Goal: Transaction & Acquisition: Book appointment/travel/reservation

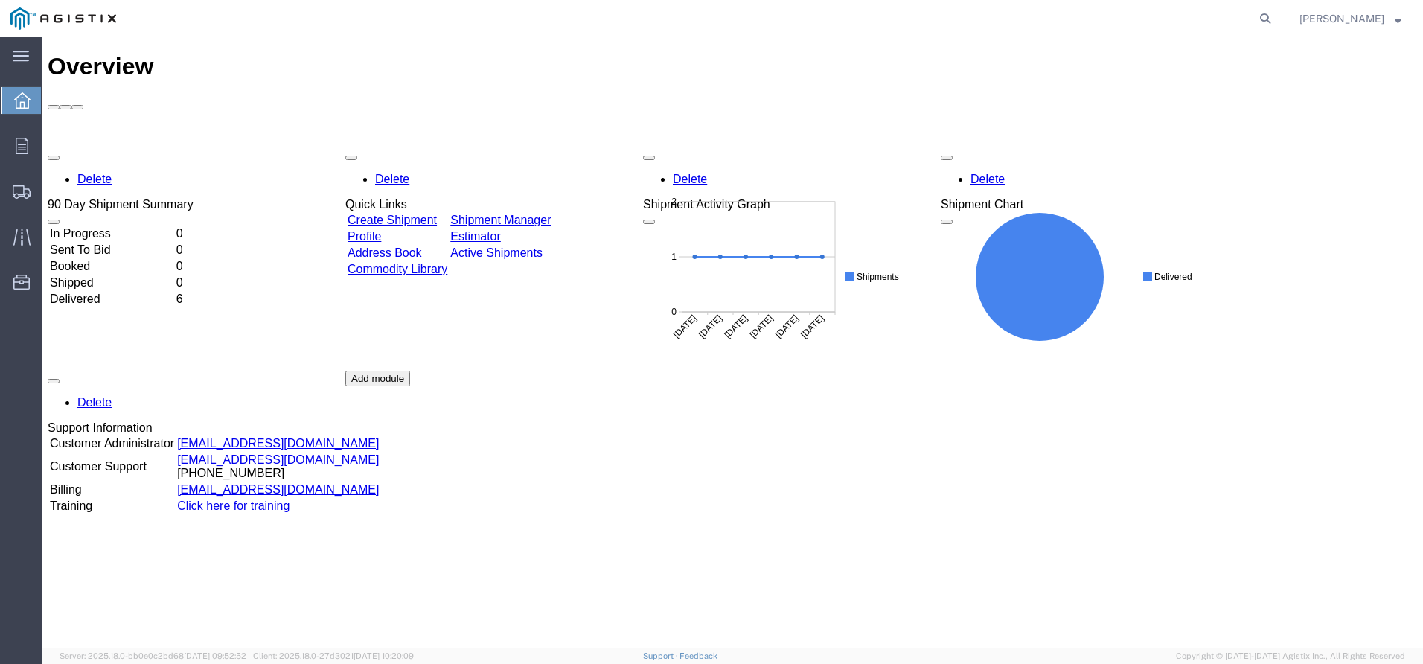
click at [417, 214] on link "Create Shipment" at bounding box center [391, 220] width 89 height 13
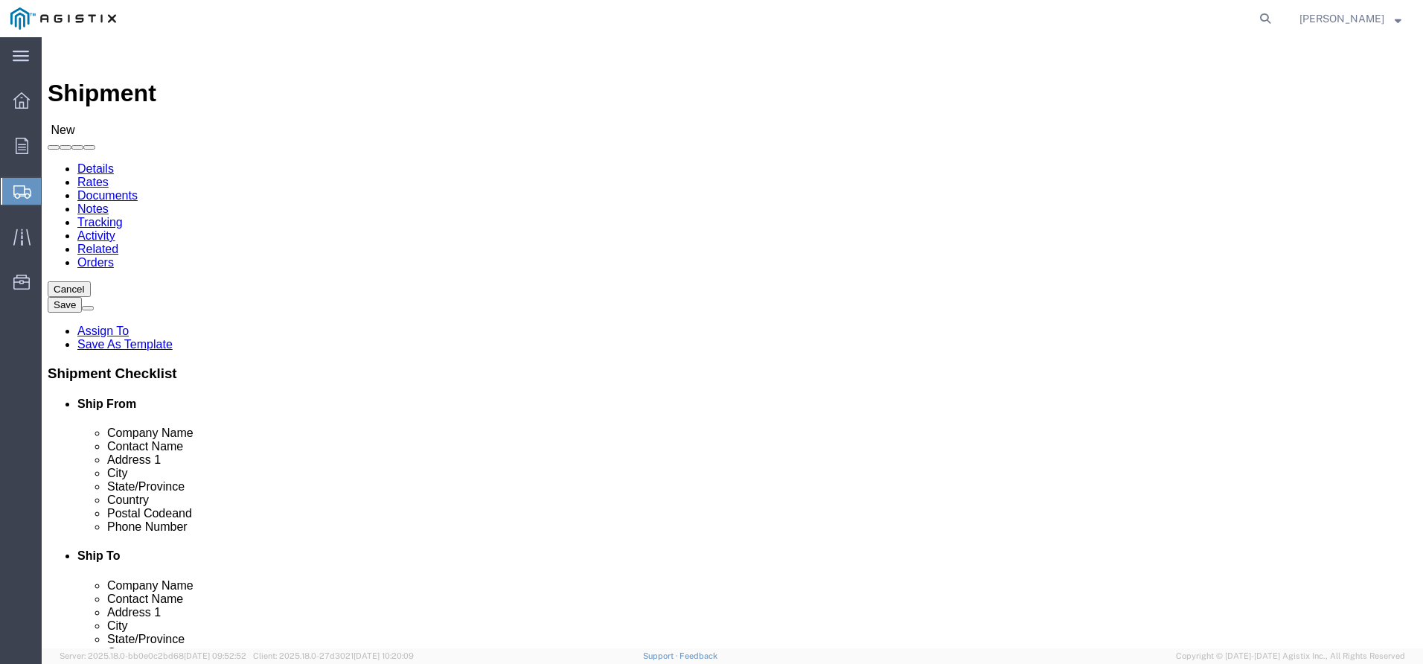
select select
click select "Select Noslen Inc PG&E"
select select "9596"
click select "Select Noslen Inc PG&E"
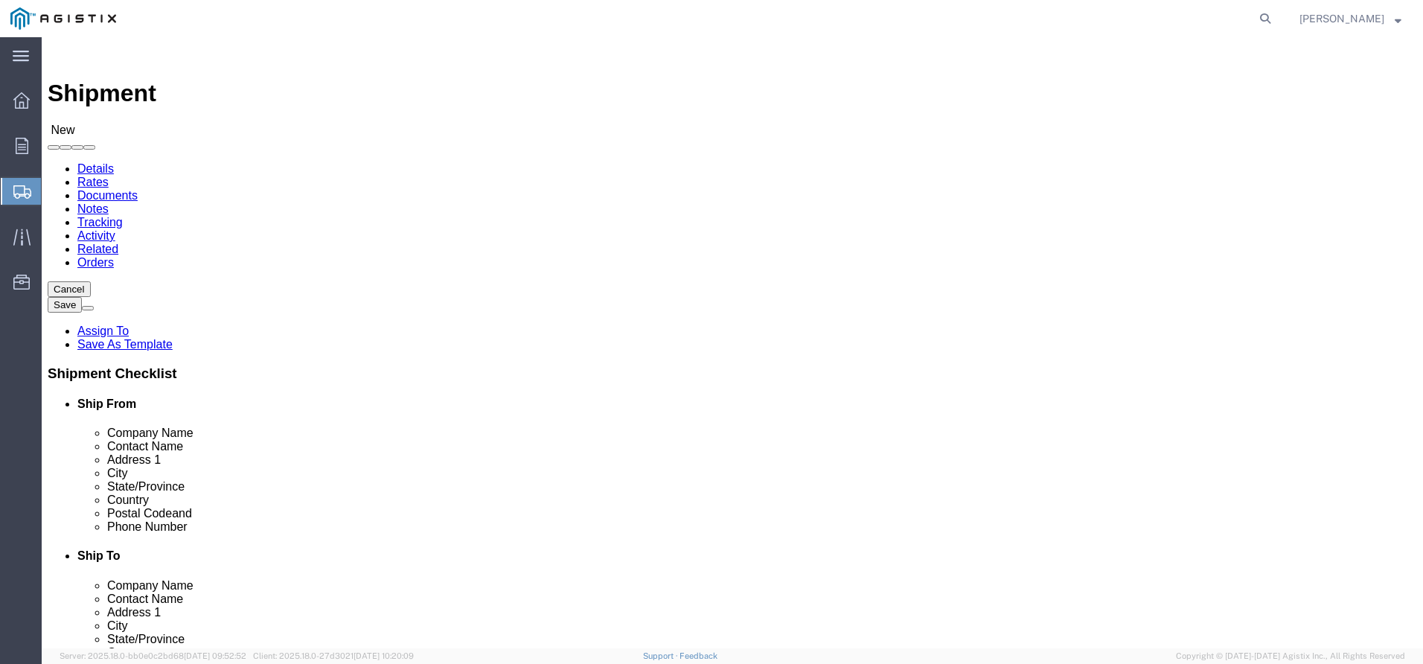
select select "PURCHORD"
select select
click select "Select All Others Fremont DC Fresno DC Wheatland DC"
select select "23082"
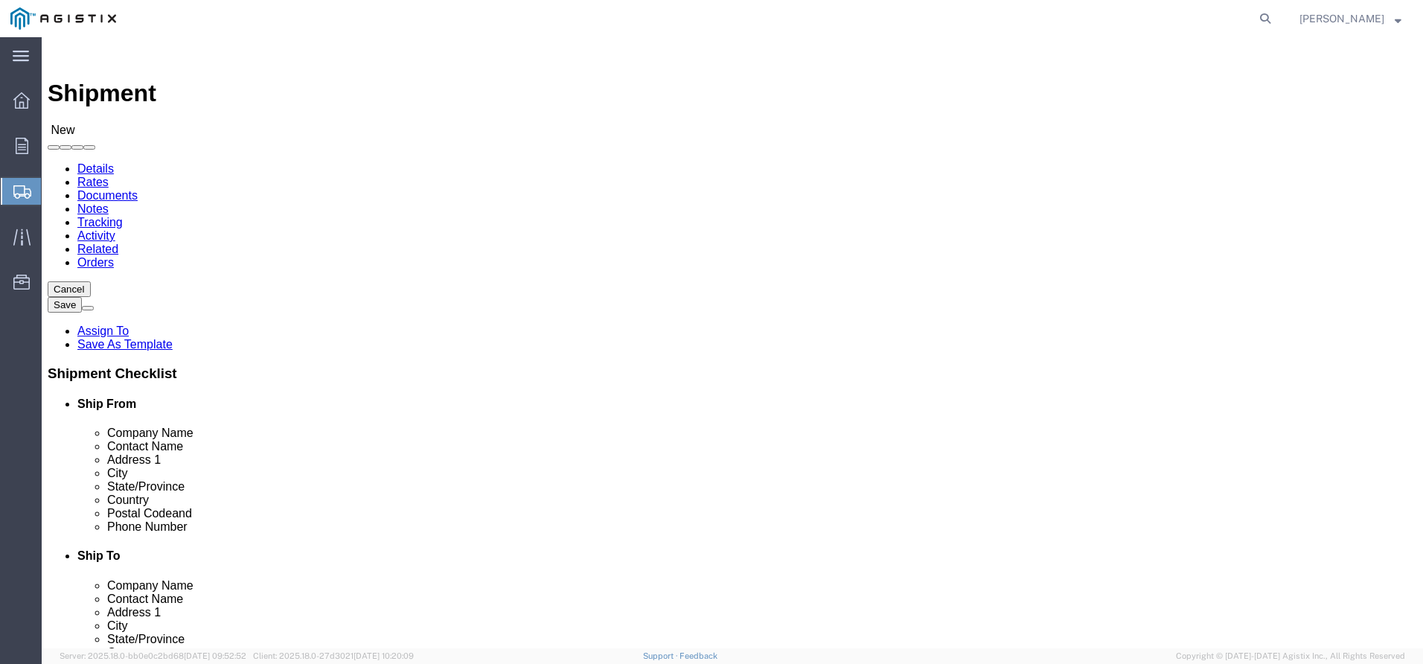
click select "Select All Others Fremont DC Fresno DC Wheatland DC"
click input "text"
select select "MYPROFILE"
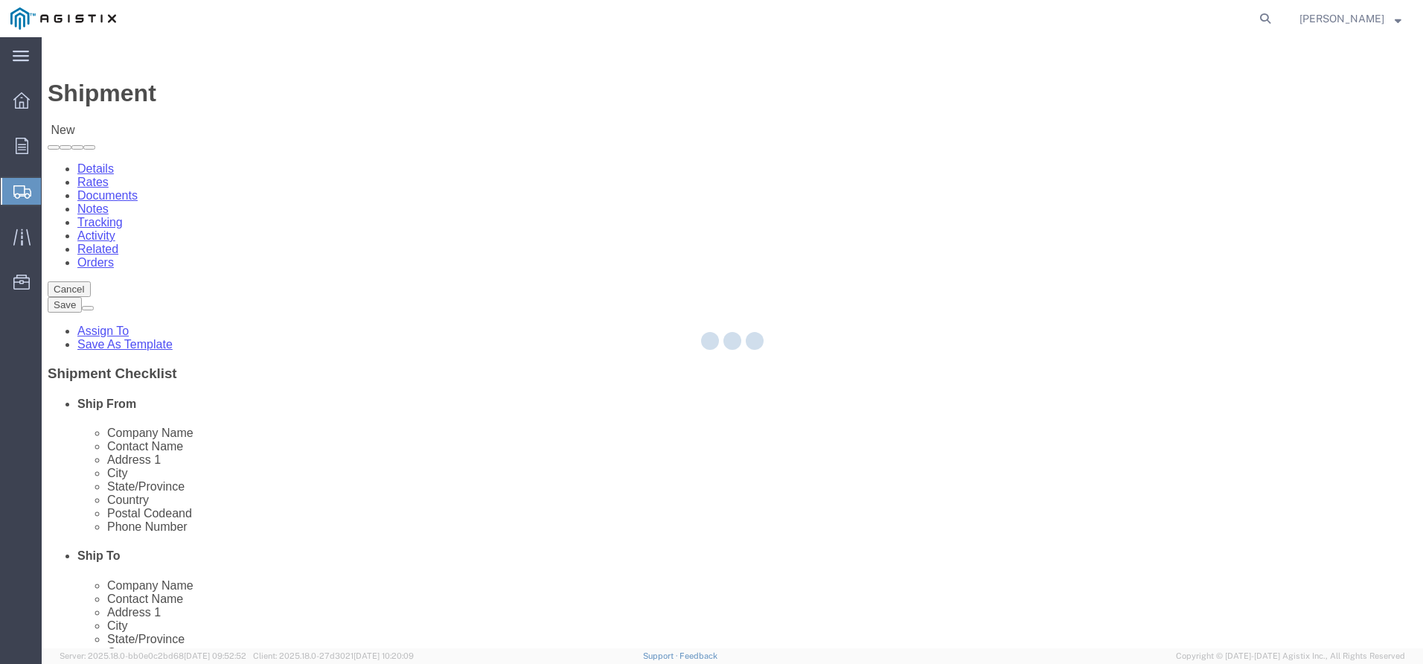
type input "Noslen Inc"
type input "[PERSON_NAME]"
type input "[STREET_ADDRESS]"
type input "[GEOGRAPHIC_DATA]"
type input "80229"
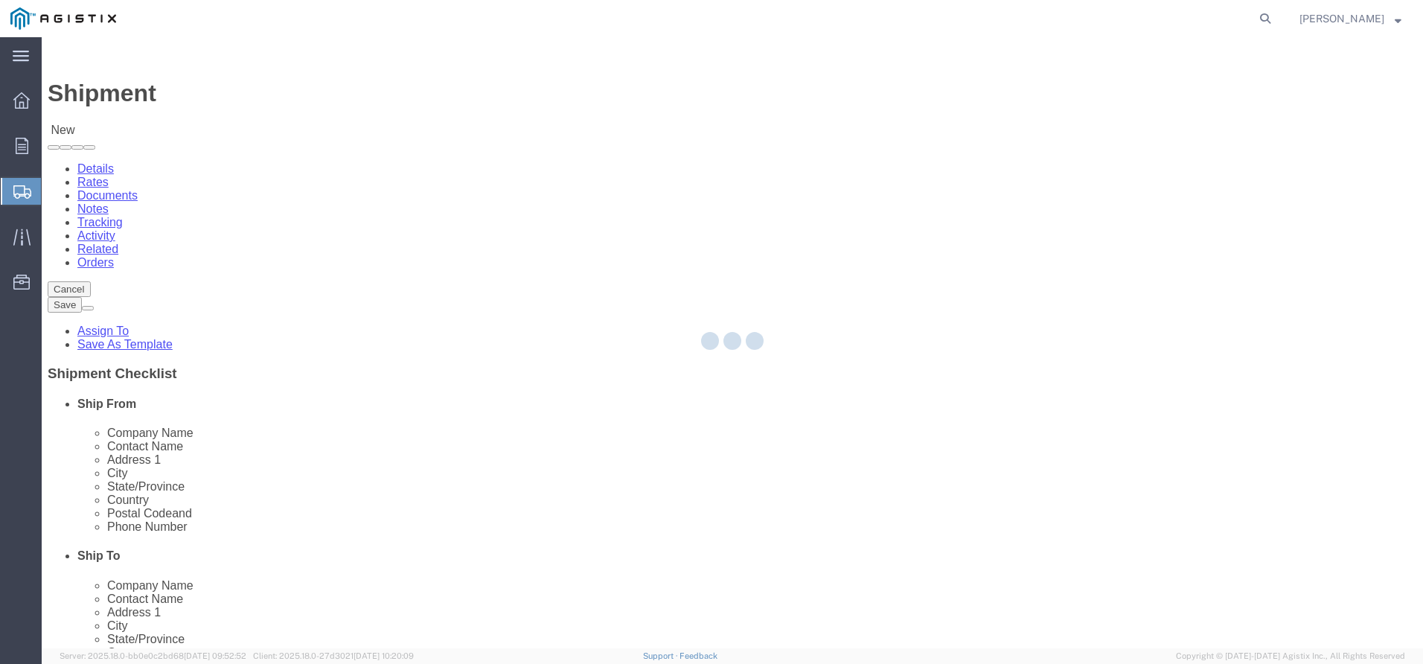
type input "[PHONE_NUMBER]"
type input "[EMAIL_ADDRESS][DOMAIN_NAME]"
checkbox input "true"
select select "CO"
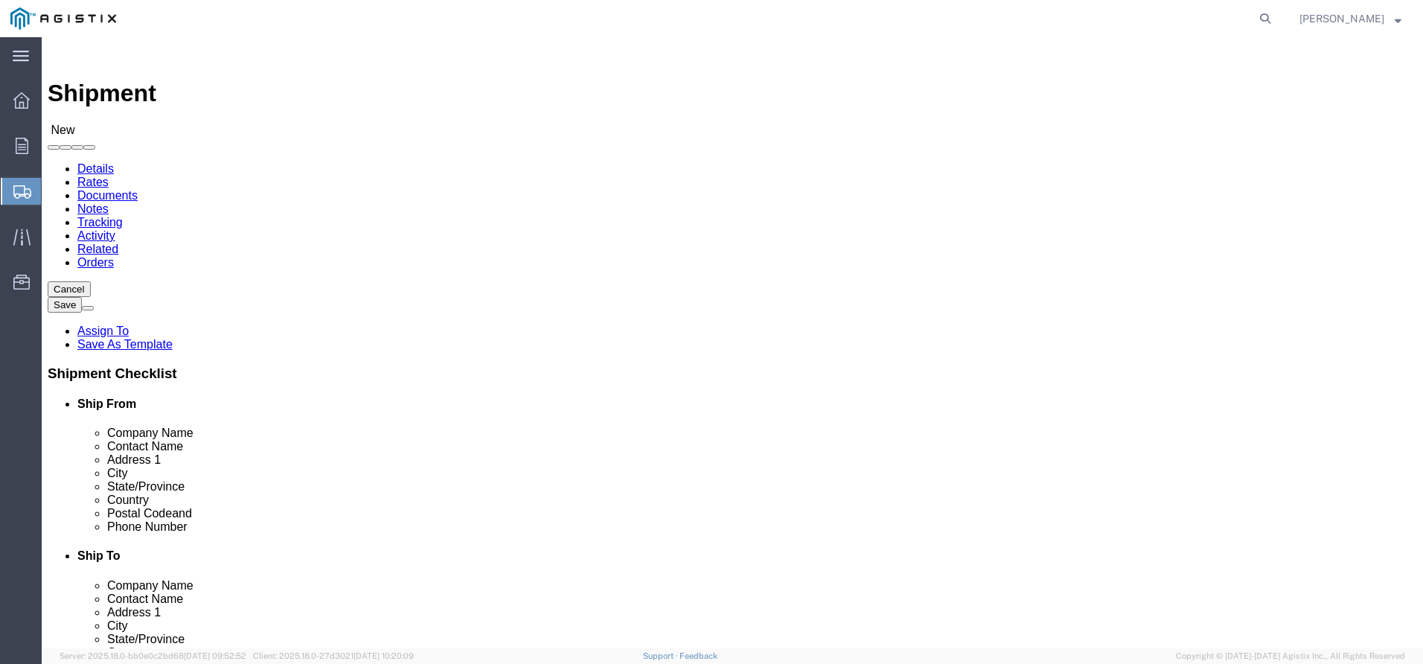
click input "text"
type input "3"
type input "PG&E"
click div "Location My Profile Location (OBSOLETE) BURNEY SC - GC TRAILER (OBSOLETE) BURNE…"
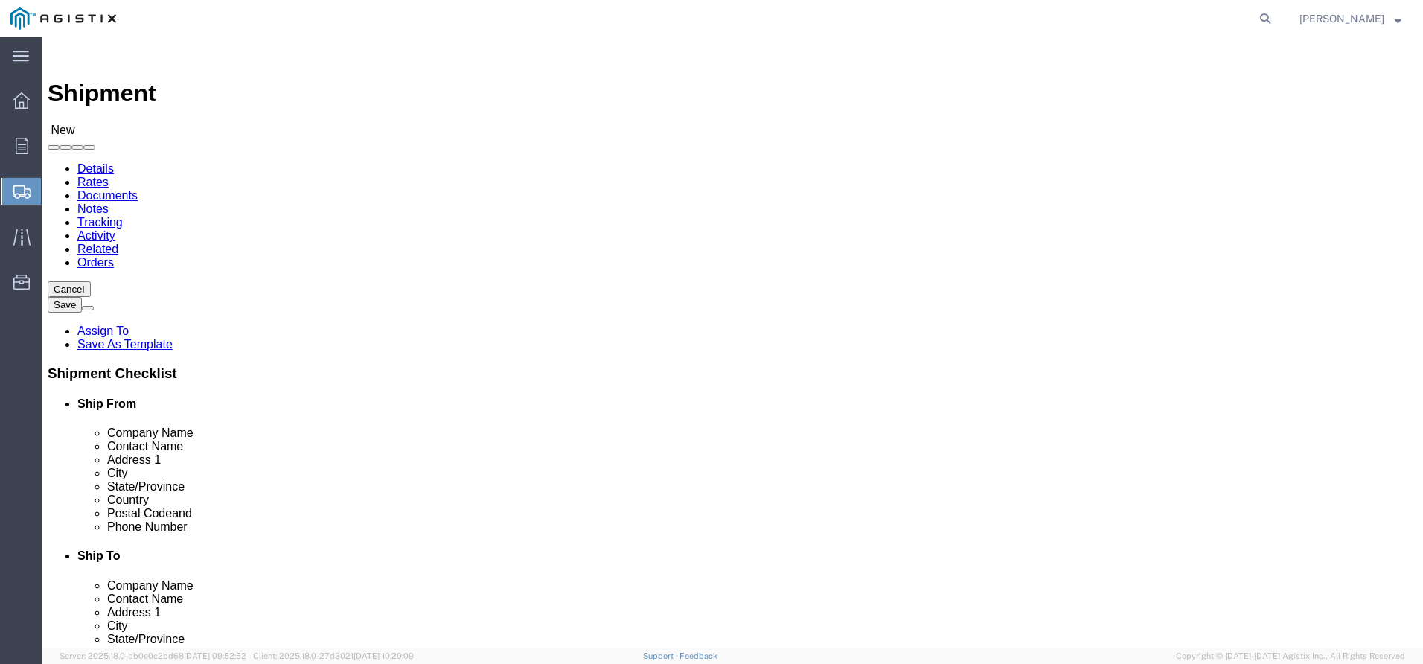
click input "text"
type input "3736 RANCHO RD"
select select
click input "text"
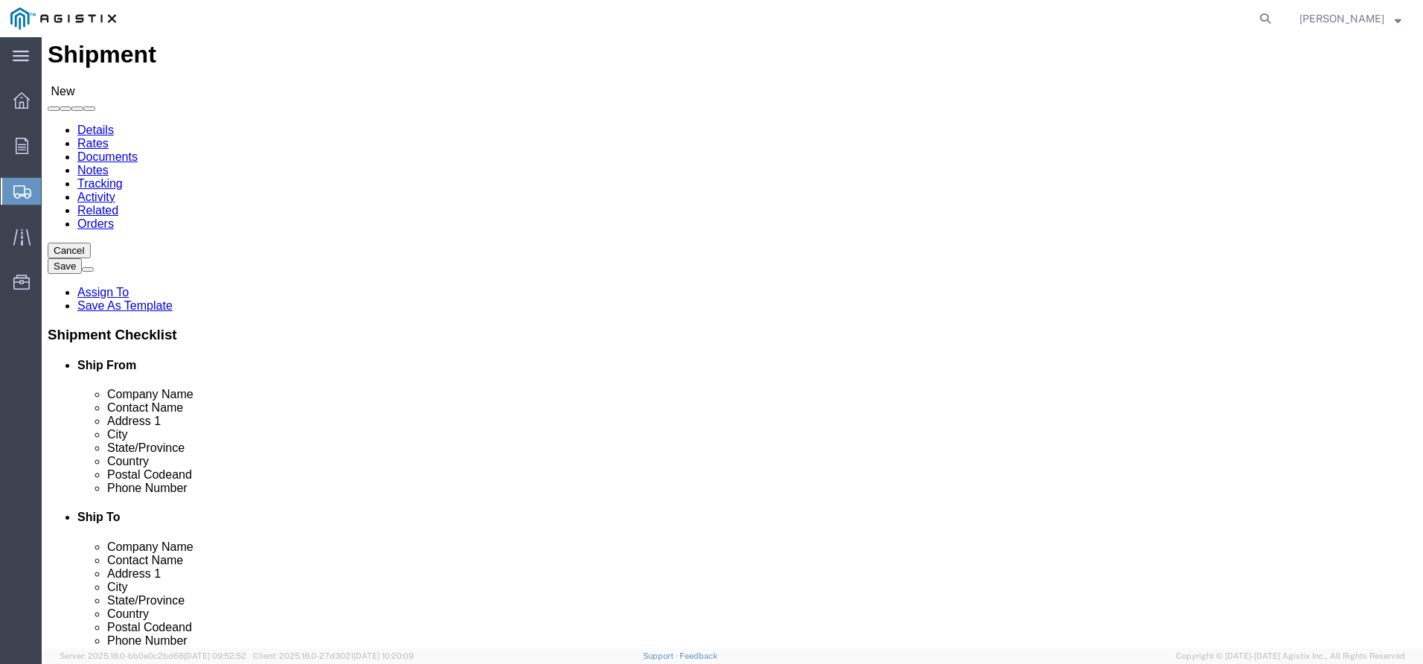
scroll to position [74, 0]
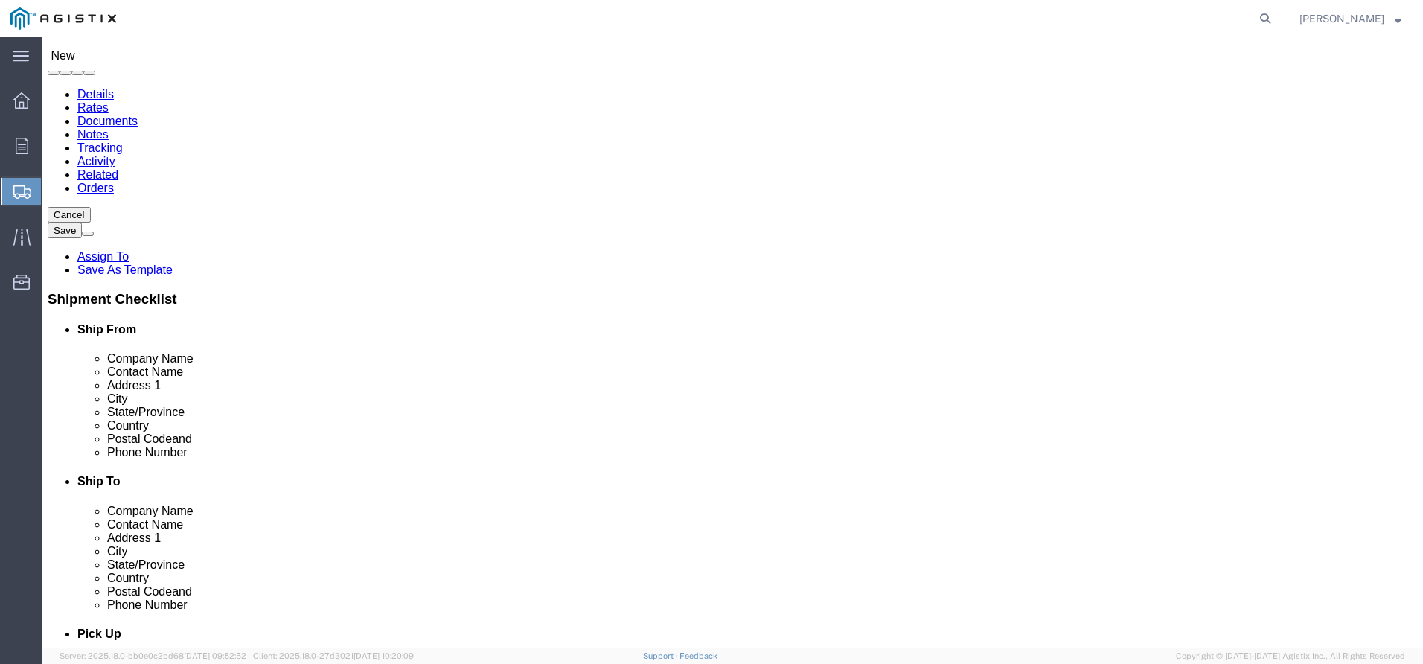
type input "WHEATLAND"
click label "Postal Code"
click input "Postal Code"
select select
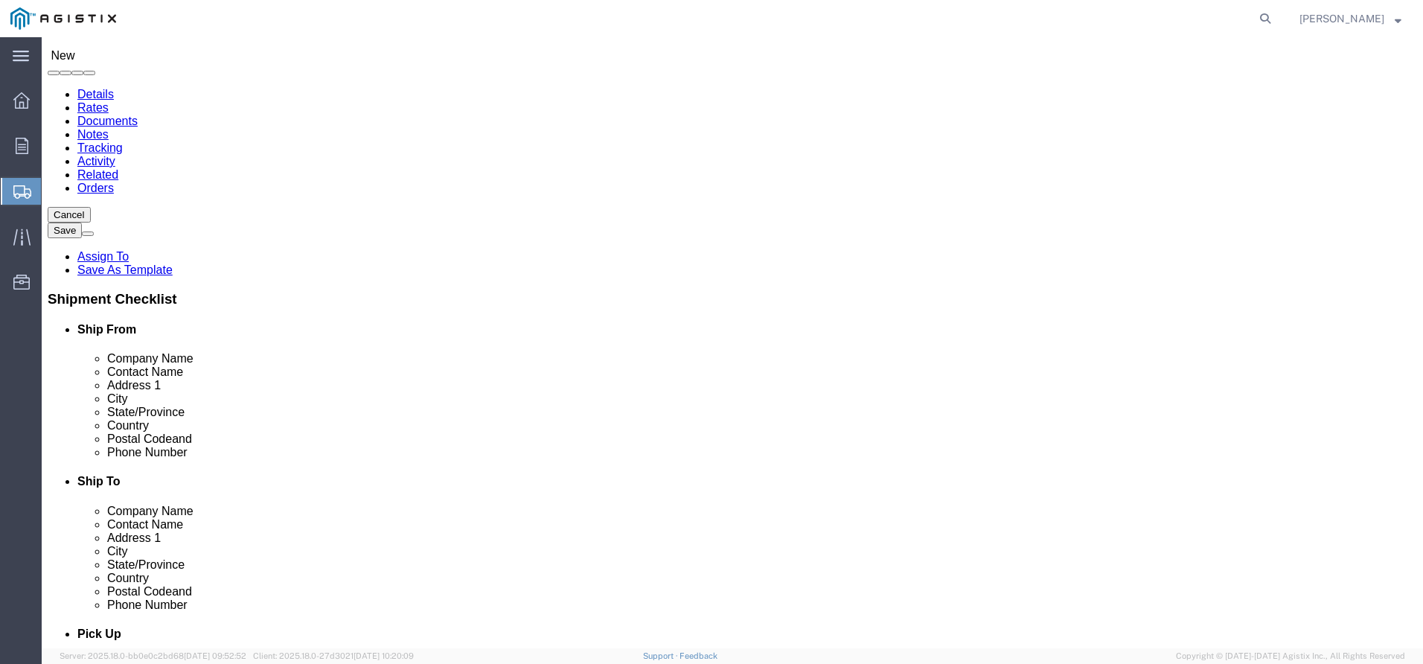
select select "CA"
click input "Postal Code"
type input "95692"
select select
click input "text"
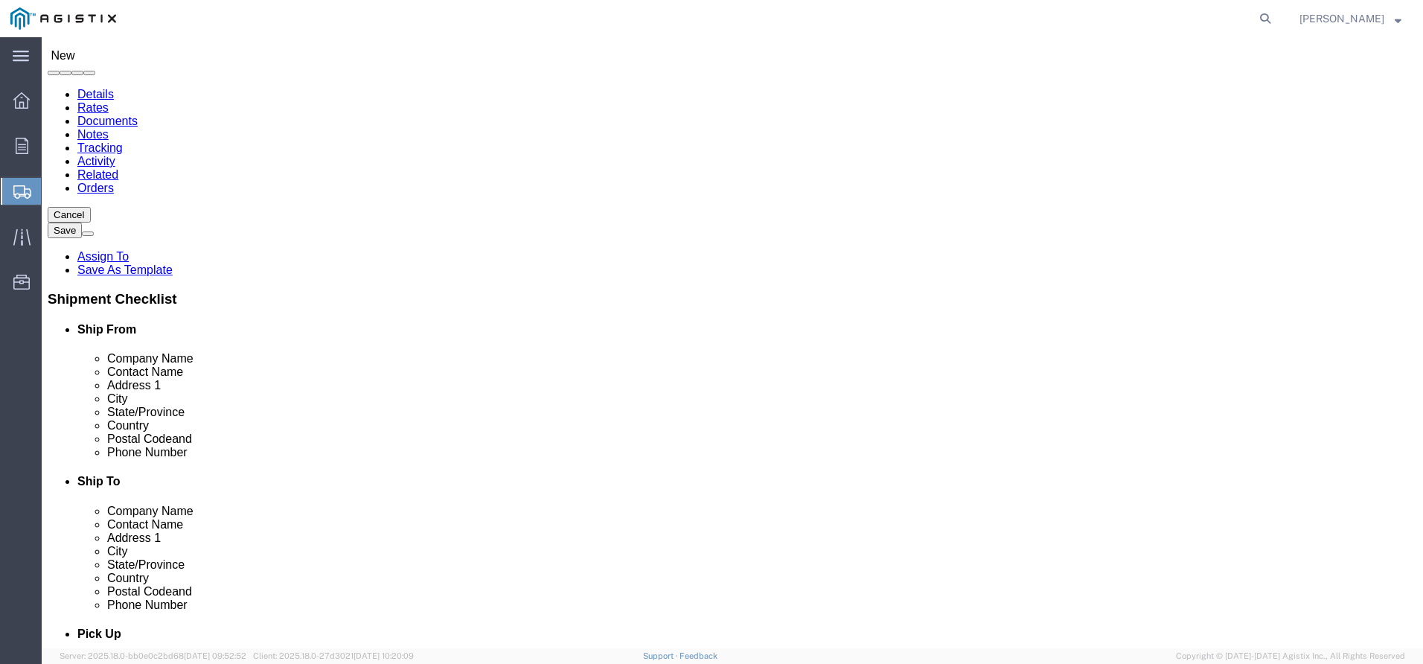
type input "PAULINE WALKER"
click input "text"
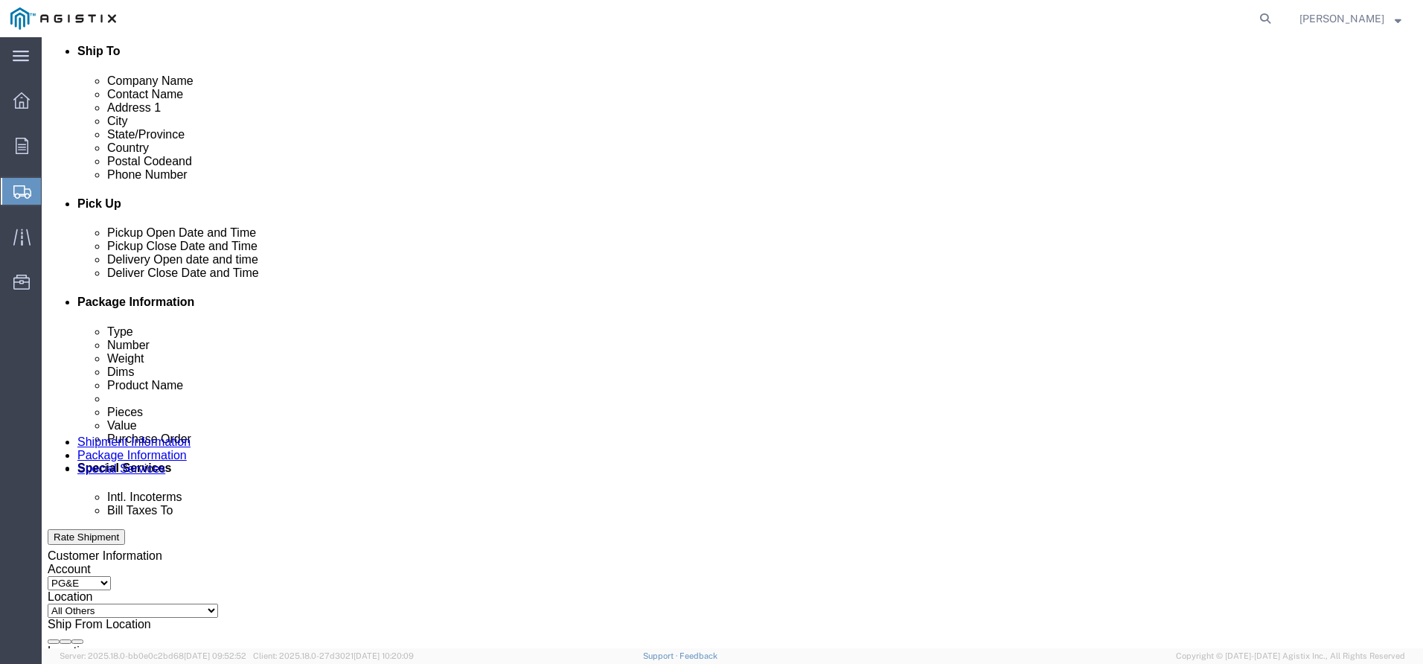
scroll to position [521, 0]
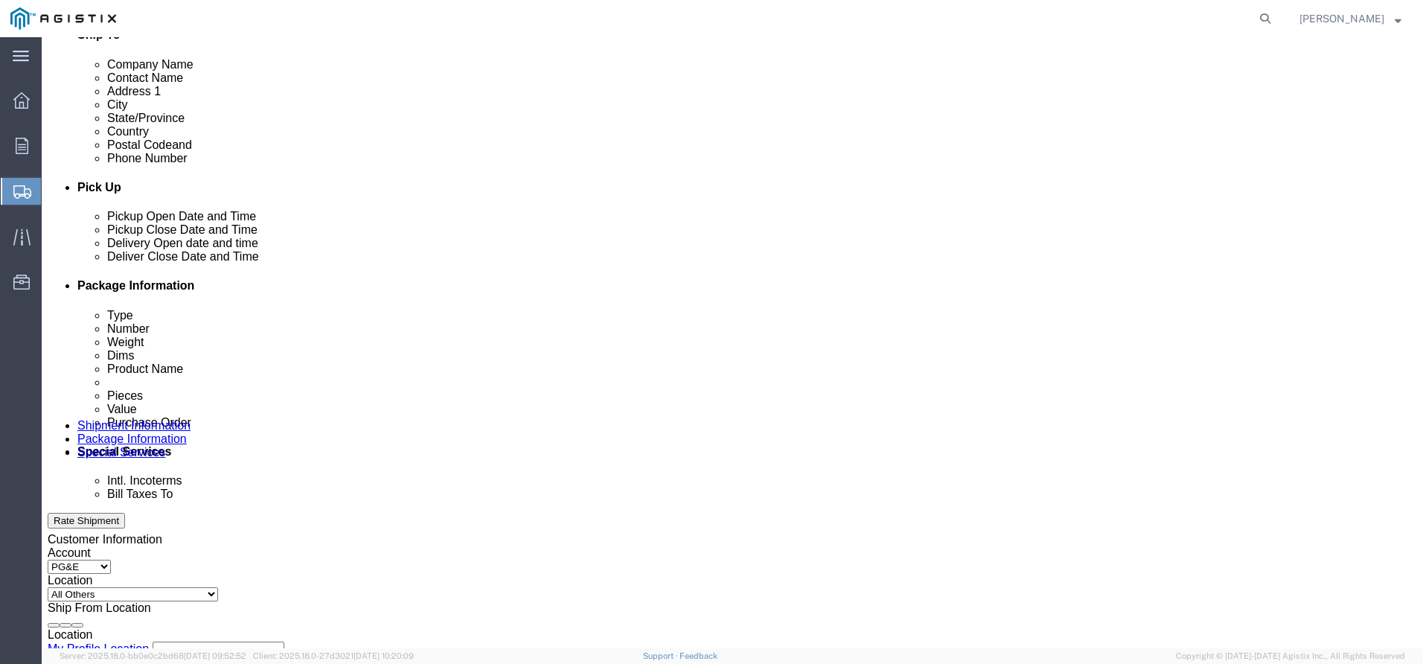
type input "530-749-3033"
click div "Sep 09 2025 10:00 AM"
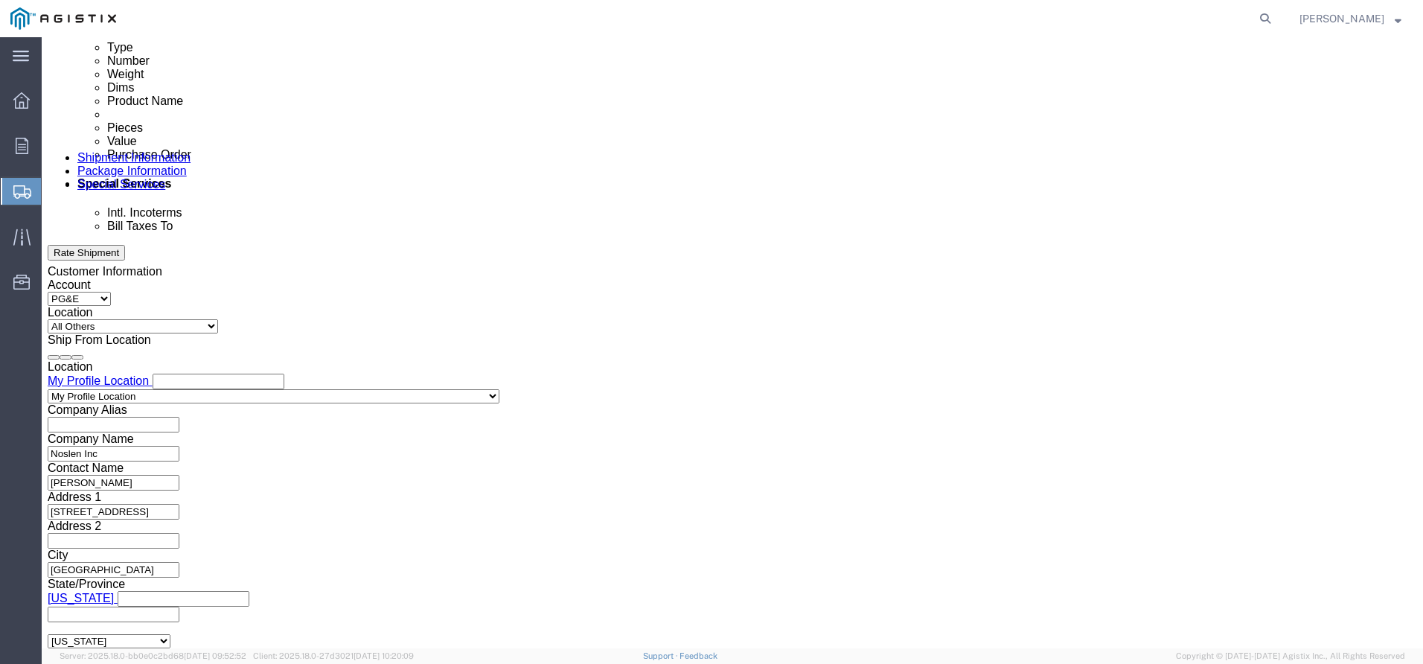
click input "2:00 AM"
type input "2:00 PM"
click button "Apply"
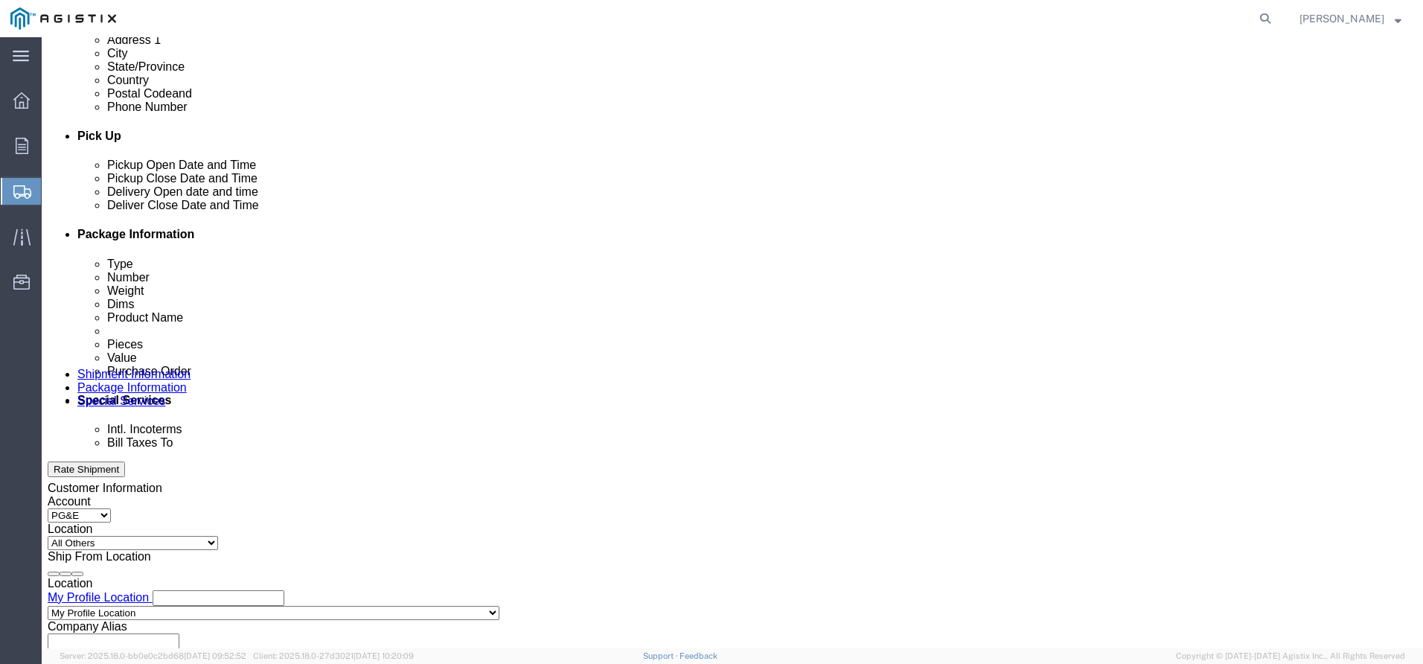
scroll to position [565, 0]
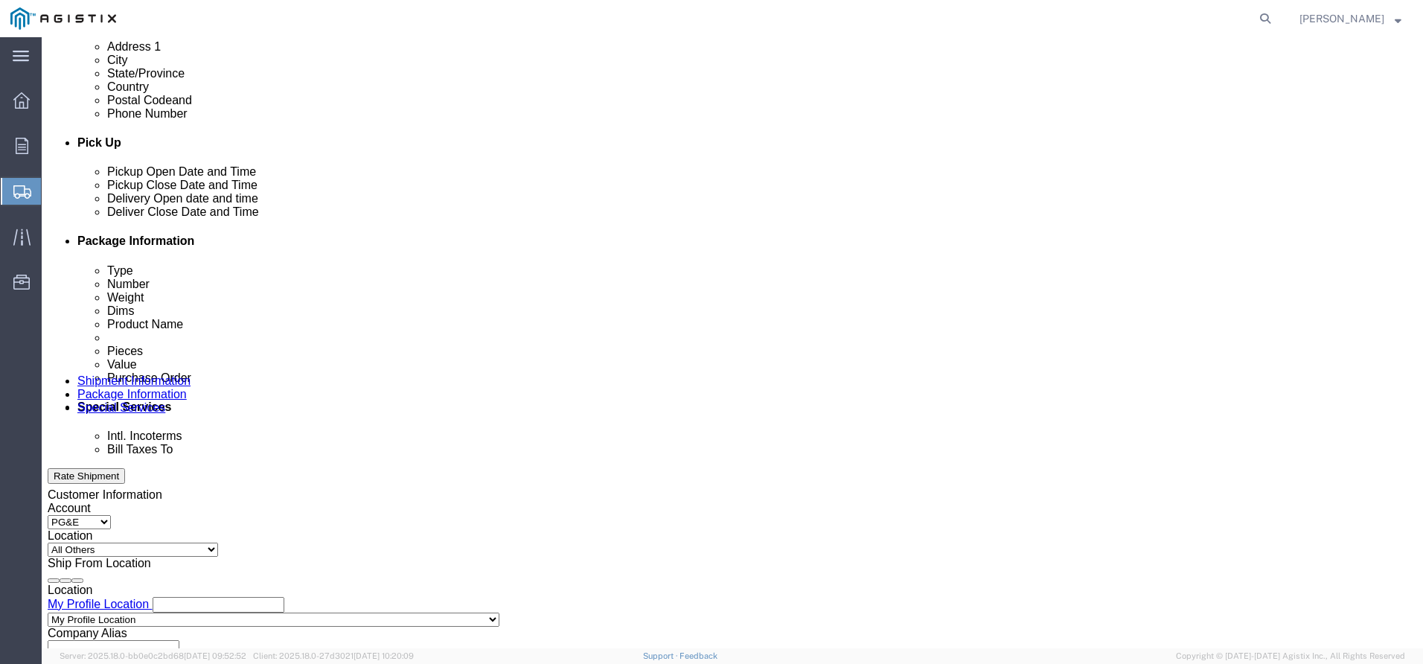
click div
click button "Apply"
click div
click button "Apply"
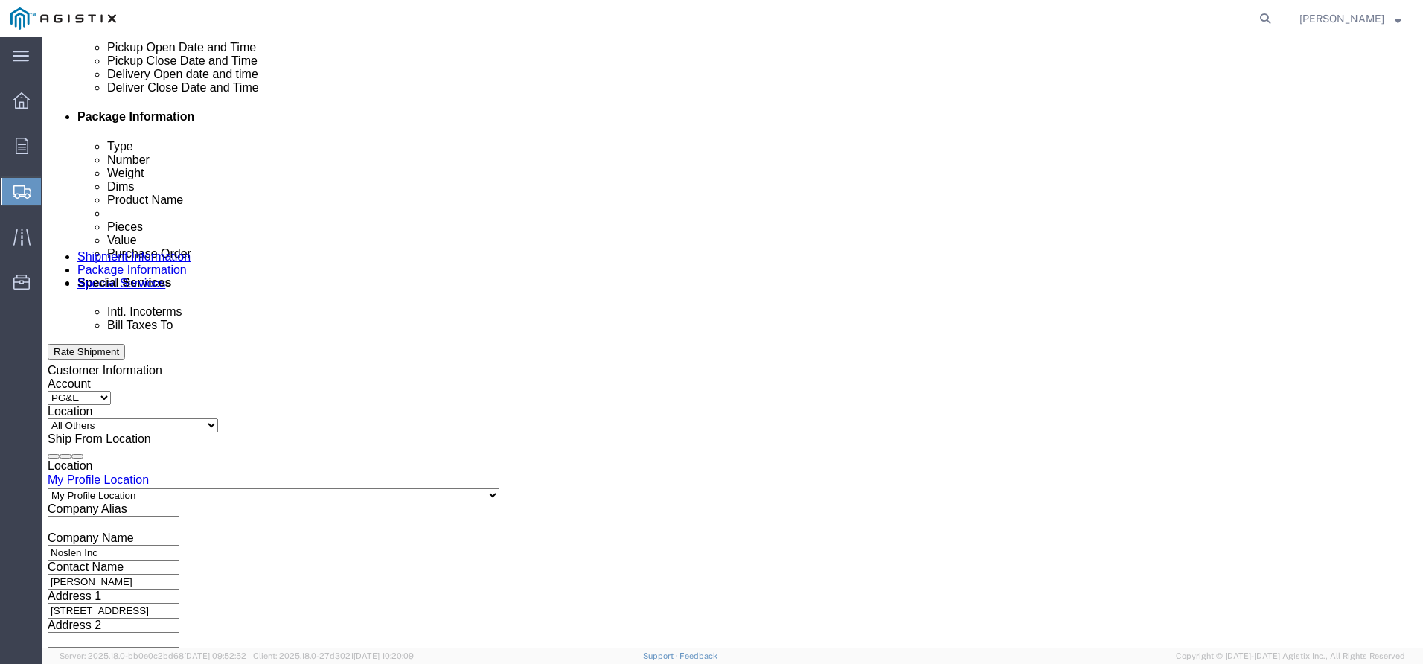
scroll to position [714, 0]
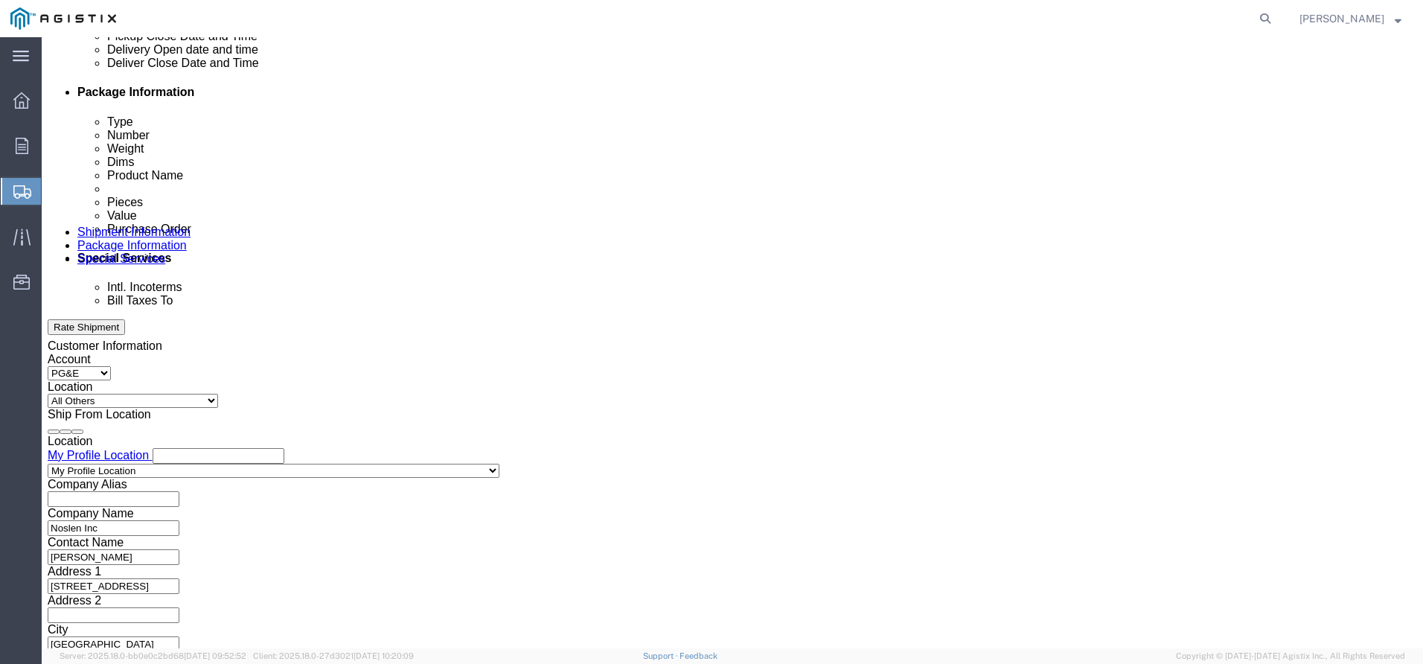
click input "text"
type input "3501417728"
click select "Select Account Type Activity ID Airline Appointment Number ASN Batch Request # …"
select select "PURCHORD"
click select "Select Account Type Activity ID Airline Appointment Number ASN Batch Request # …"
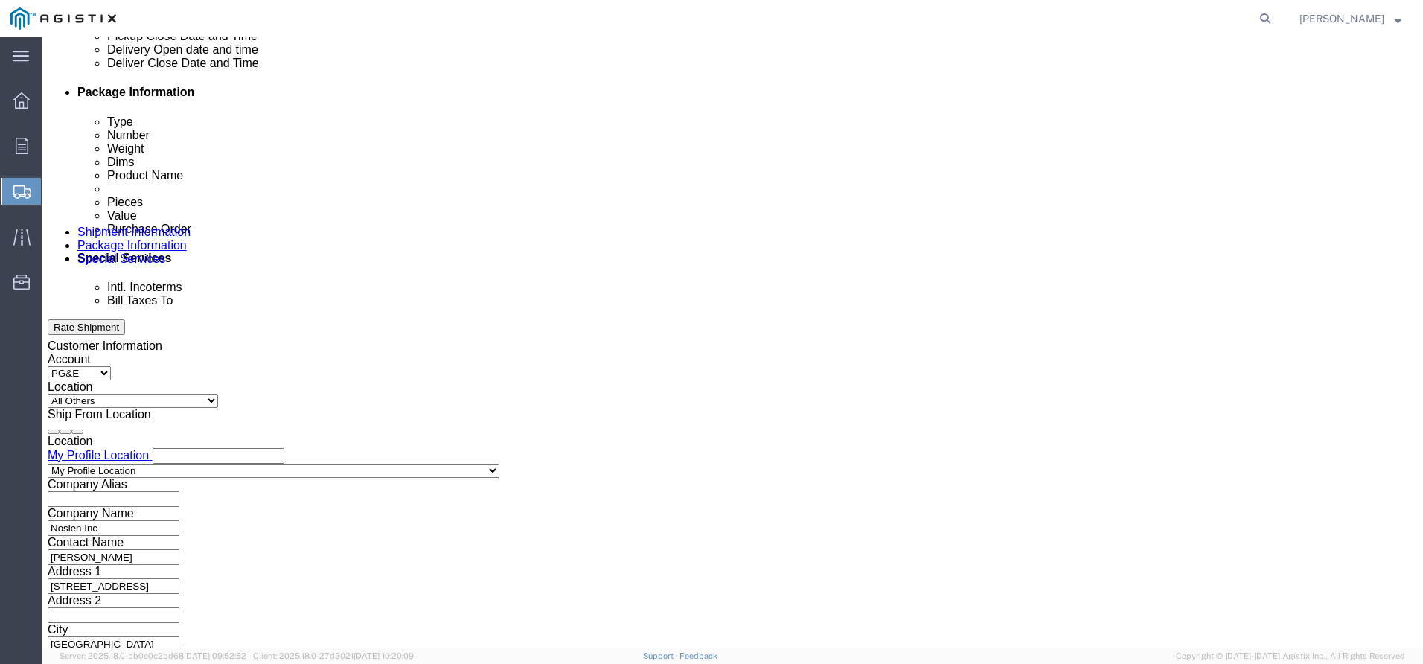
click input "text"
type input "3501415303"
click input "text"
click div "Shipping Mode (Optional)"
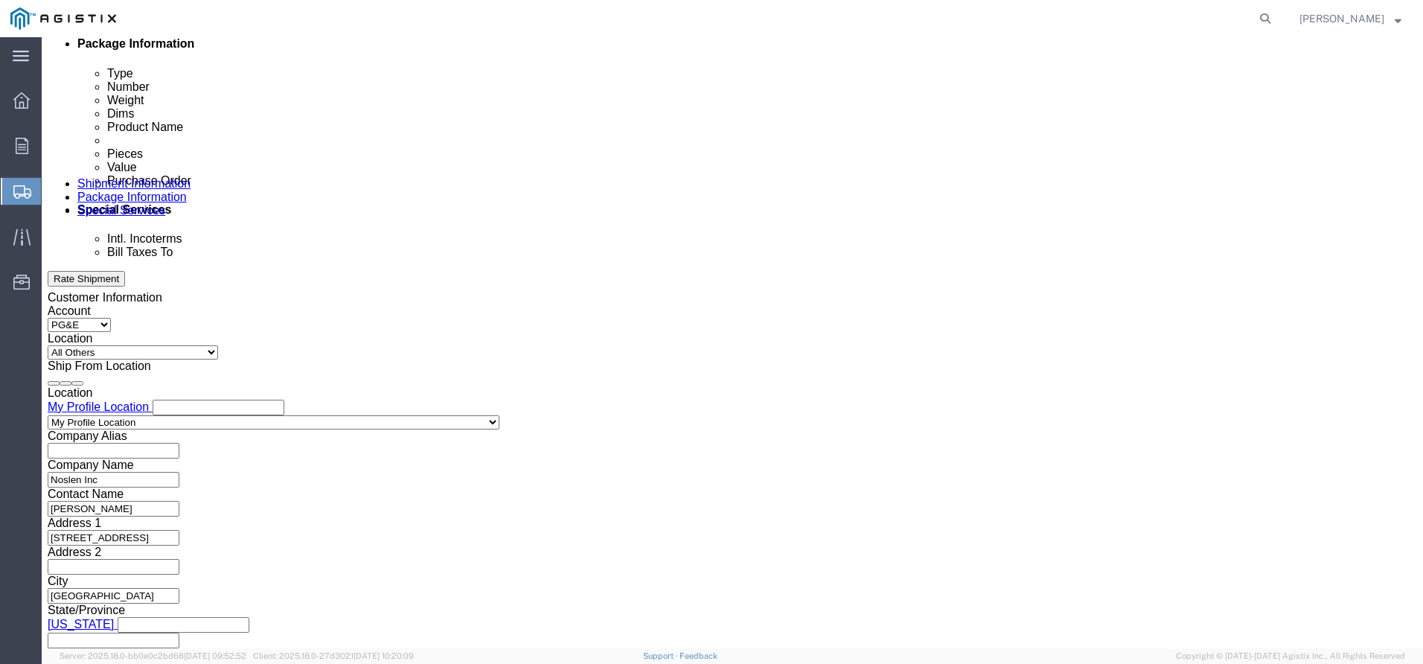
scroll to position [789, 0]
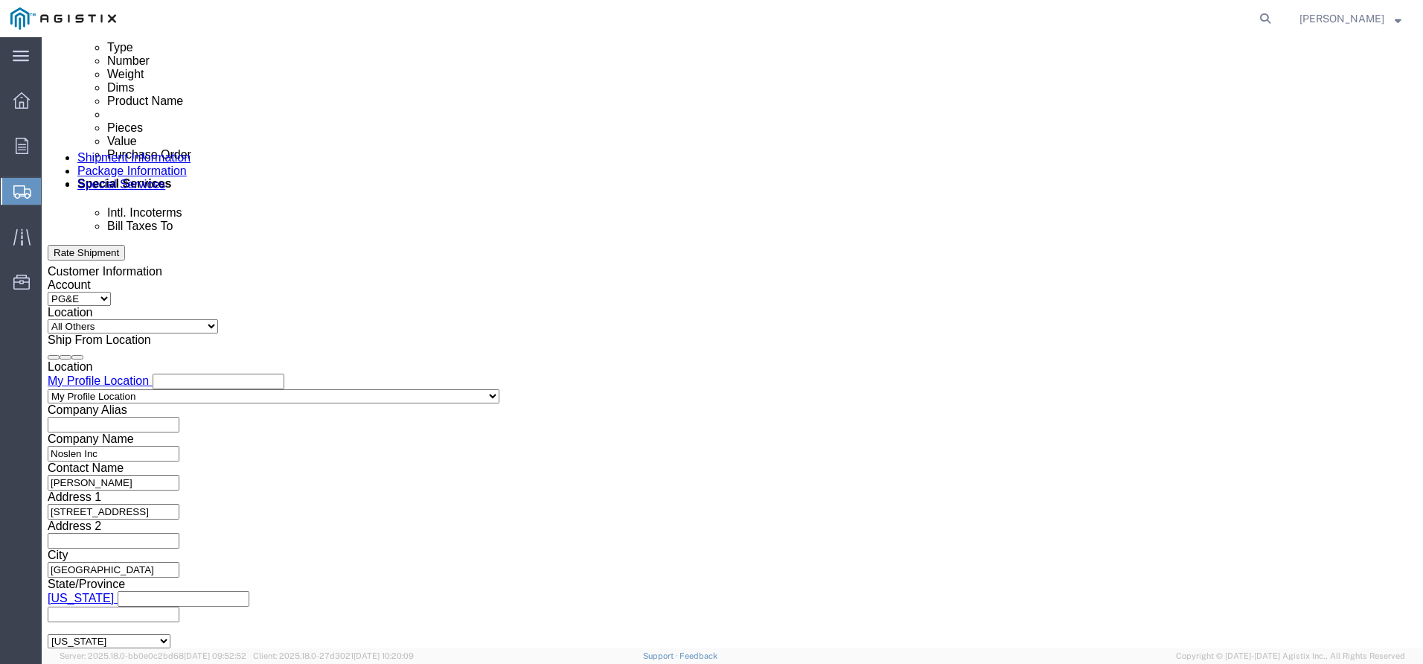
click button "Continue"
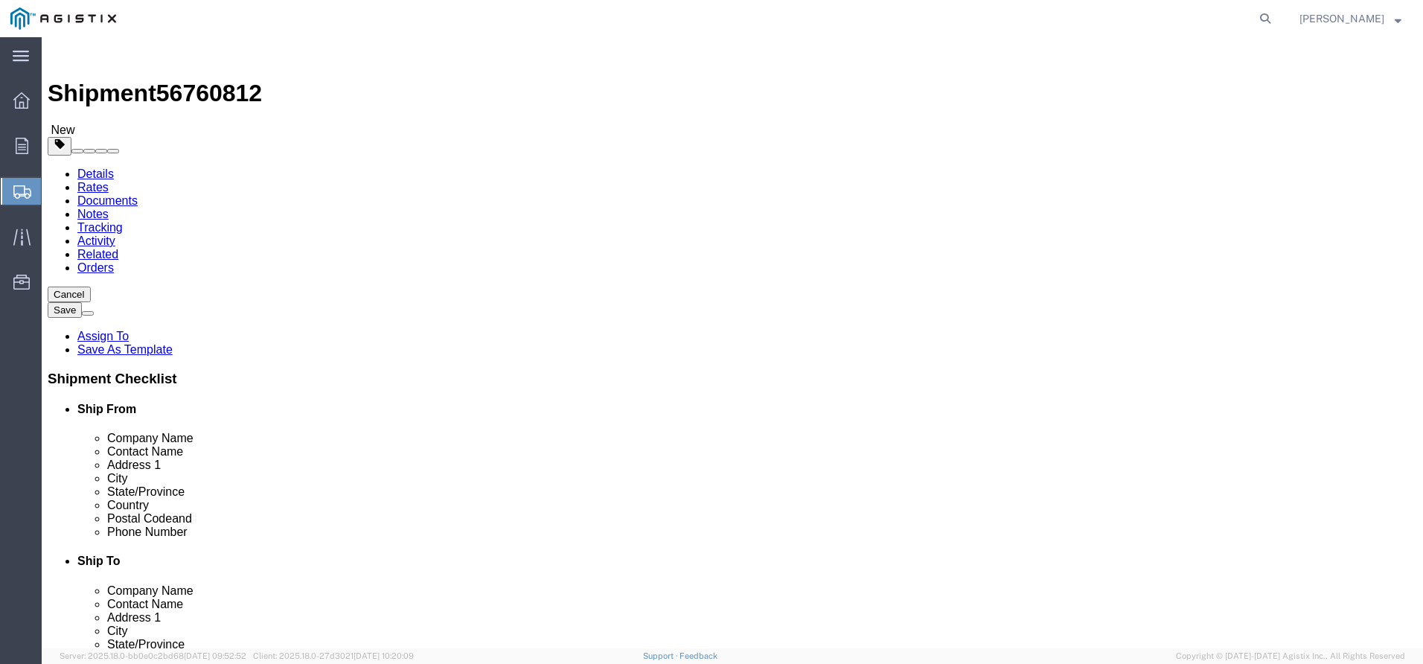
click select "Select Bulk Bundle(s) Cardboard Box(es) Carton(s) Crate(s) Drum(s) (Fiberboard)…"
select select "PSNS"
click select "Select Bulk Bundle(s) Cardboard Box(es) Carton(s) Crate(s) Drum(s) (Fiberboard)…"
click input "text"
type input "48"
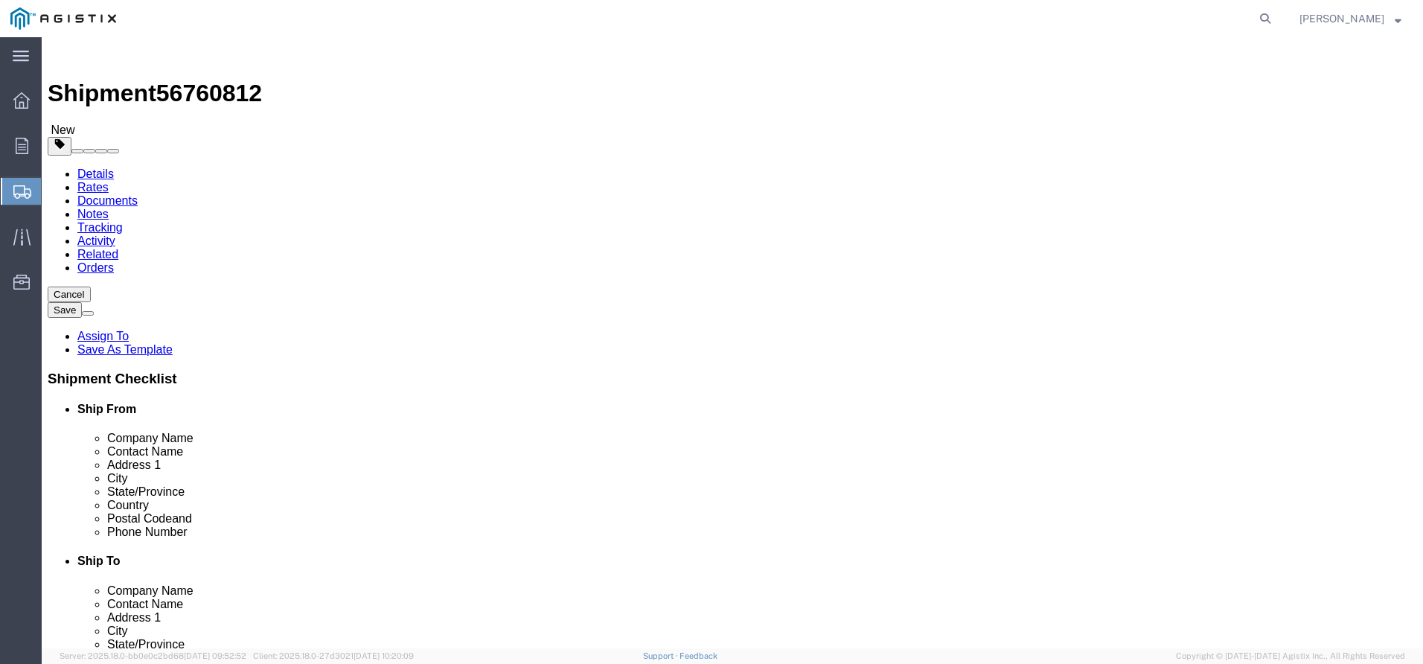
type input "42"
type input "24"
drag, startPoint x: 240, startPoint y: 368, endPoint x: 150, endPoint y: 368, distance: 90.0
click div "Weight 0.00 Select kgs lbs Ship. t°"
type input "596"
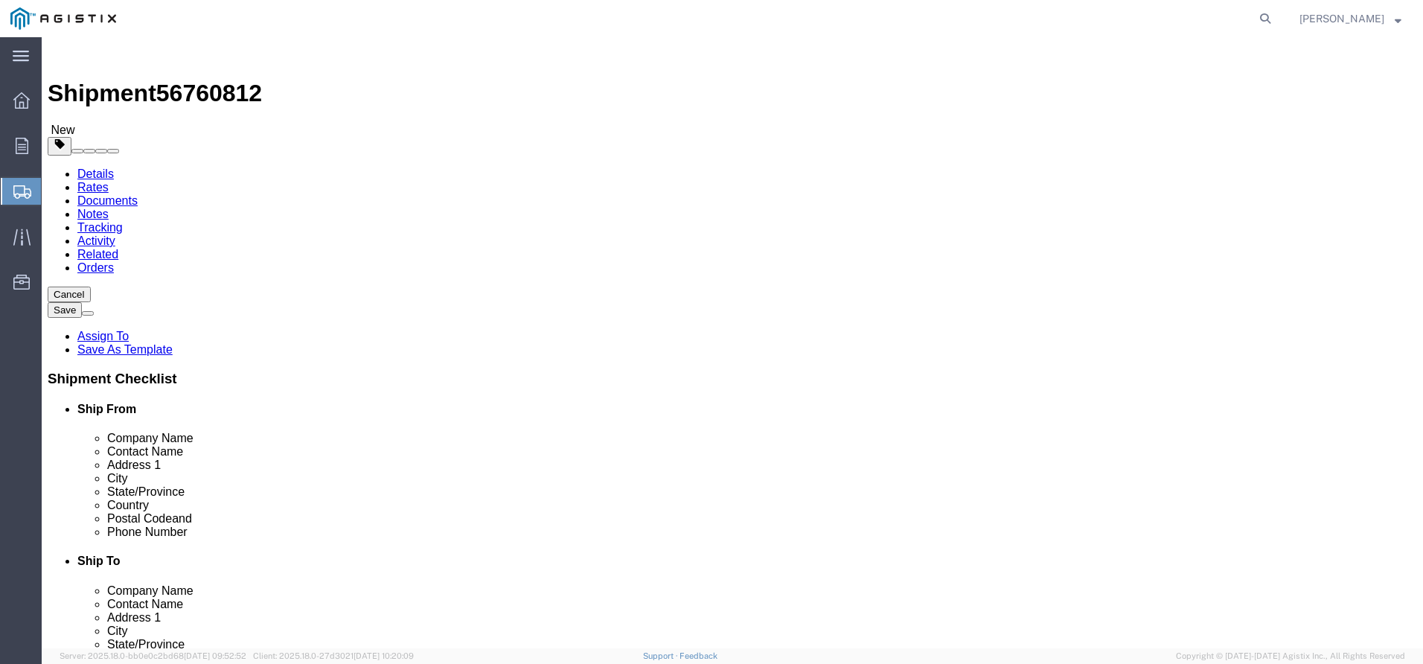
click link "Add Content"
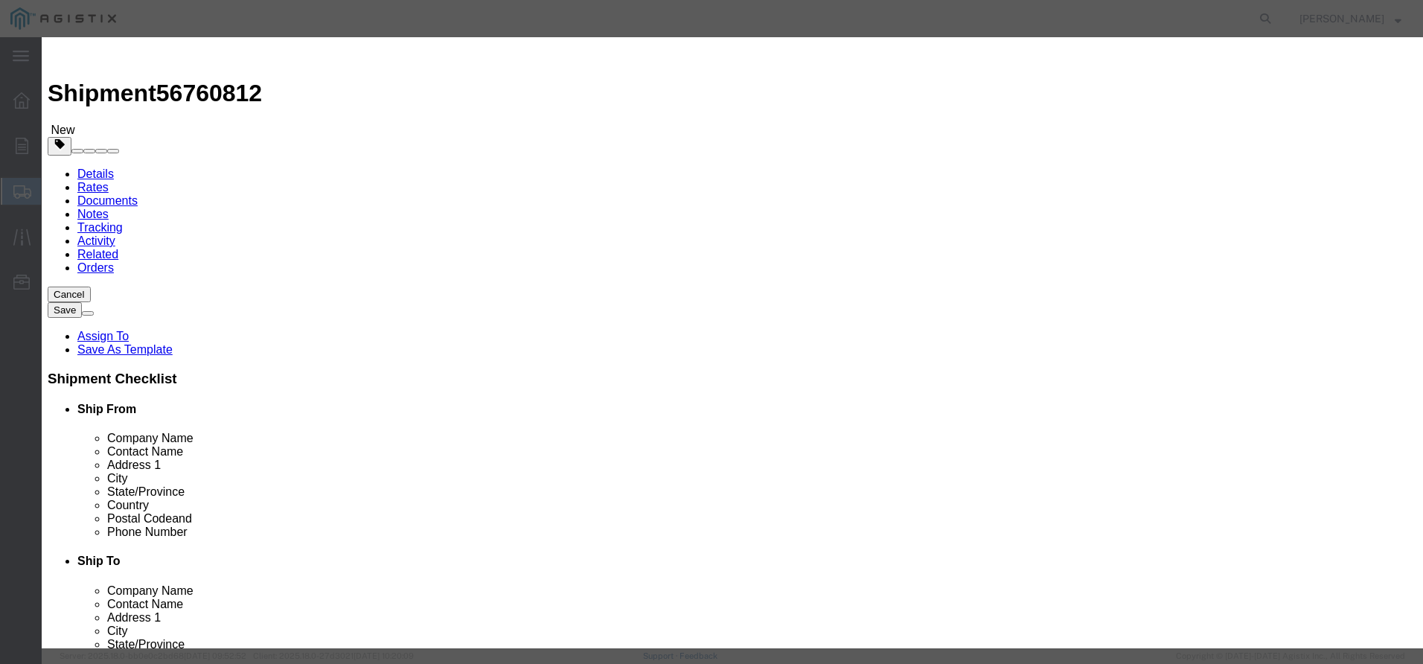
click input "text"
type input "SMAL NHZ 1.283"
drag, startPoint x: 478, startPoint y: 135, endPoint x: 465, endPoint y: 135, distance: 12.6
click input "0"
drag, startPoint x: 452, startPoint y: 143, endPoint x: 379, endPoint y: 139, distance: 73.0
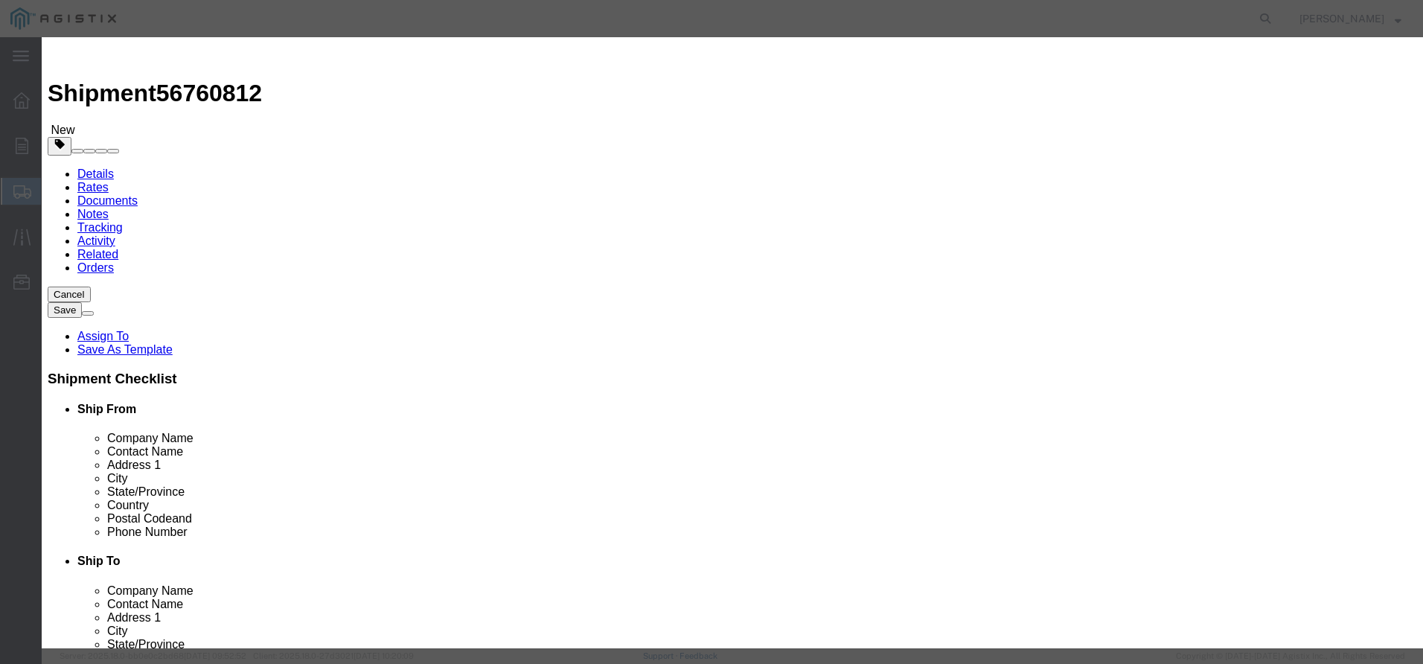
click div "Pieces 0 Select Bag Barrels 100Board Feet Bottle Box Blister Pack Carats Can Ca…"
type input "10"
click input "text"
type input "4276"
click select "Select 50 55 60 65 70 85 92.5 100 125 175 250 300 400"
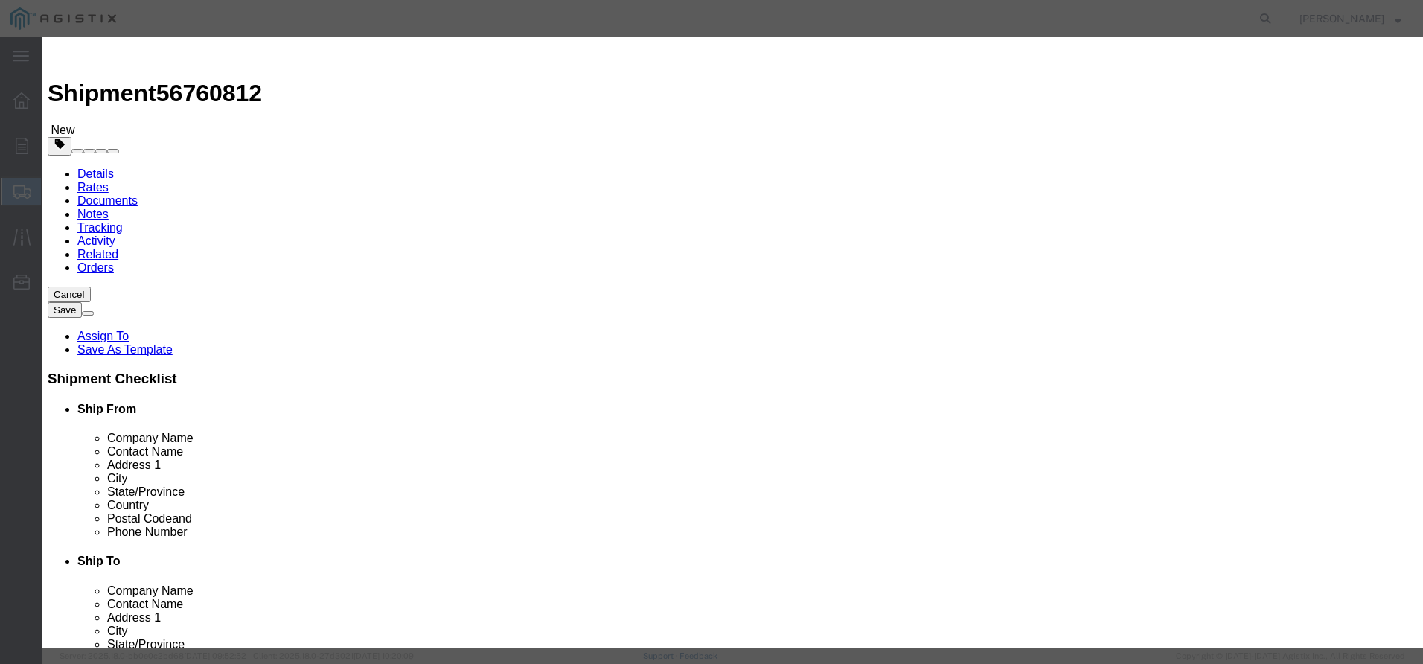
select select "60"
click select "Select 50 55 60 65 70 85 92.5 100 125 175 250 300 400"
click textarea
type textarea "MACHINED SMALL ZINC CASTINGS"
click button "Save & Close"
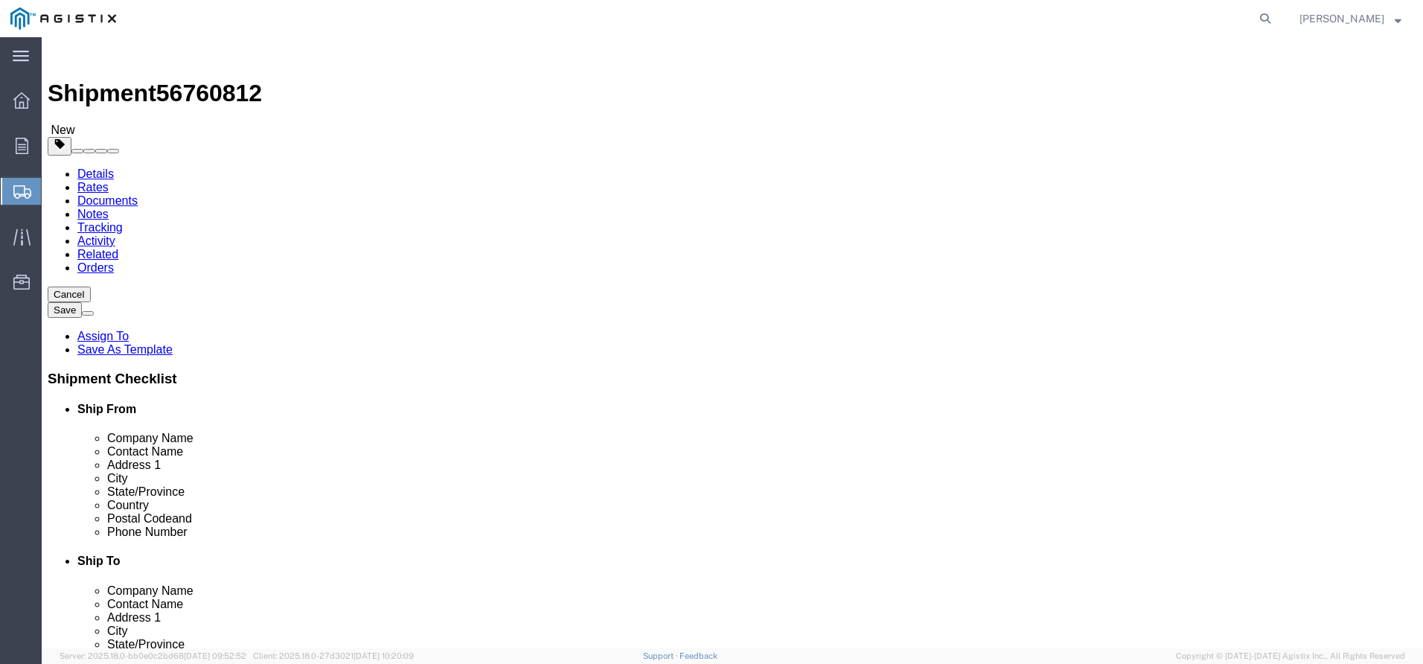
click link "Add Content"
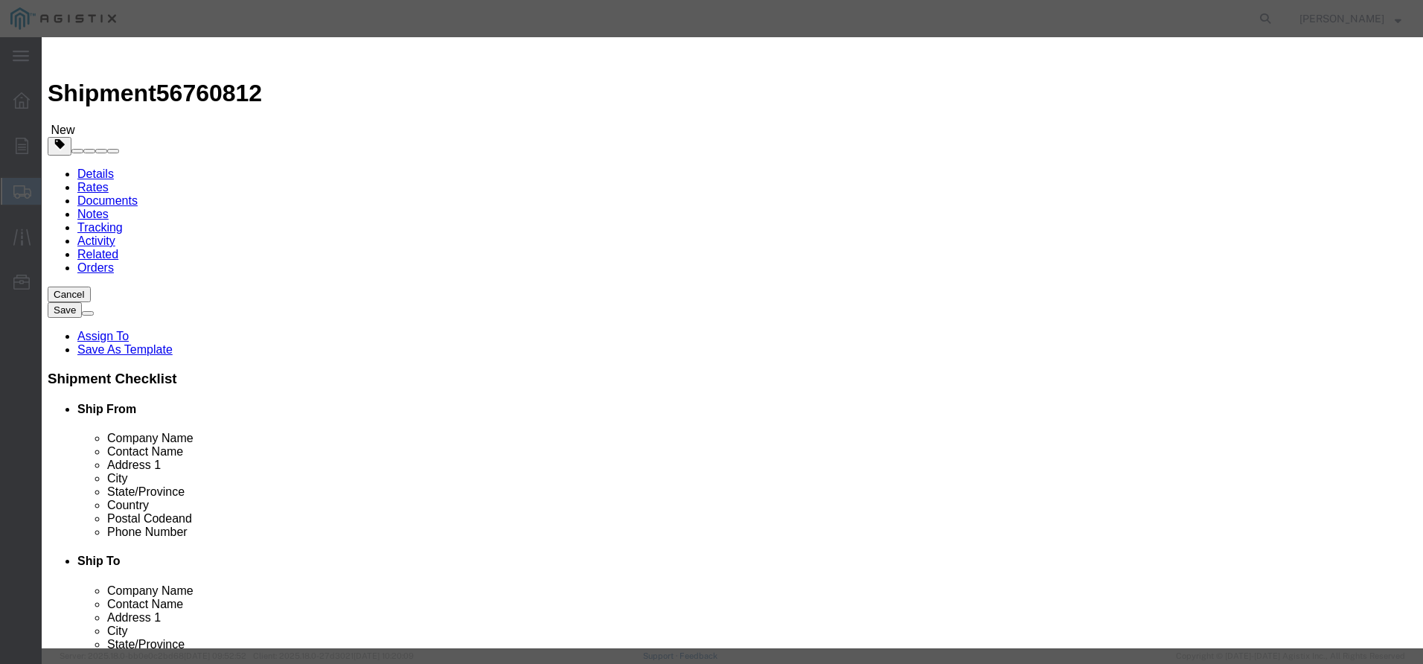
click icon "button"
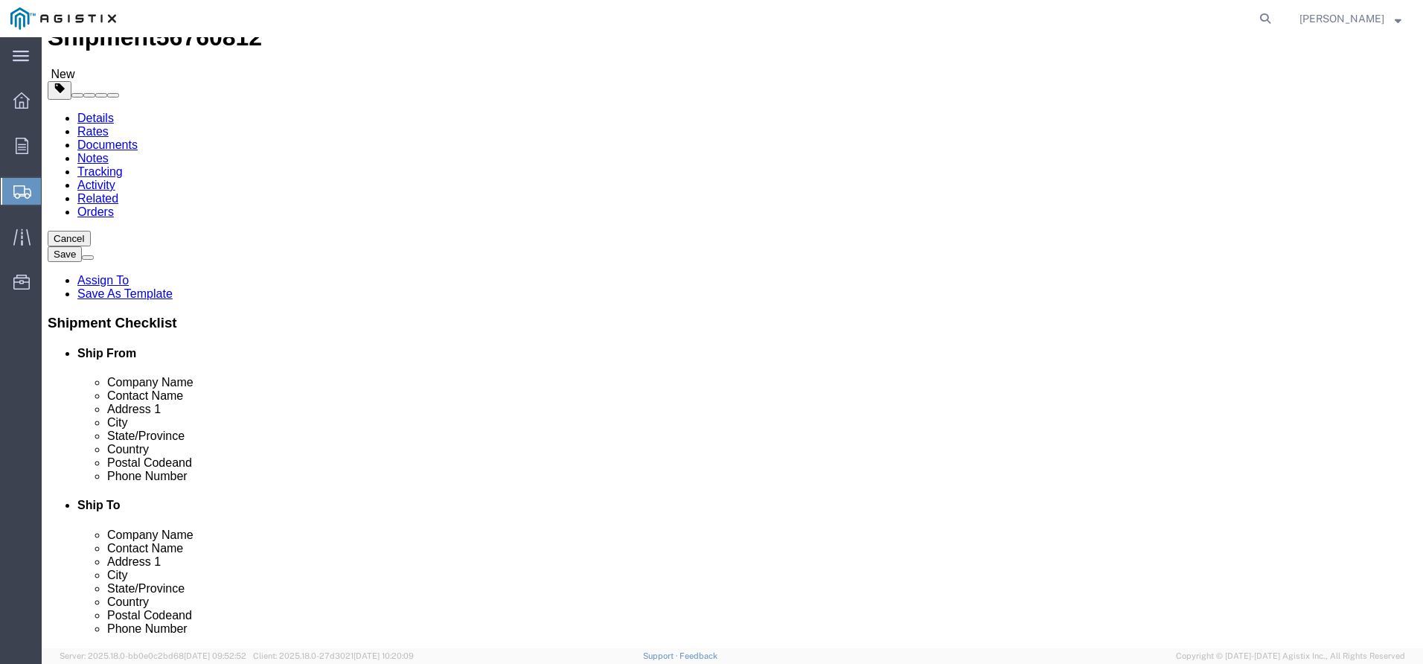
scroll to position [57, 0]
click span
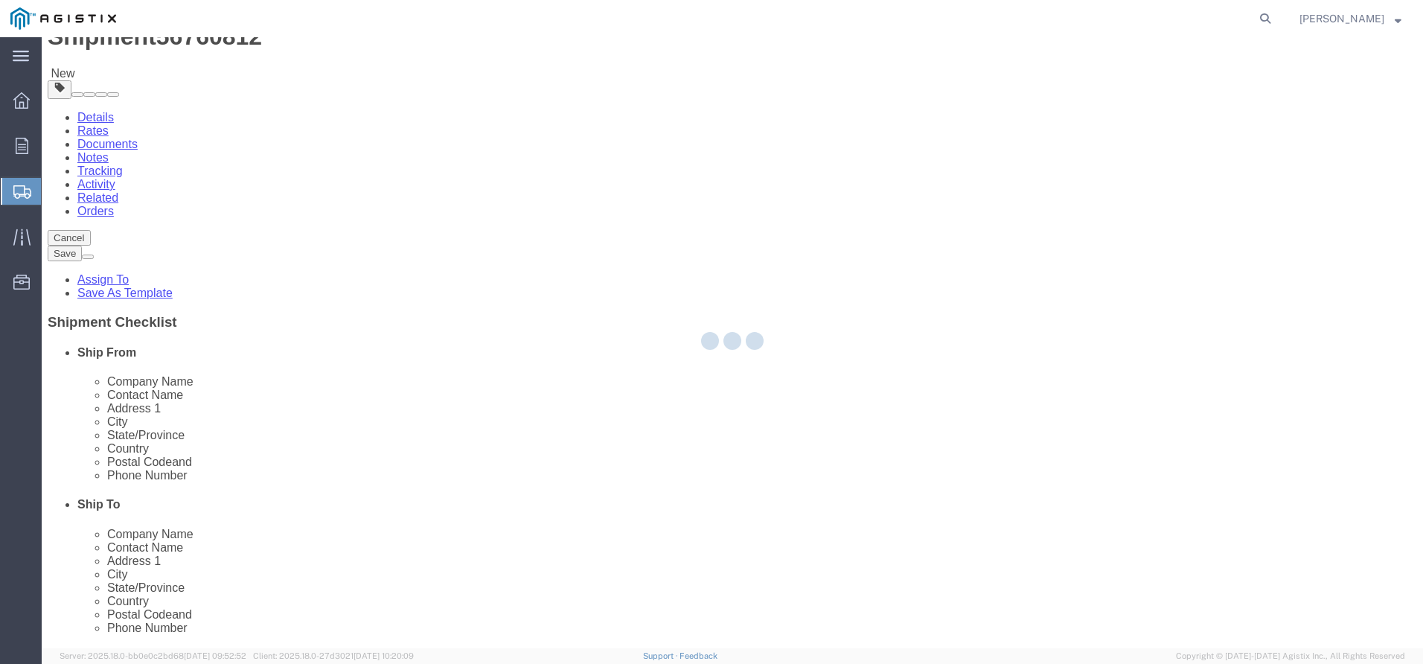
scroll to position [0, 0]
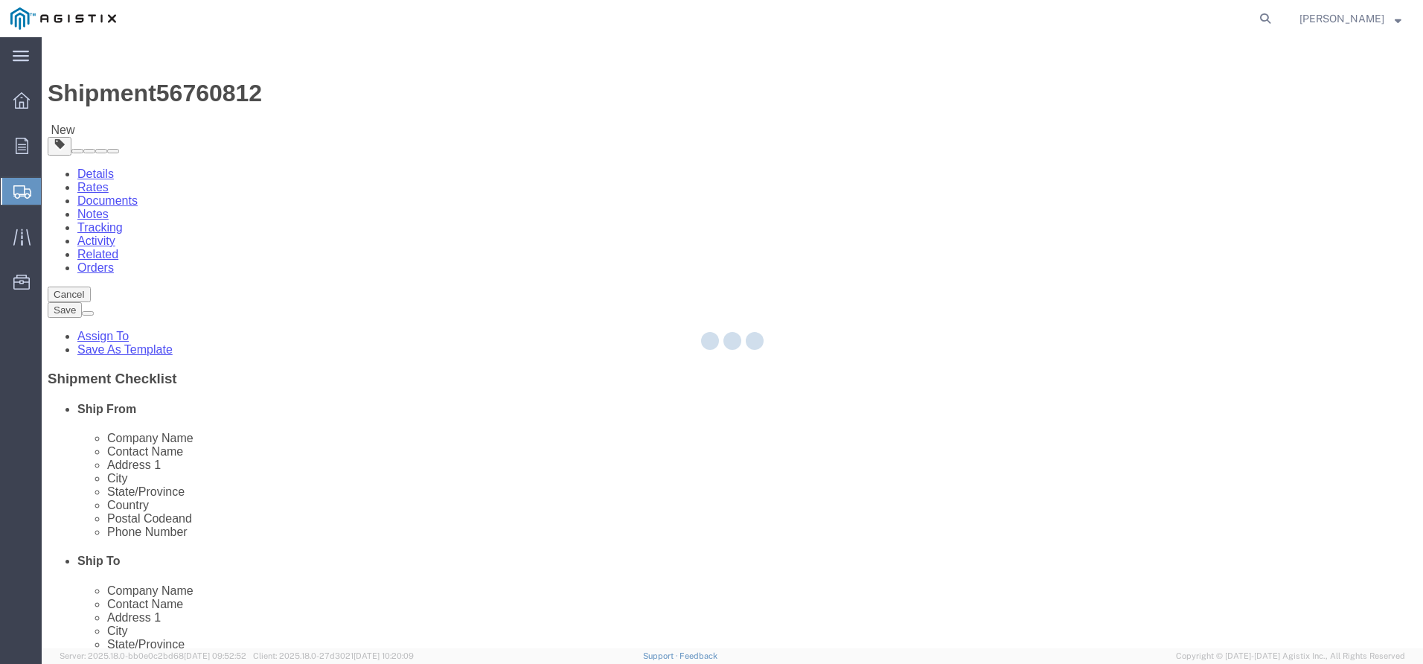
select select "PSNS"
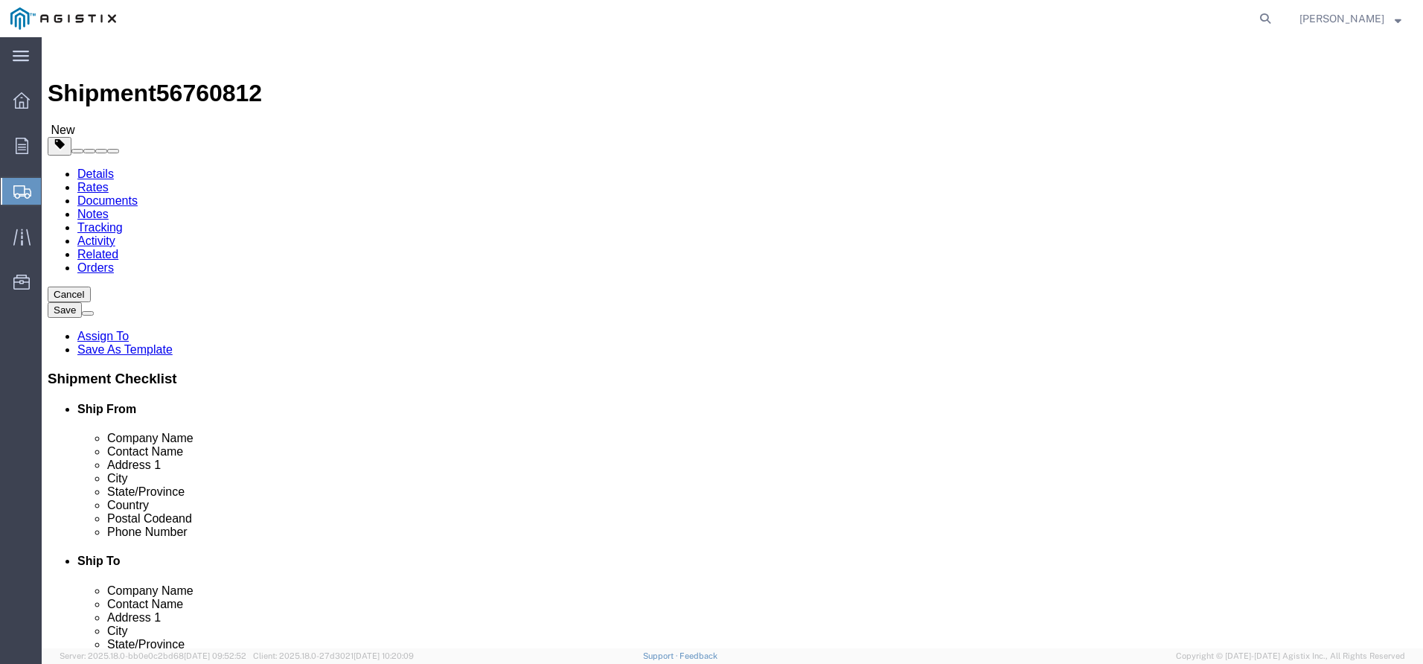
click select "Select Bulk Bundle(s) Cardboard Box(es) Carton(s) Crate(s) Drum(s) (Fiberboard)…"
select select "PSNS"
click select "Select Bulk Bundle(s) Cardboard Box(es) Carton(s) Crate(s) Drum(s) (Fiberboard)…"
drag, startPoint x: 772, startPoint y: 320, endPoint x: 731, endPoint y: 320, distance: 40.2
click div "1"
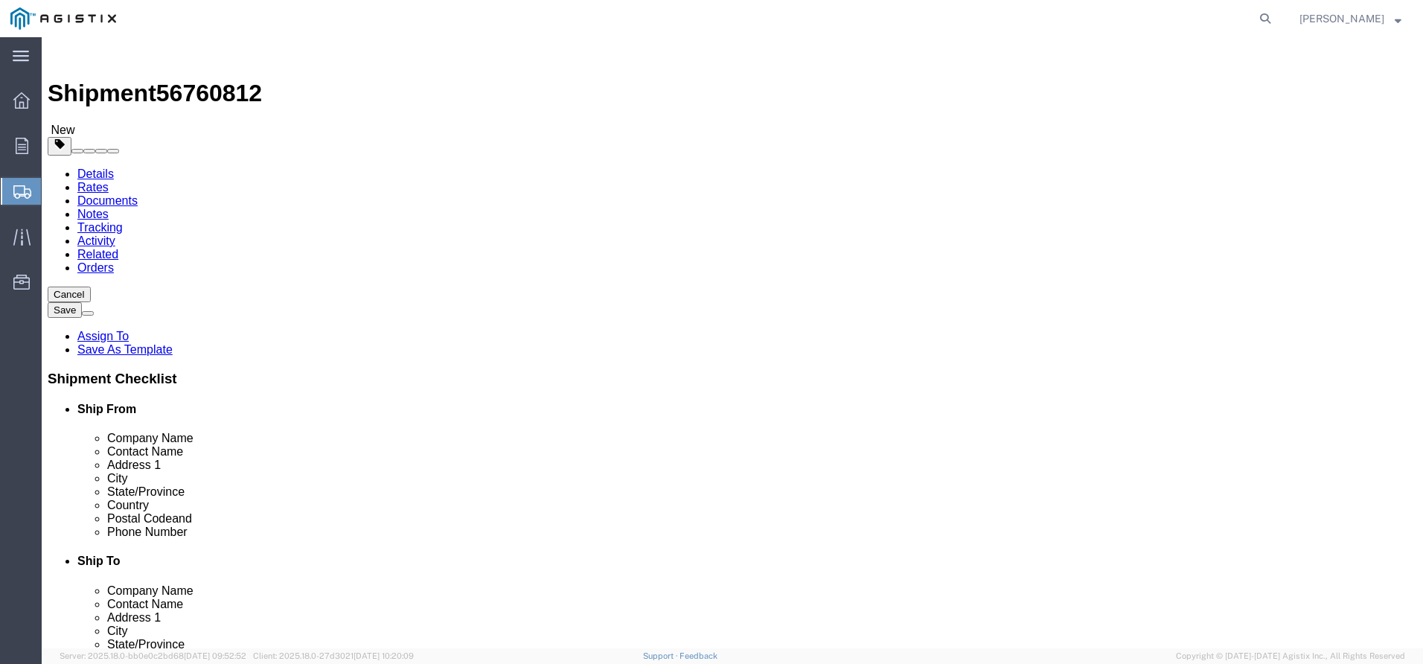
click input "text"
type input "48"
type input "42"
type input "24"
drag, startPoint x: 773, startPoint y: 375, endPoint x: 684, endPoint y: 367, distance: 88.9
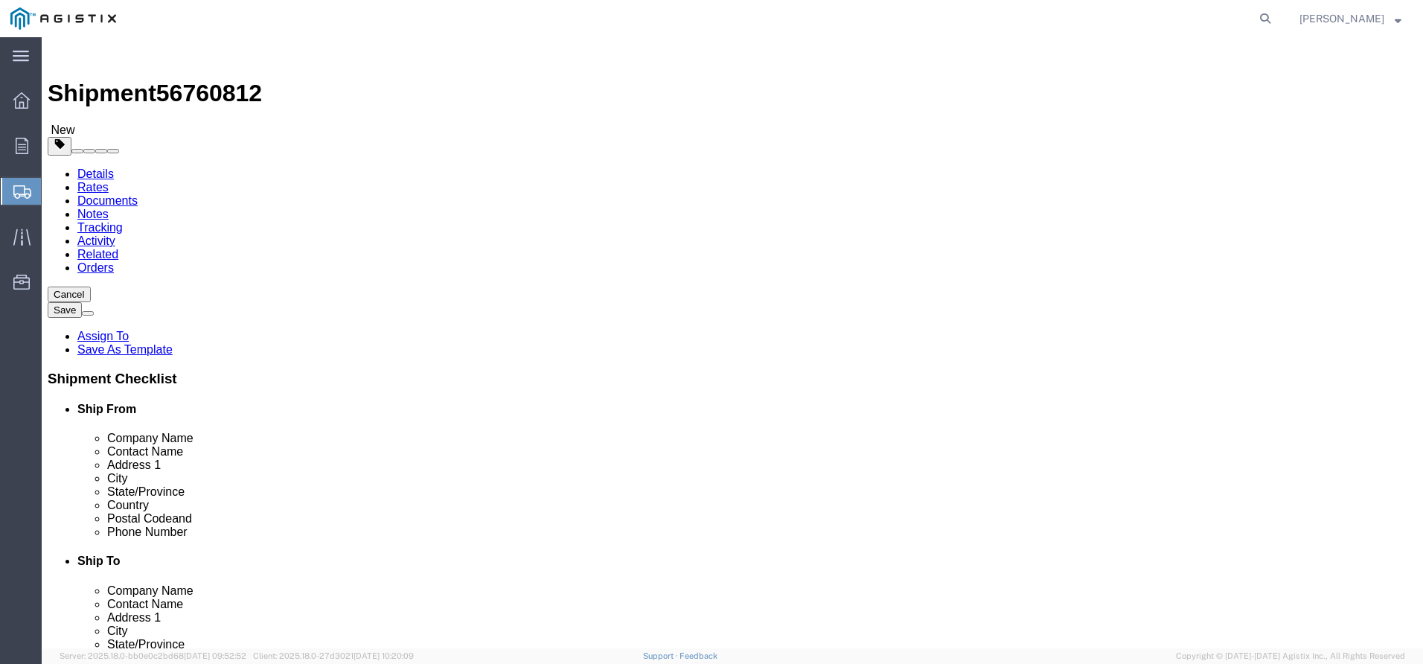
click div "Weight Total weight of packages in pounds or kilograms 0.00 Select kgs lbs Ship…"
type input "815"
click link "Add Content"
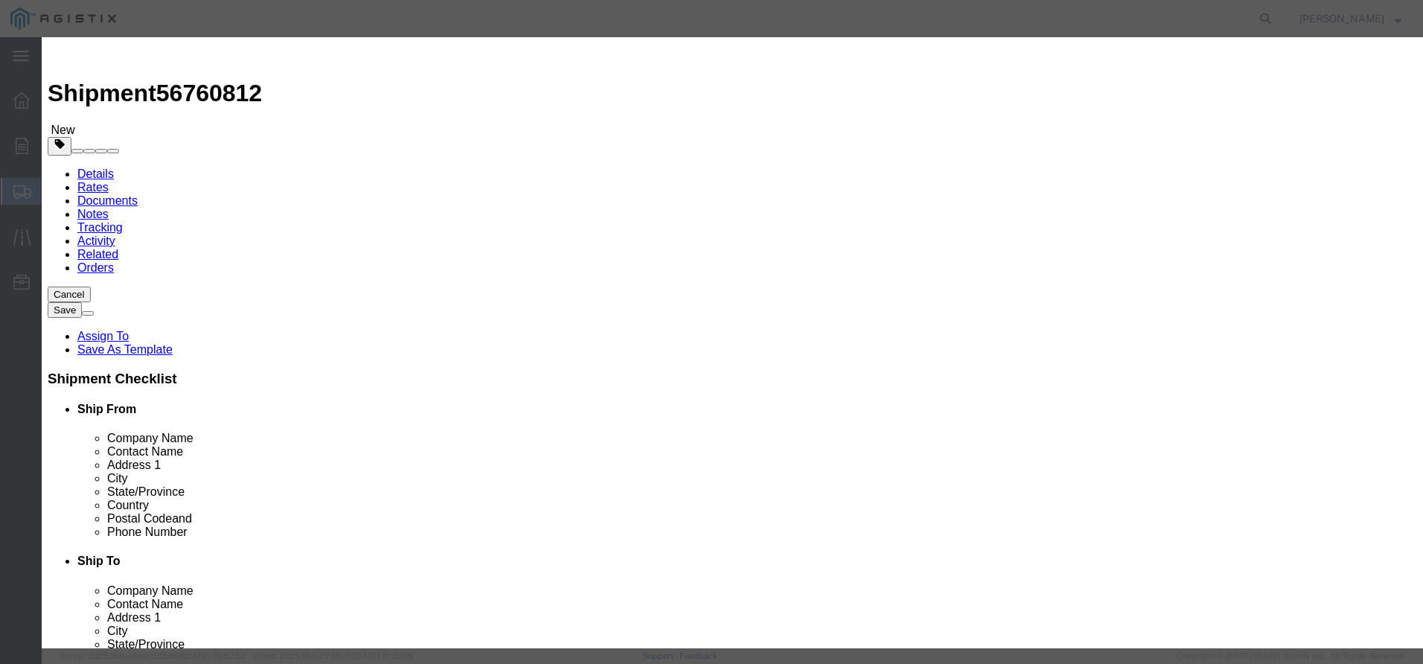
click input "text"
type input "SMALL NHZ 1.016"
click input "0"
drag, startPoint x: 454, startPoint y: 143, endPoint x: 399, endPoint y: 136, distance: 55.5
click div "Pieces 0 Select Bag Barrels 100Board Feet Bottle Box Blister Pack Carats Can Ca…"
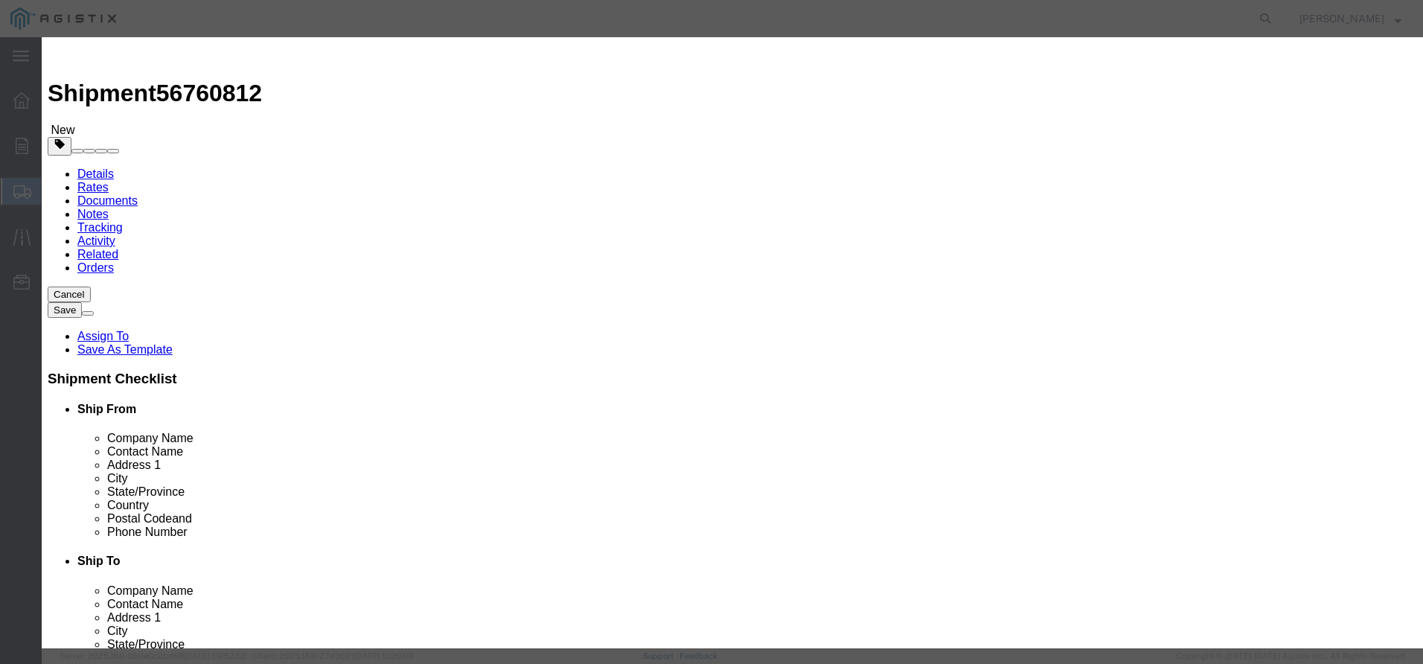
type input "14"
click input "text"
type input "5987"
click select "Select 50 55 60 65 70 85 92.5 100 125 175 250 300 400"
select select "60"
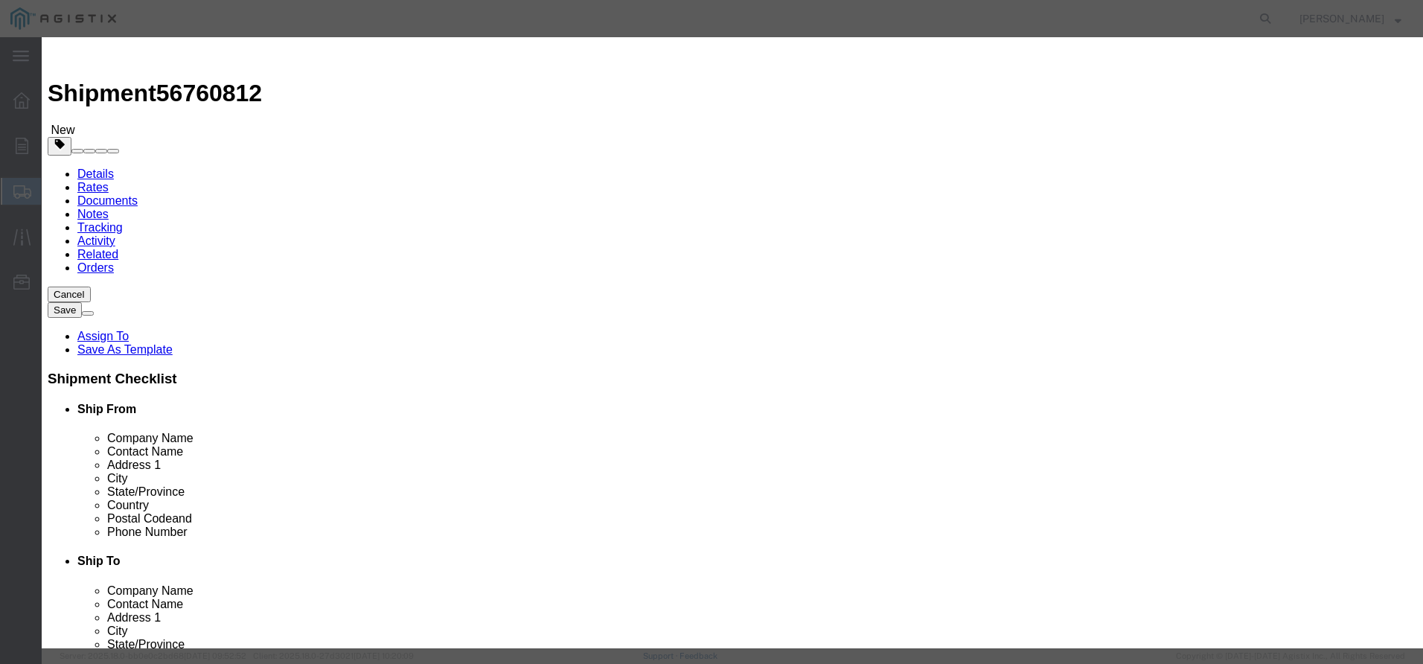
click select "Select 50 55 60 65 70 85 92.5 100 125 175 250 300 400"
click textarea
type textarea "MACHINED SMALL ZINC CASTINGS"
click button "Save & Close"
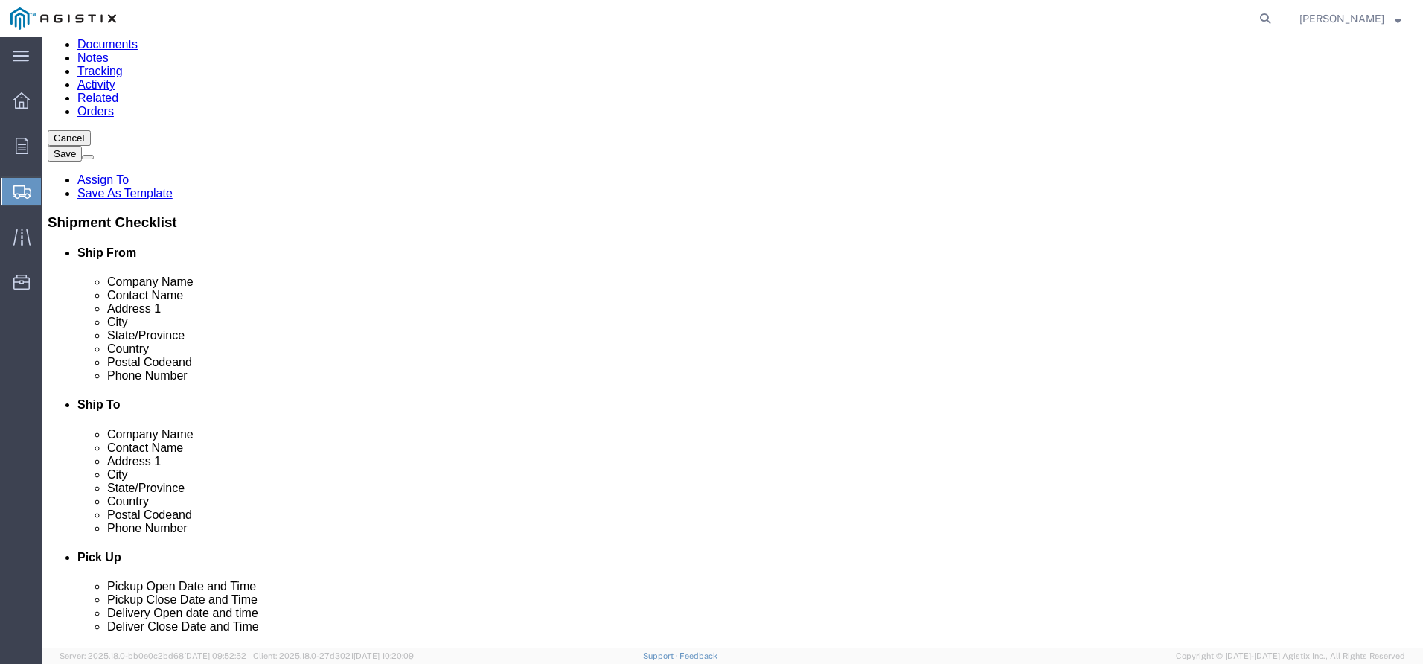
scroll to position [173, 0]
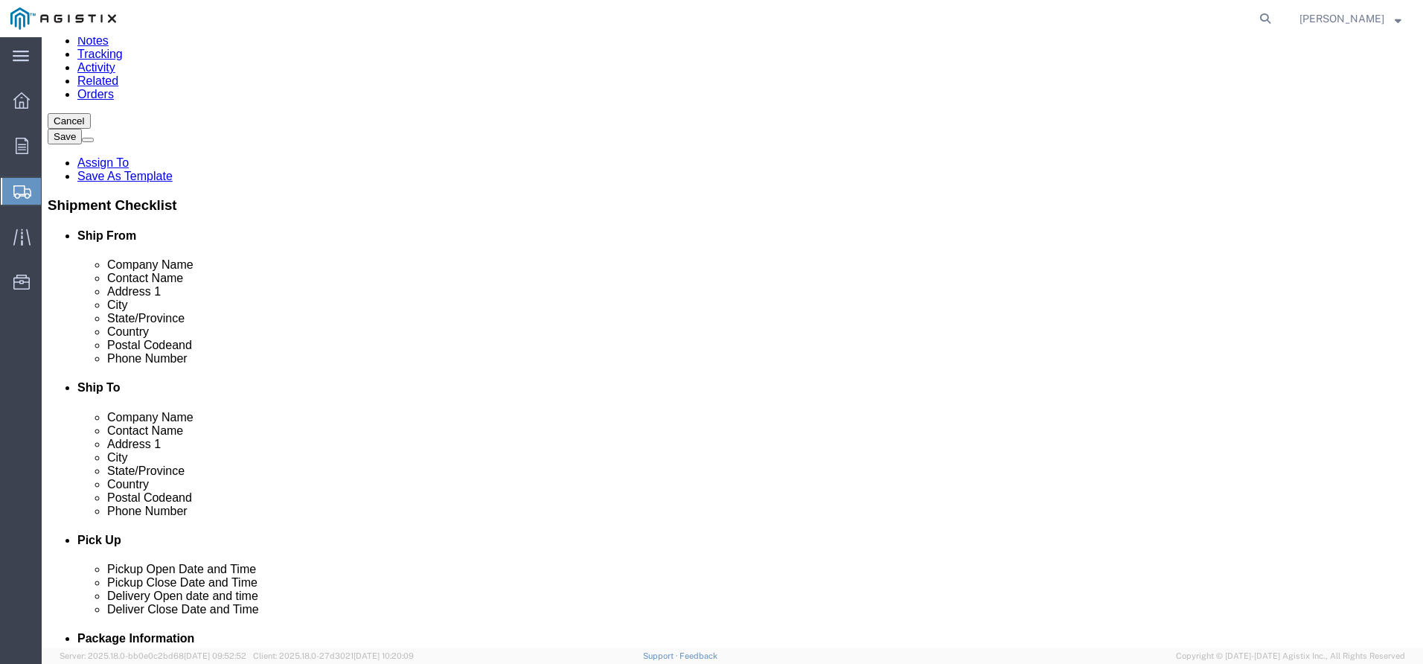
click button "Continue"
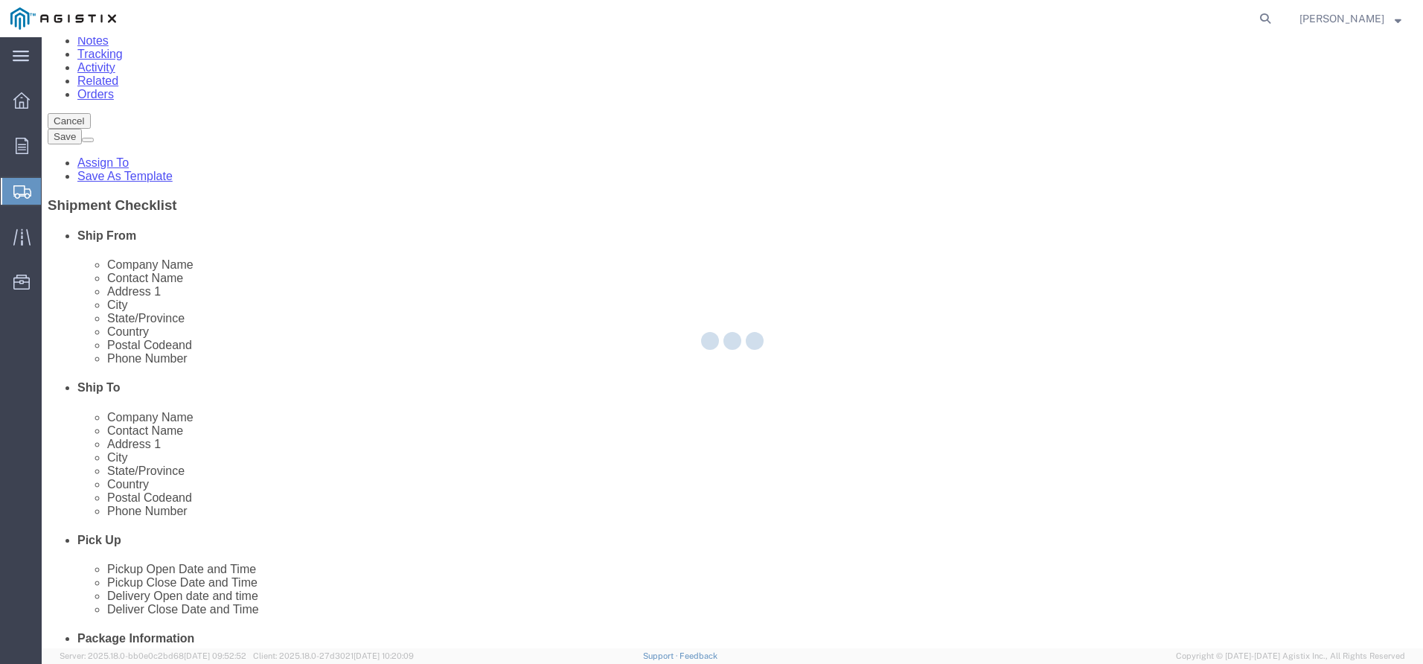
select select
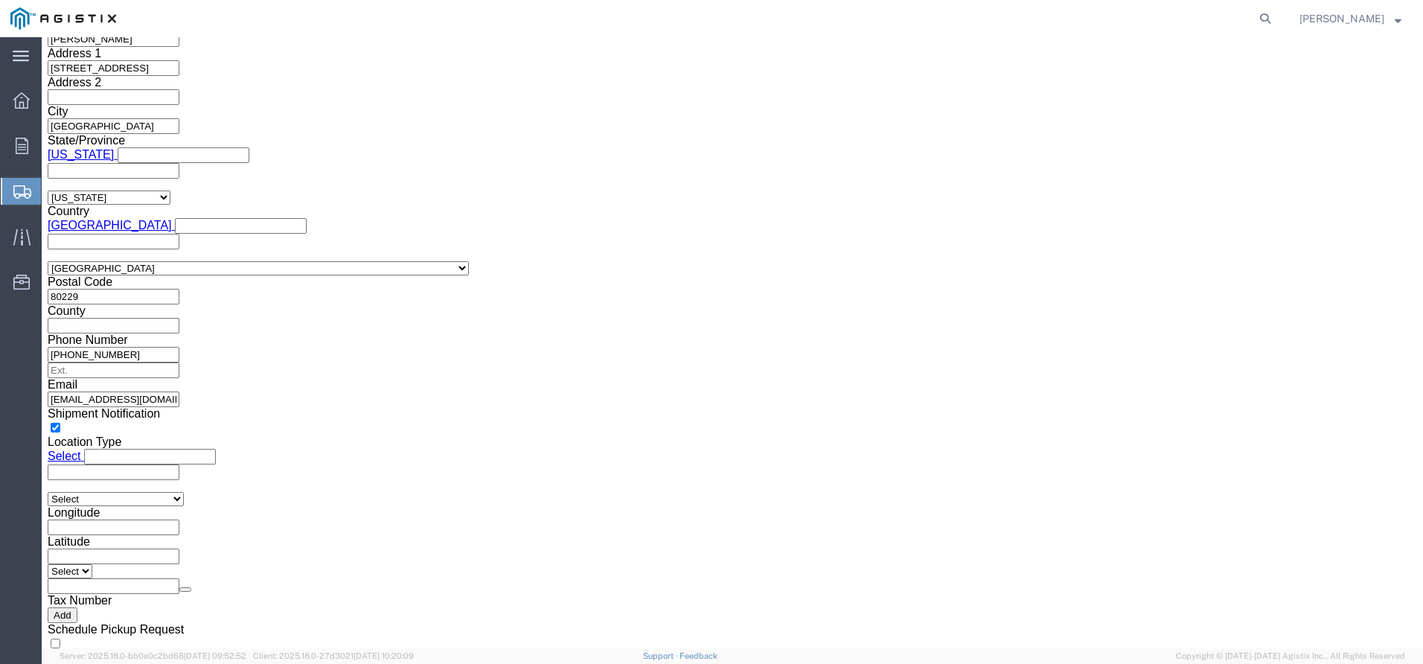
scroll to position [1411, 0]
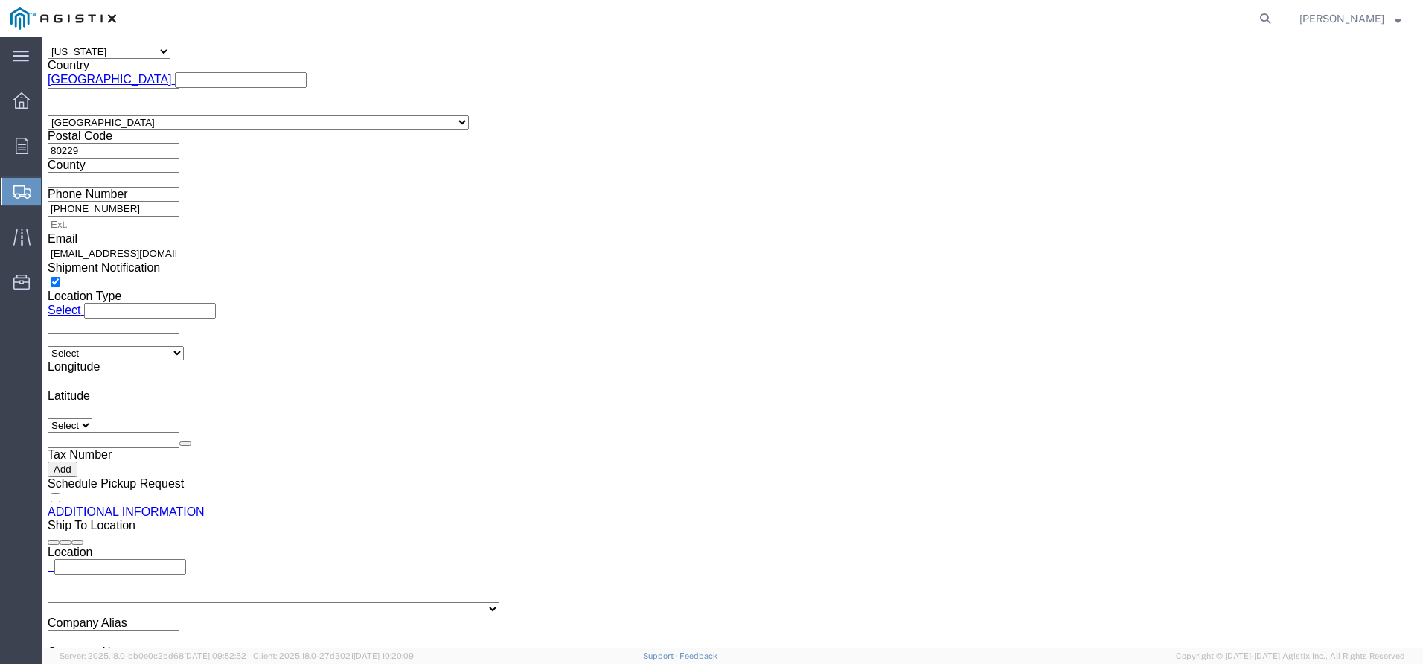
click button "Rate Shipment"
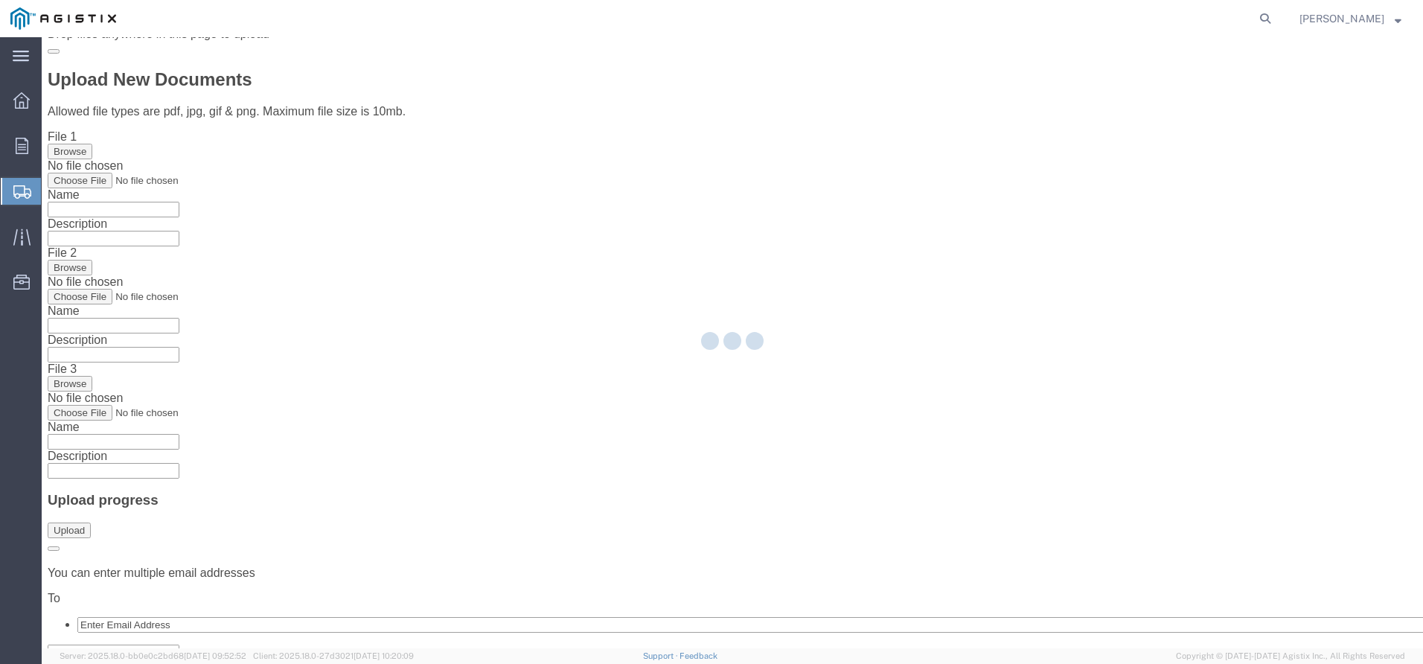
scroll to position [0, 0]
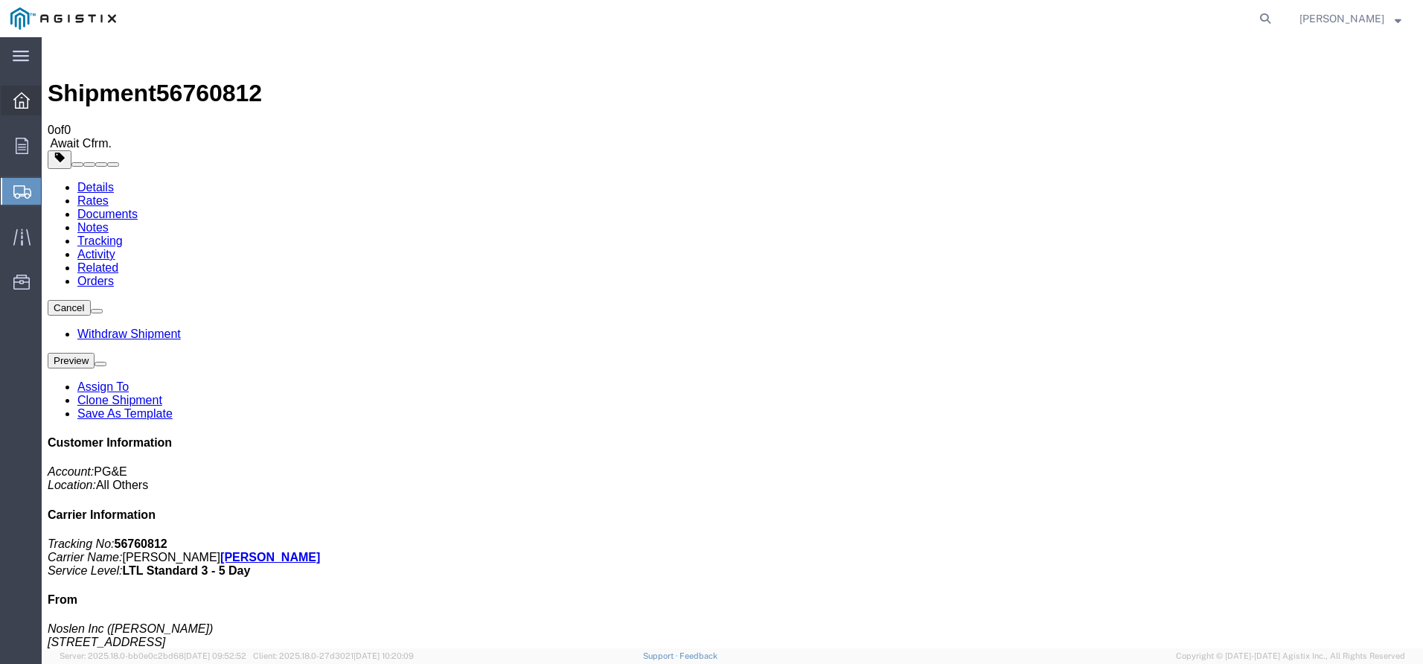
click at [21, 98] on icon at bounding box center [21, 100] width 16 height 16
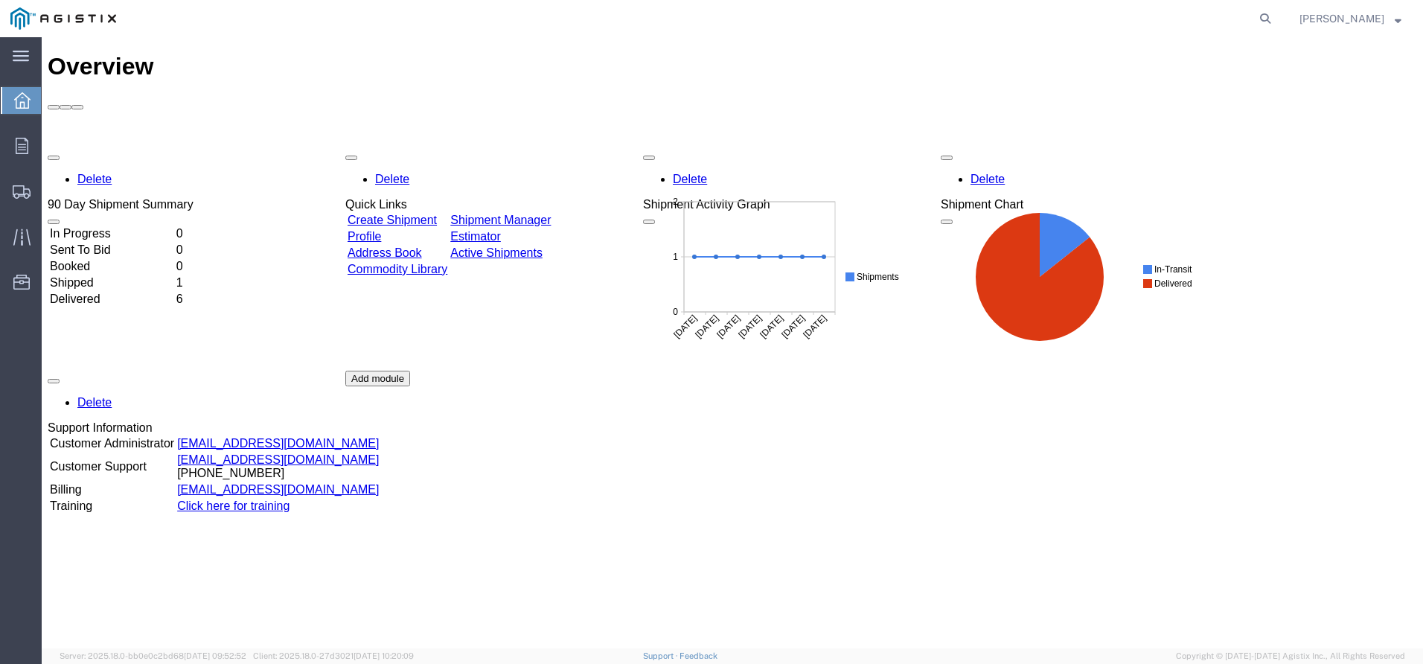
click at [403, 213] on td "Create Shipment" at bounding box center [397, 220] width 101 height 15
click at [403, 214] on link "Create Shipment" at bounding box center [391, 220] width 89 height 13
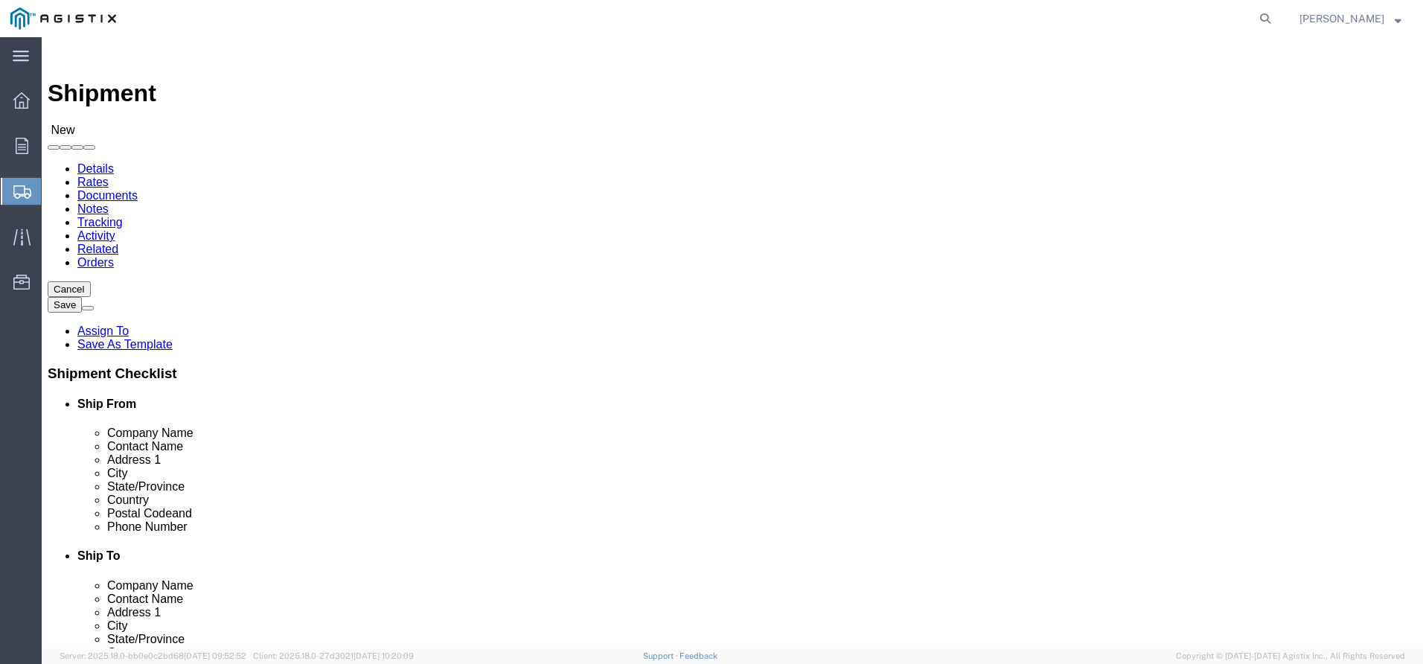
click select "Select Noslen Inc PG&E"
select select "9596"
click select "Select Noslen Inc PG&E"
select select "PURCHORD"
select select
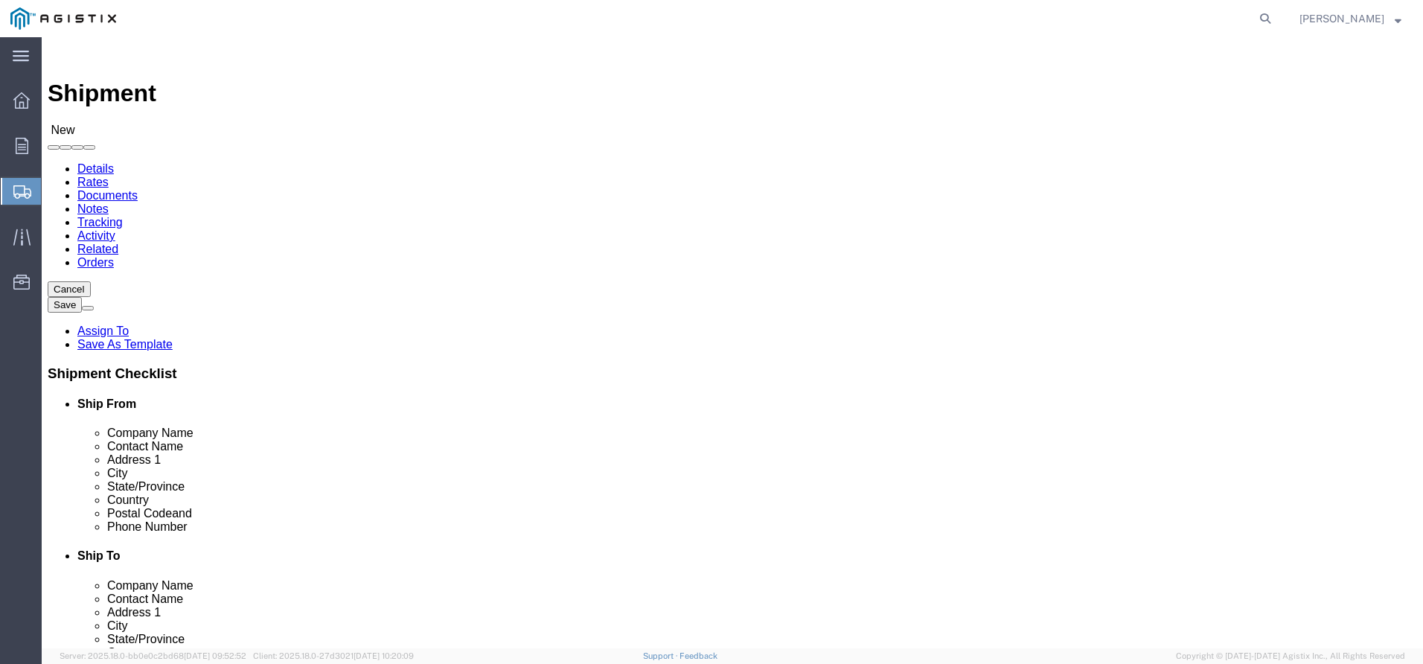
select select
click select "Select All Others Fremont DC Fresno DC Wheatland DC"
select select "23082"
click select "Select All Others Fremont DC Fresno DC Wheatland DC"
select select "MYPROFILE"
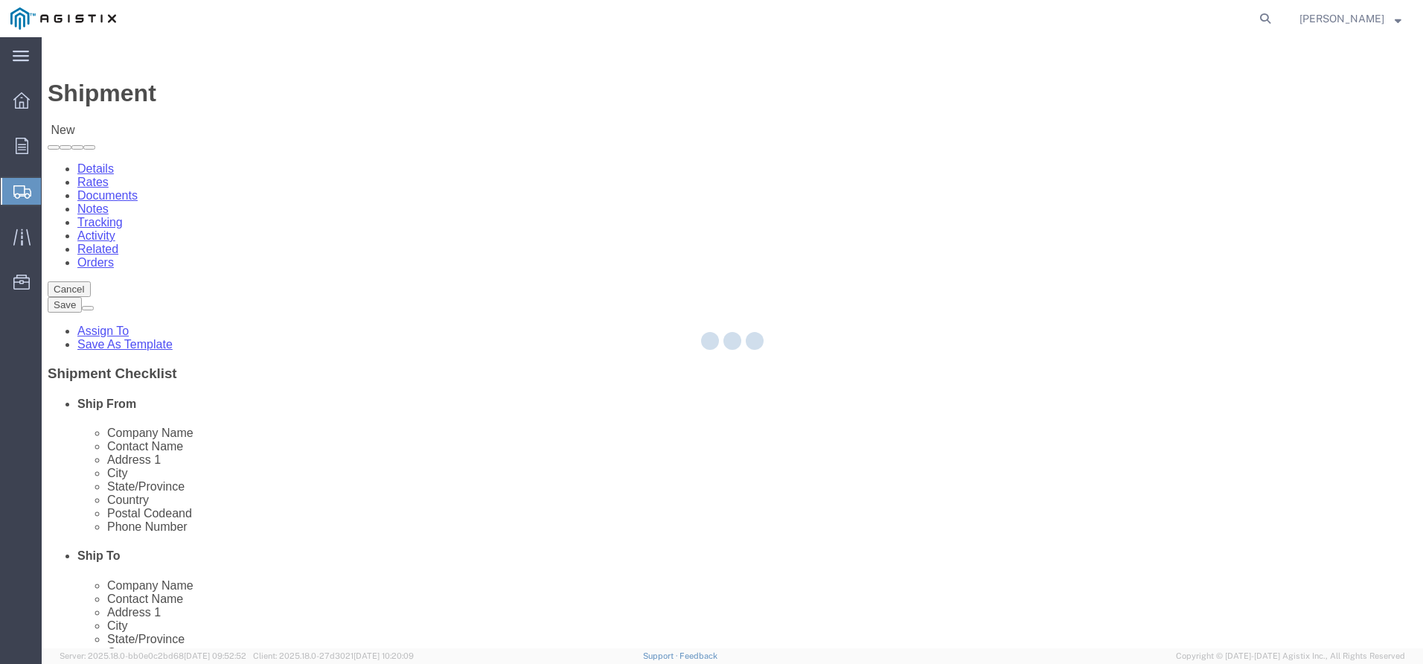
type input "Noslen Inc"
type input "[PERSON_NAME]"
type input "[STREET_ADDRESS]"
type input "[GEOGRAPHIC_DATA]"
type input "80229"
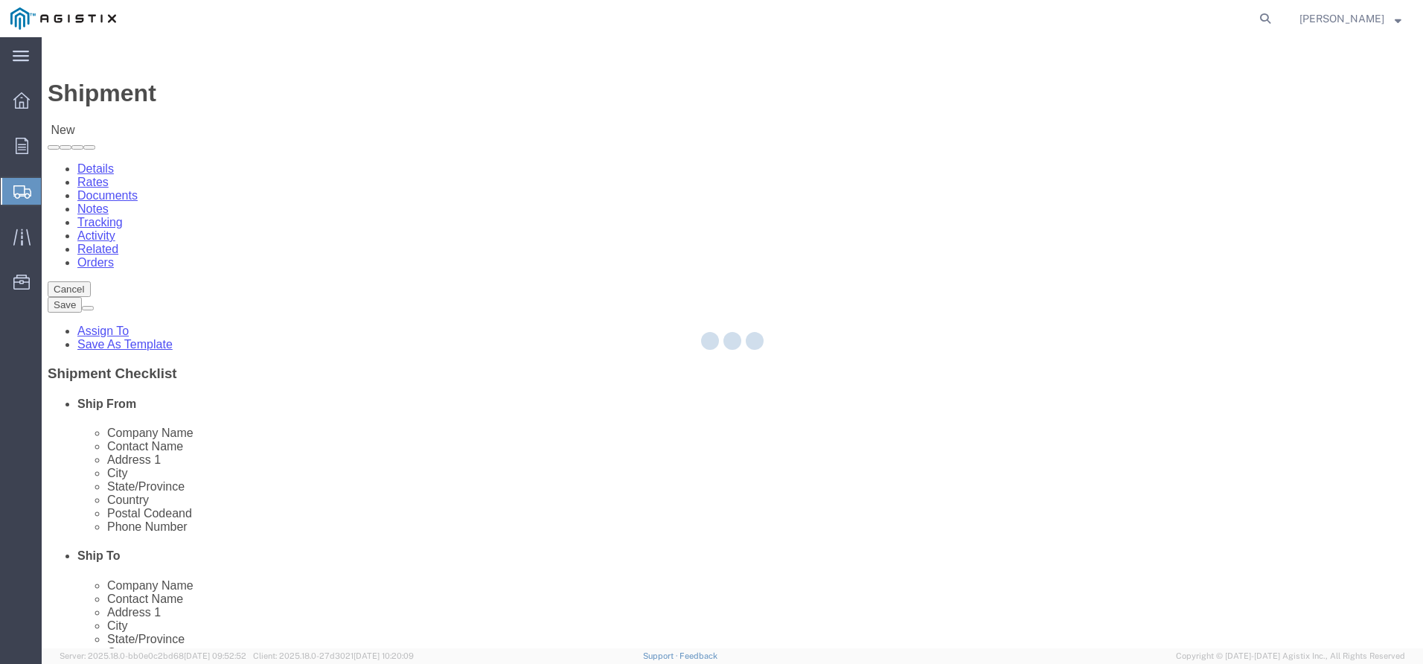
type input "[PHONE_NUMBER]"
type input "[EMAIL_ADDRESS][DOMAIN_NAME]"
checkbox input "true"
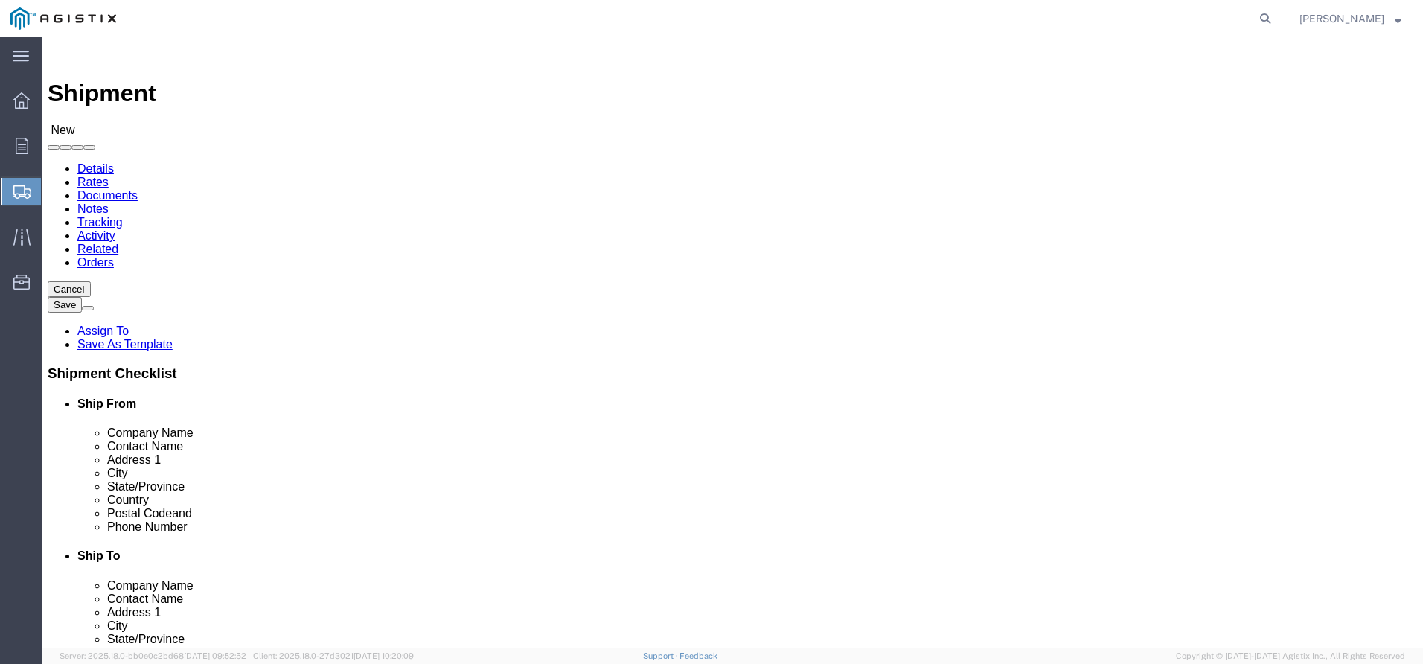
select select "CO"
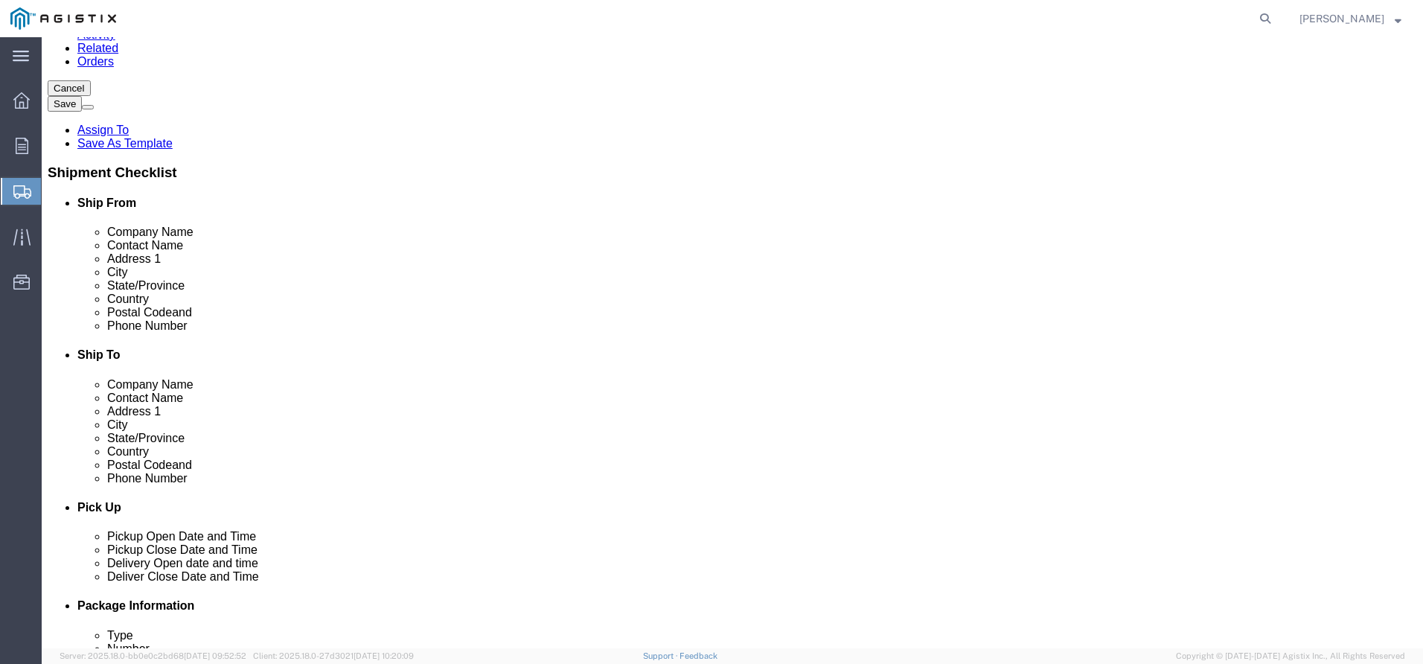
scroll to position [223, 0]
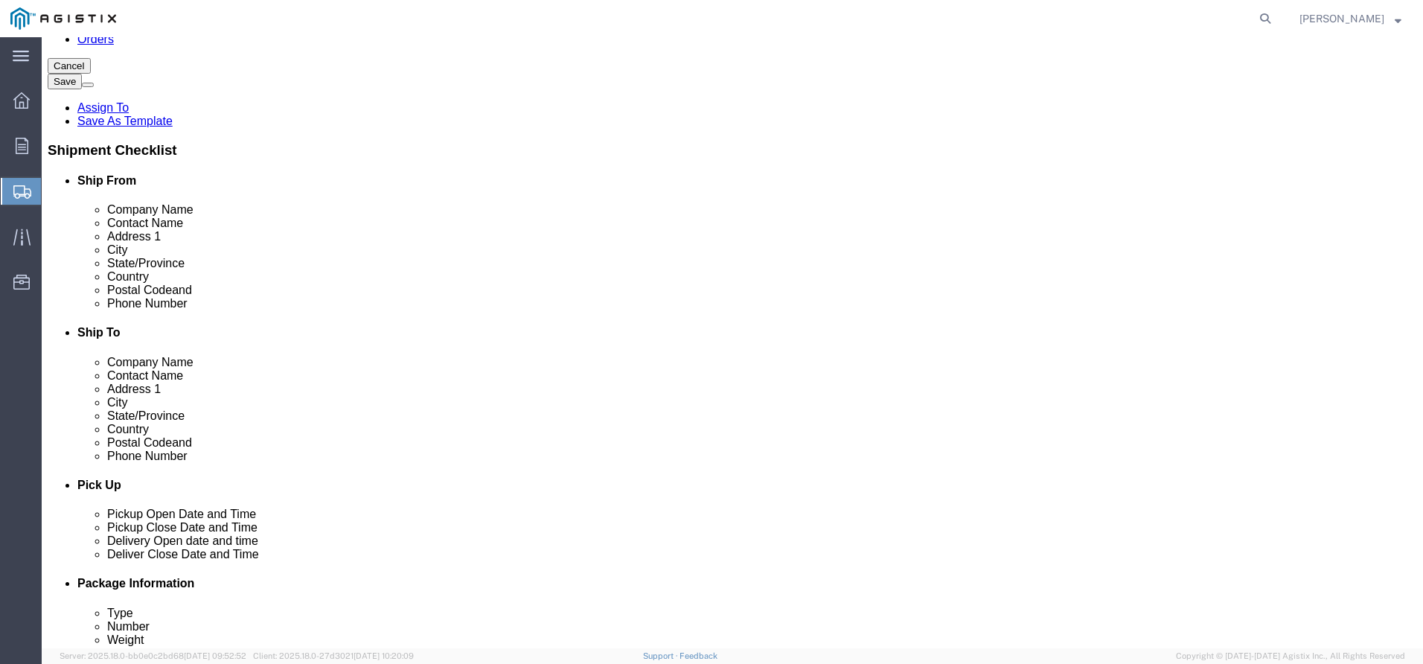
click input "text"
type input "FRES"
click p "- PG&E - (Richard Urbano) 2221 S Orange, Fresno, CA, 93725, US"
select select
type input "PG&E"
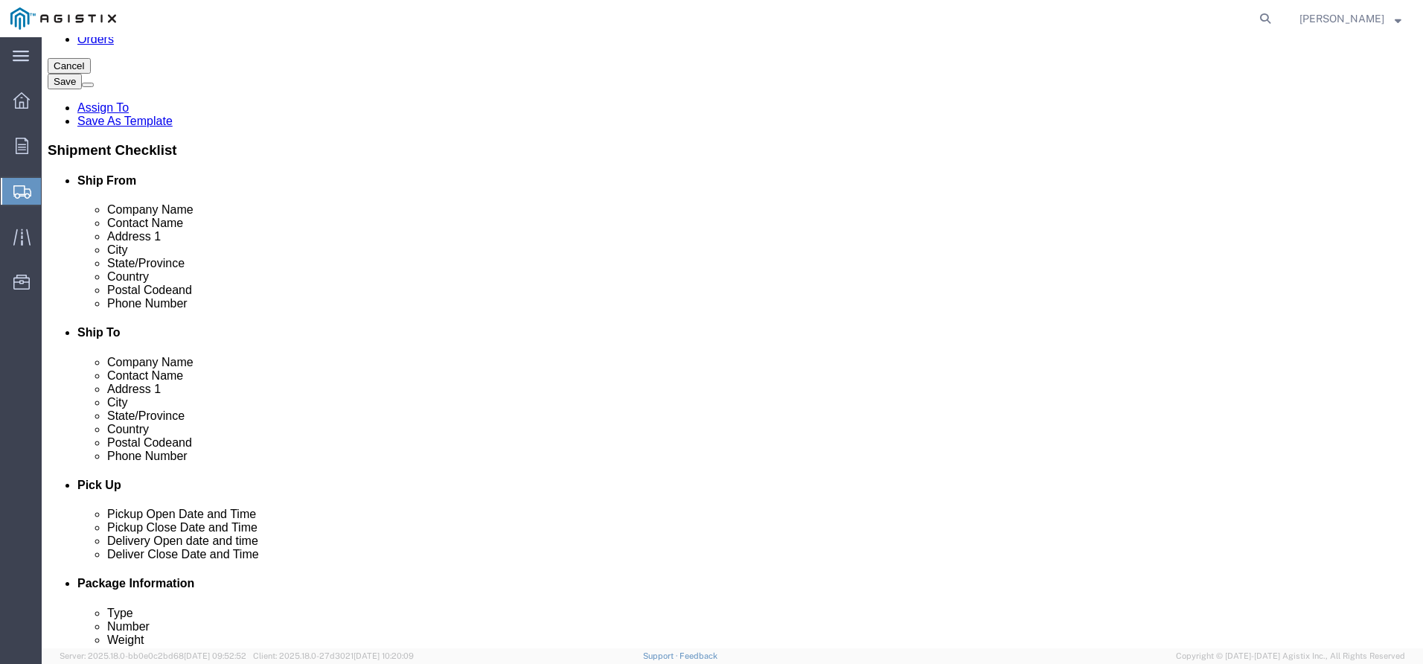
type input "Richard Urbano"
type input "2221 S Orange"
type input "[GEOGRAPHIC_DATA]"
type input "93725"
select select "CA"
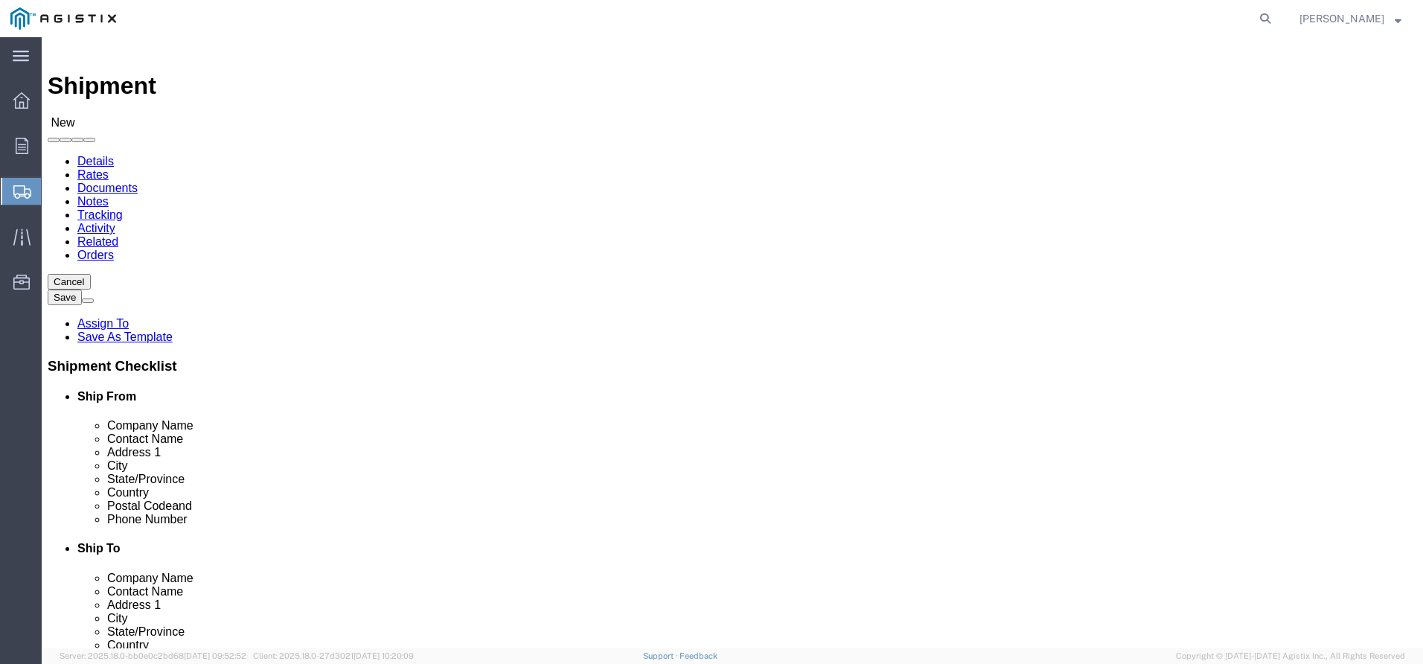
scroll to position [0, 0]
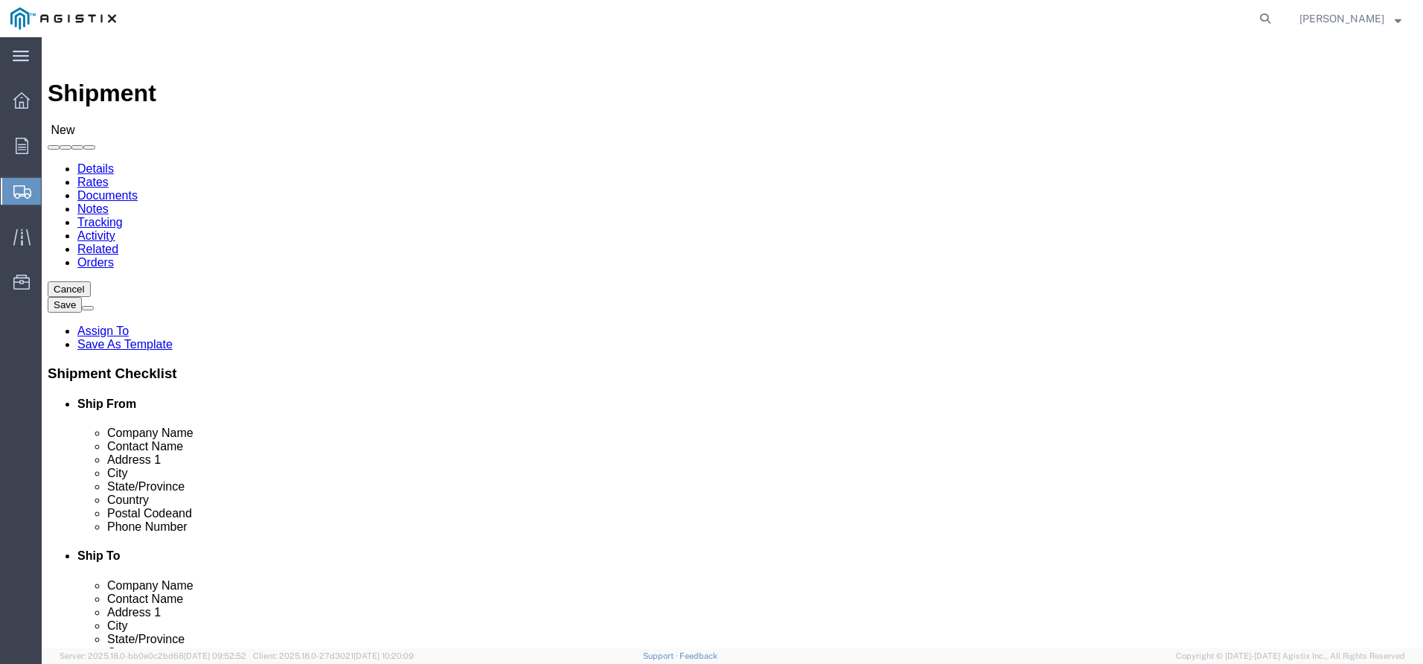
type input "[GEOGRAPHIC_DATA]"
select select
drag, startPoint x: 823, startPoint y: 423, endPoint x: 729, endPoint y: 427, distance: 93.8
click div "Richard Urbano"
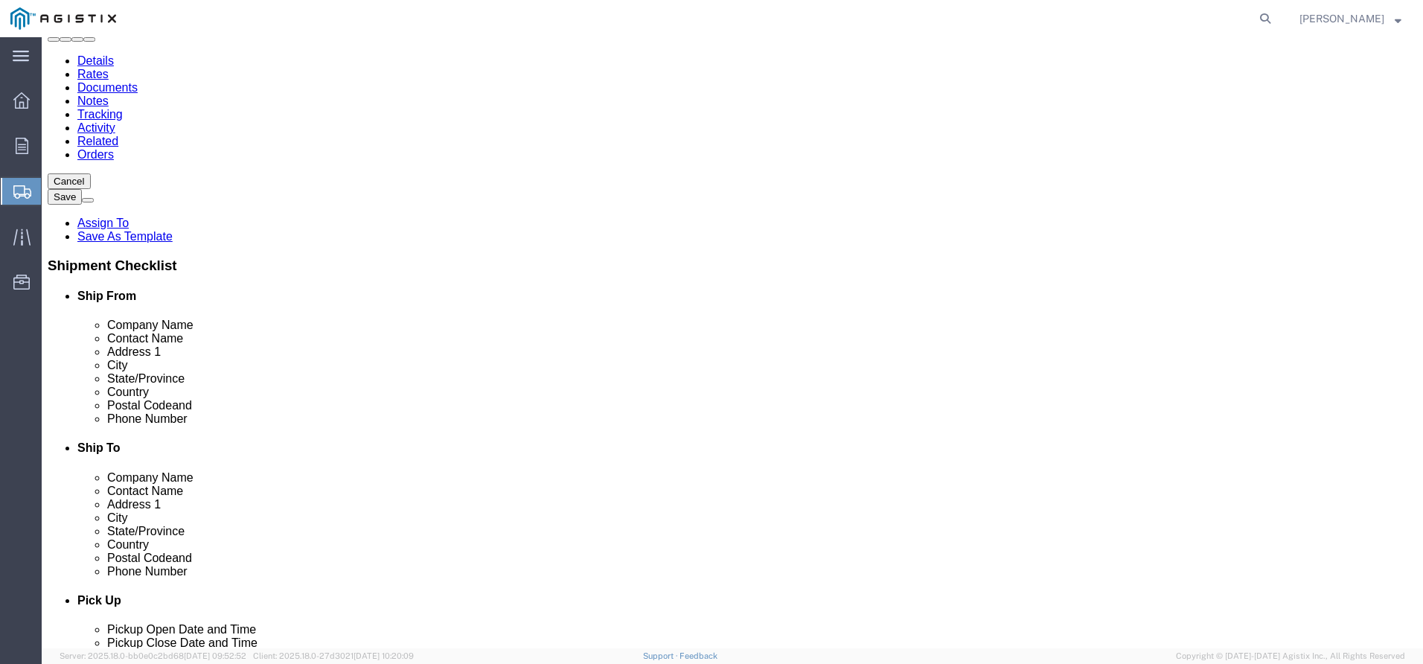
scroll to position [149, 0]
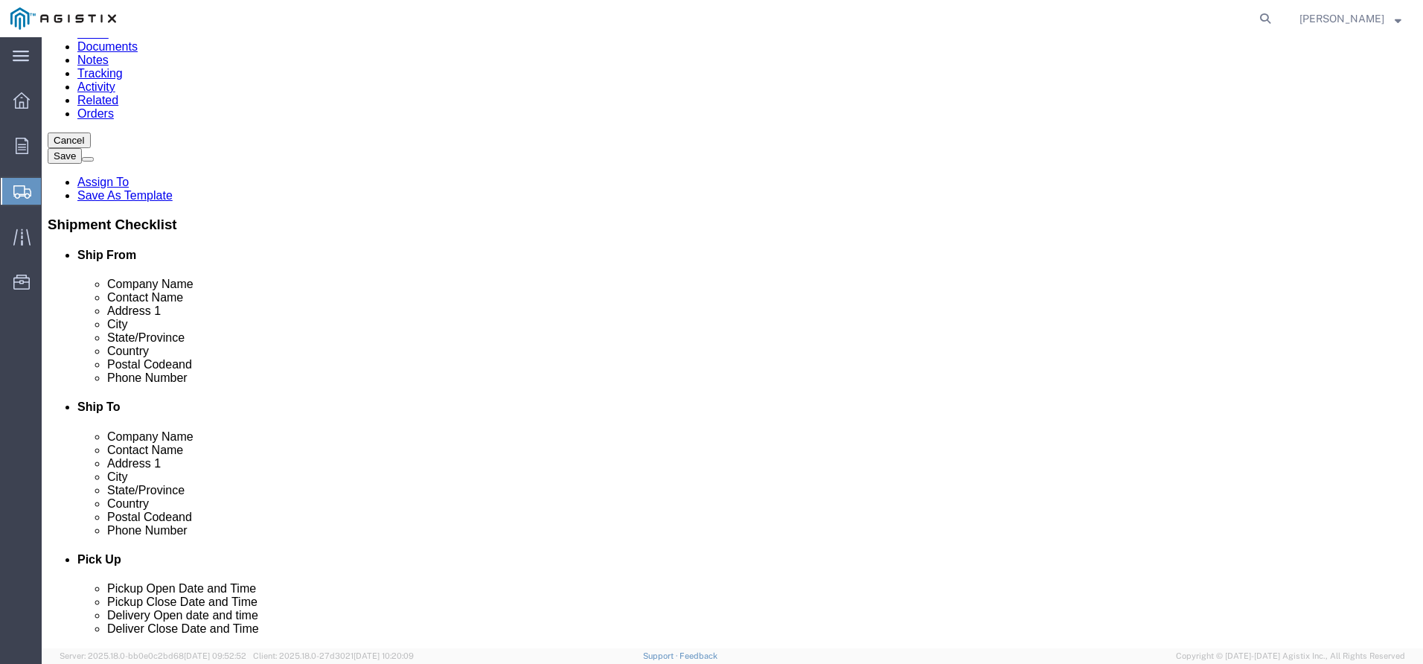
type input "[PERSON_NAME]"
click input "text"
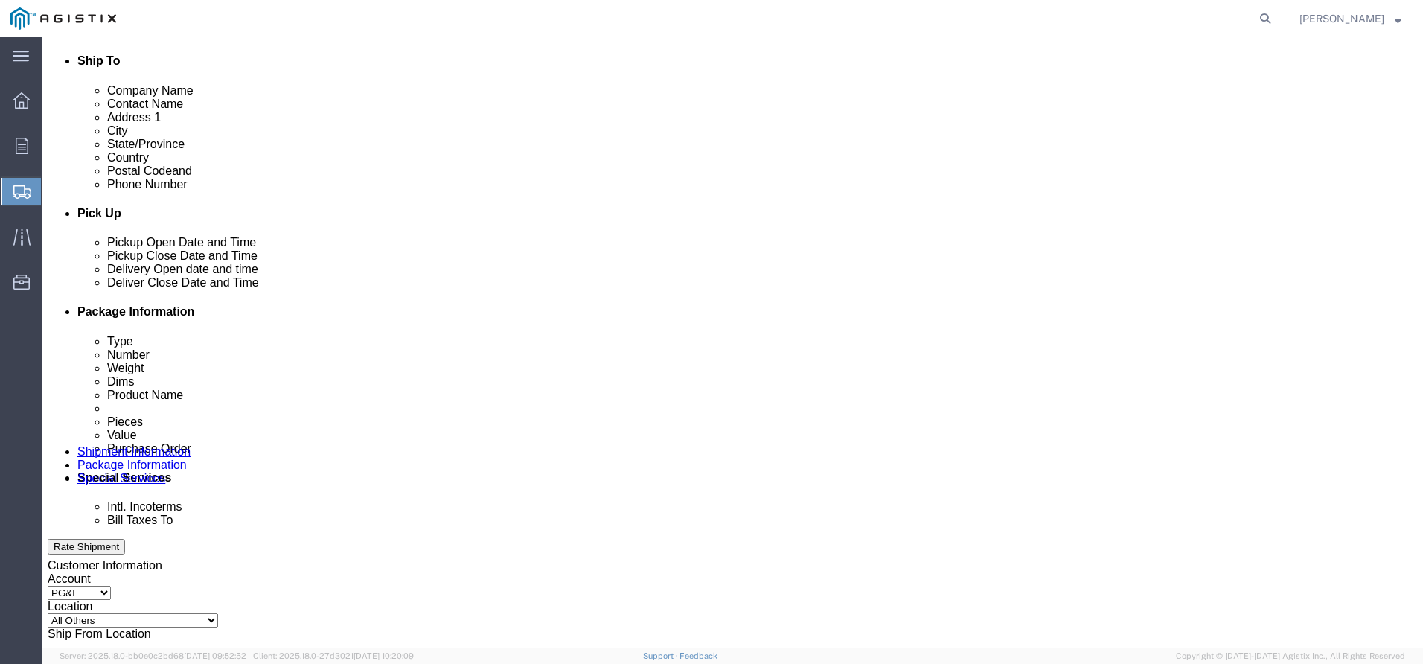
scroll to position [521, 0]
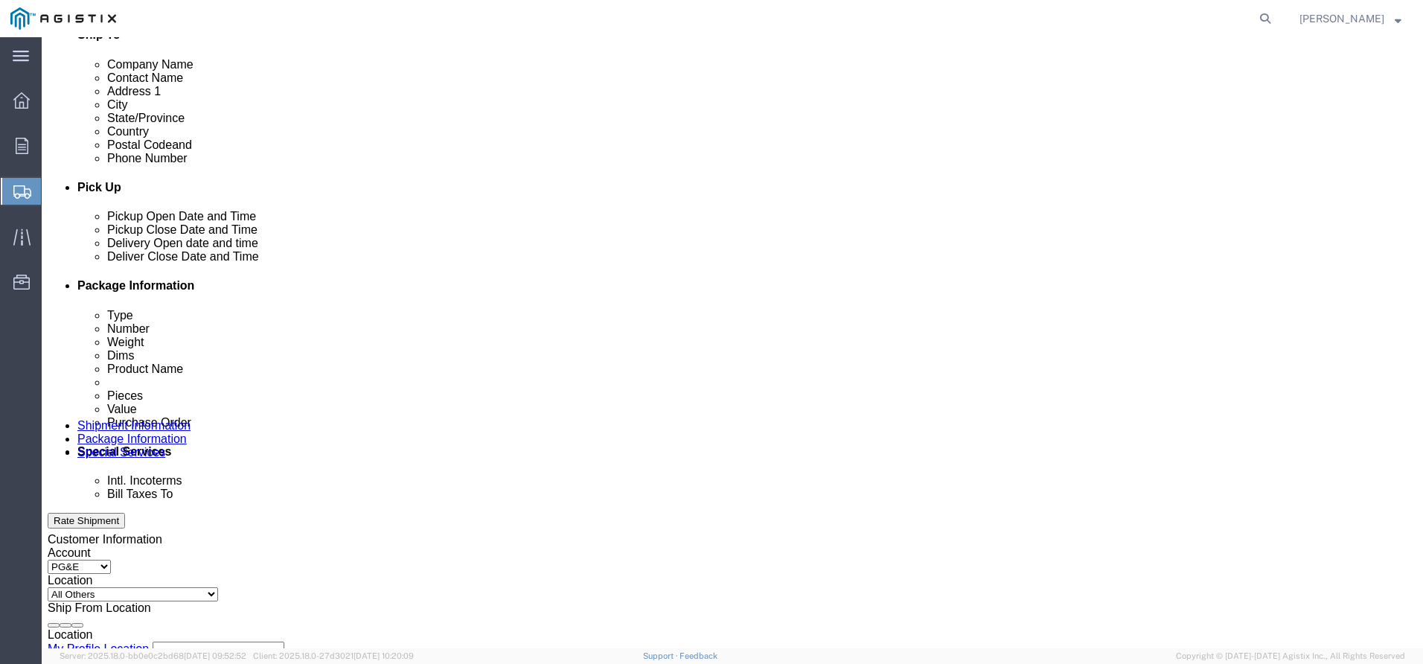
type input "[PHONE_NUMBER]"
click div "Sep 09 2025 10:00 AM"
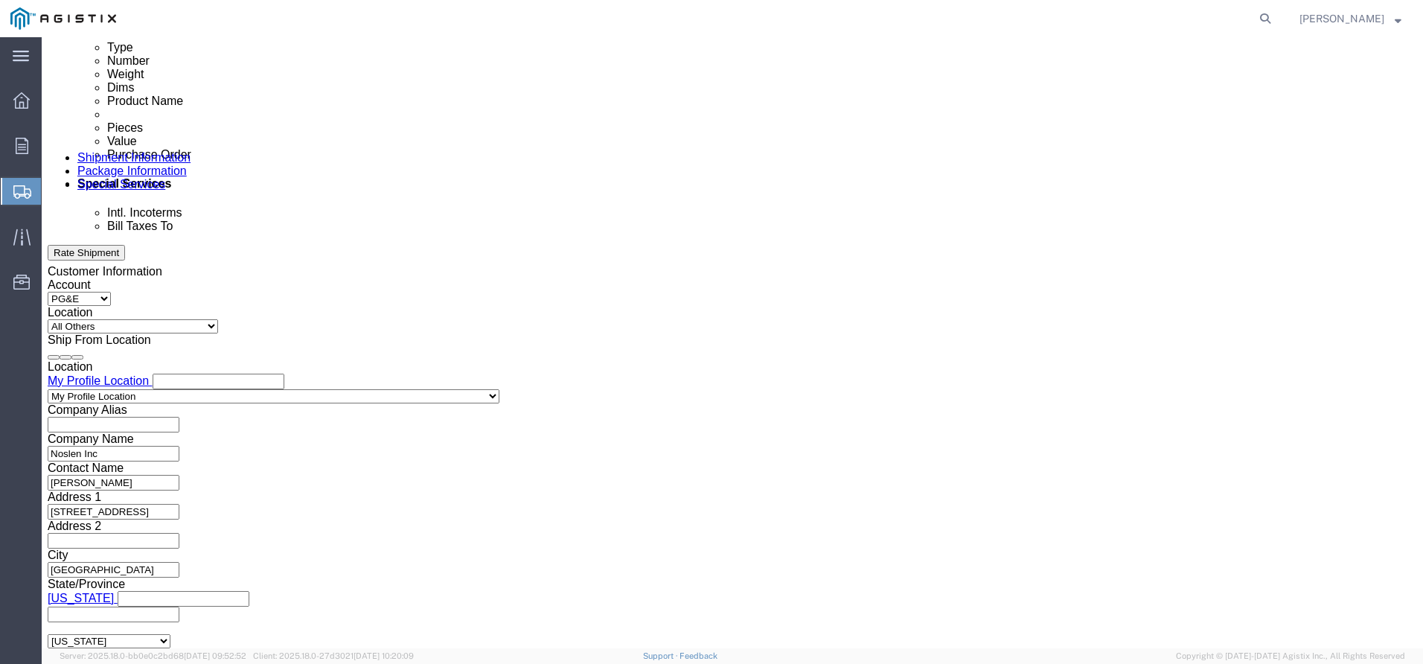
click input "2:00 AM"
type input "2:00 PM"
click button "Apply"
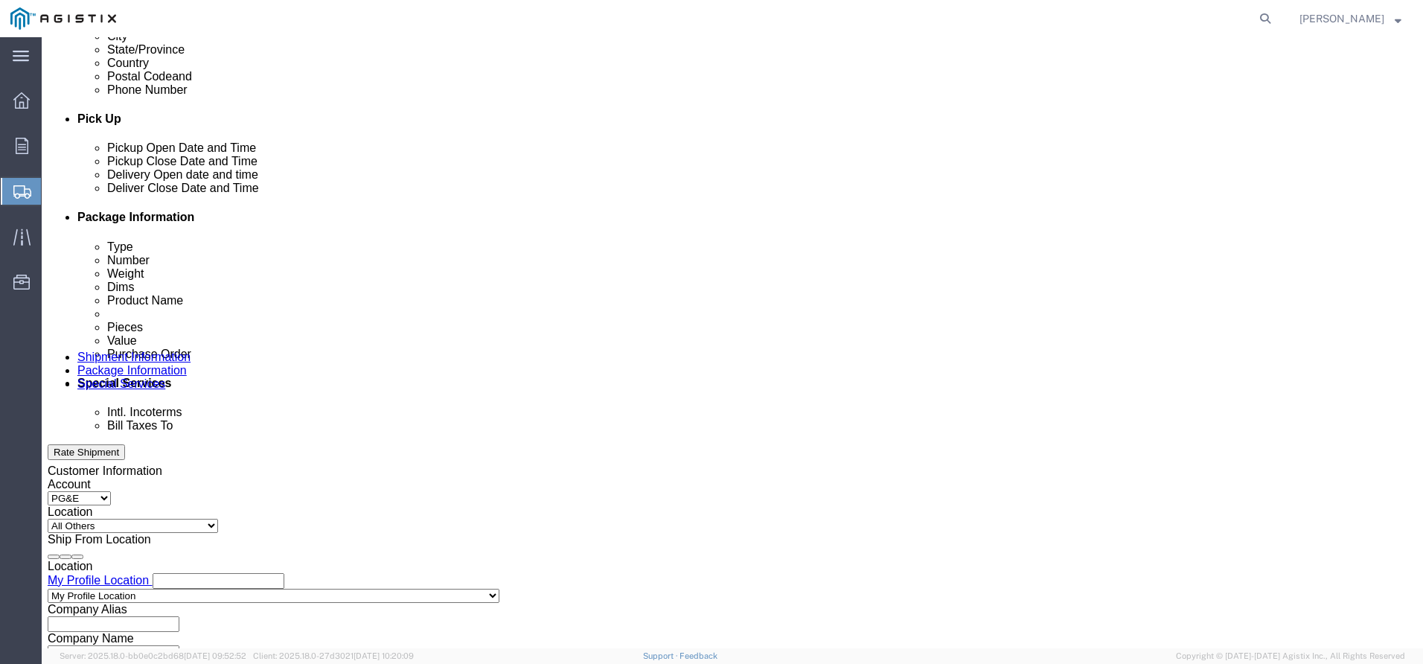
scroll to position [565, 0]
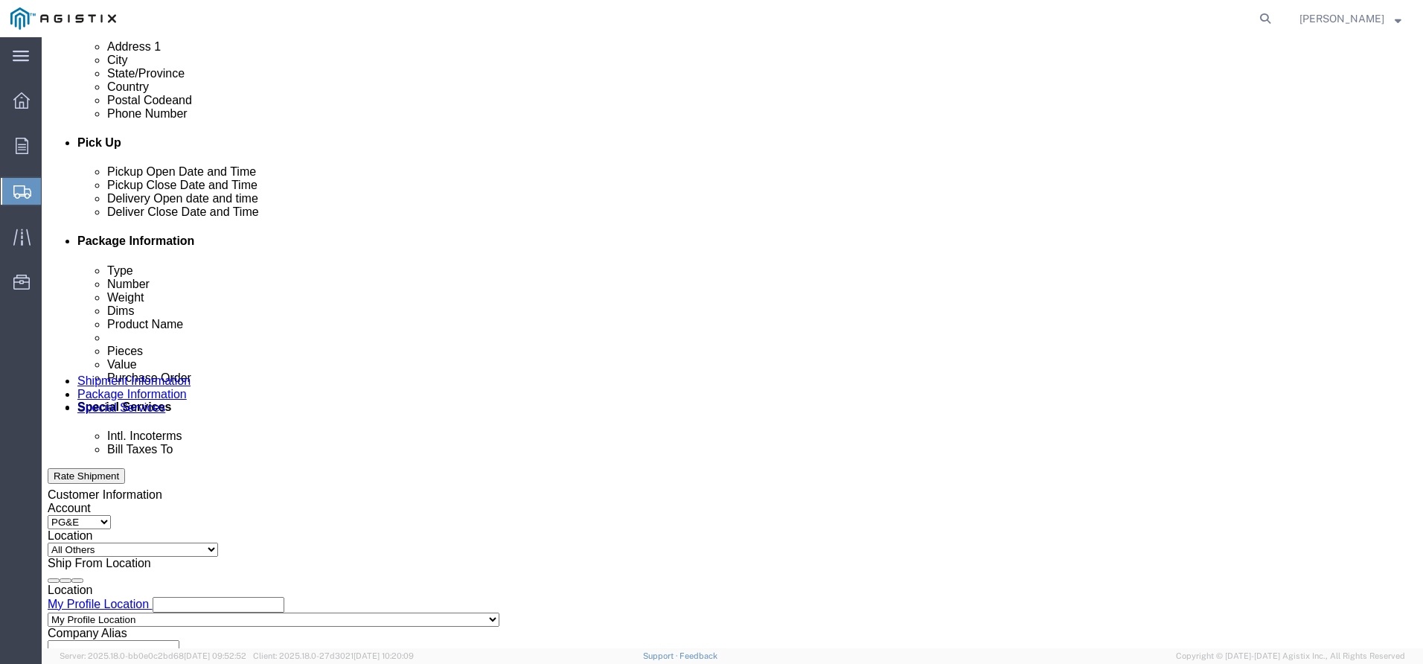
click div
click button "Apply"
click div
click button "Apply"
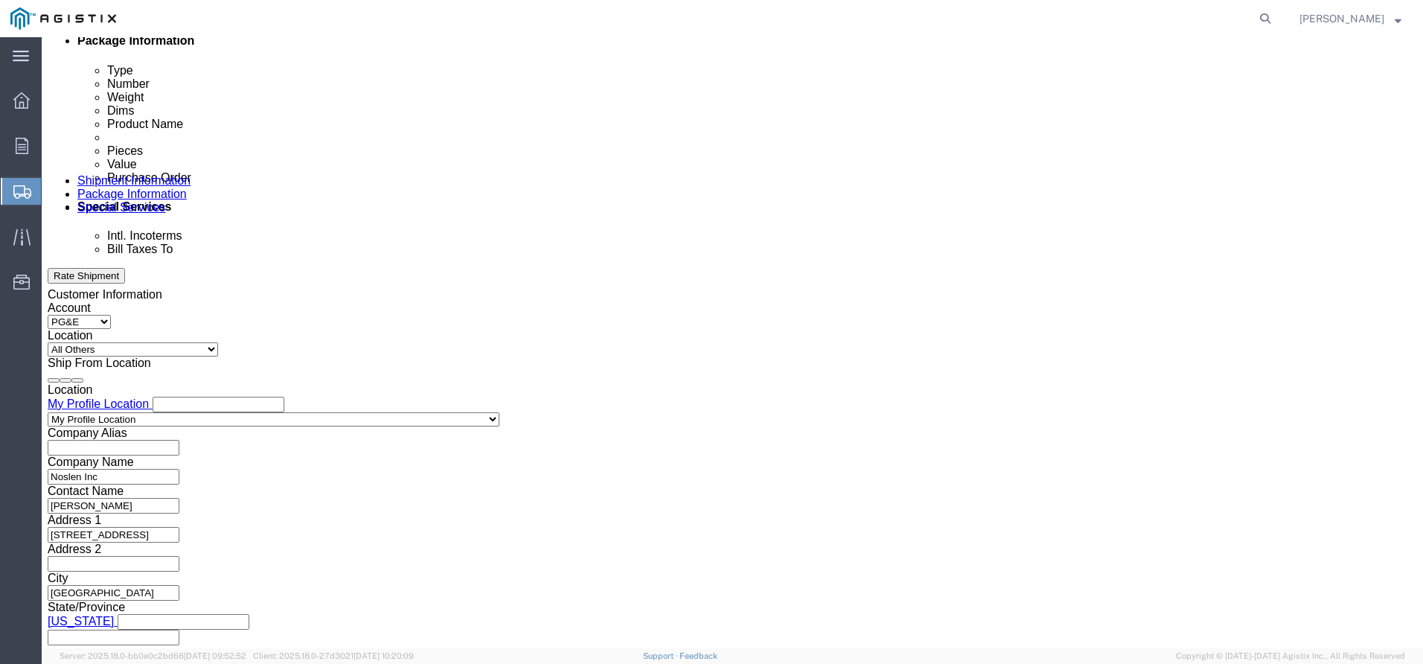
scroll to position [789, 0]
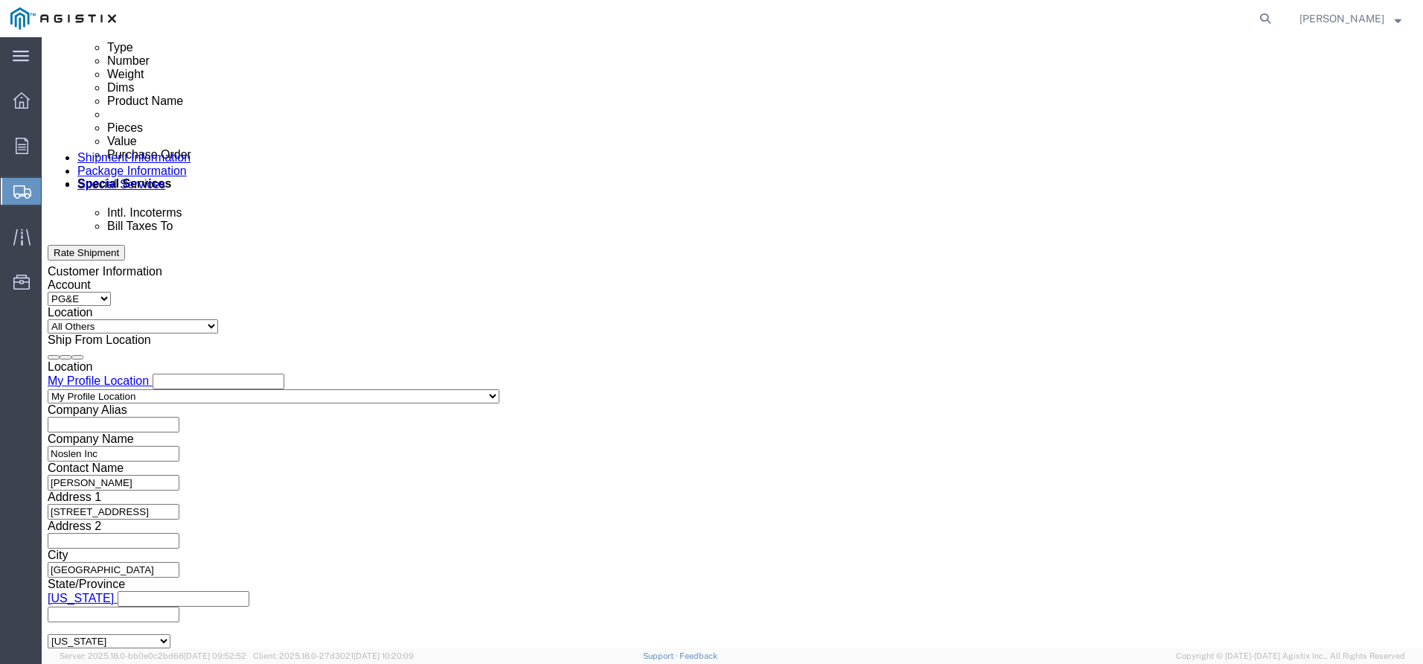
click input "text"
type input "3501416227"
click button "Continue"
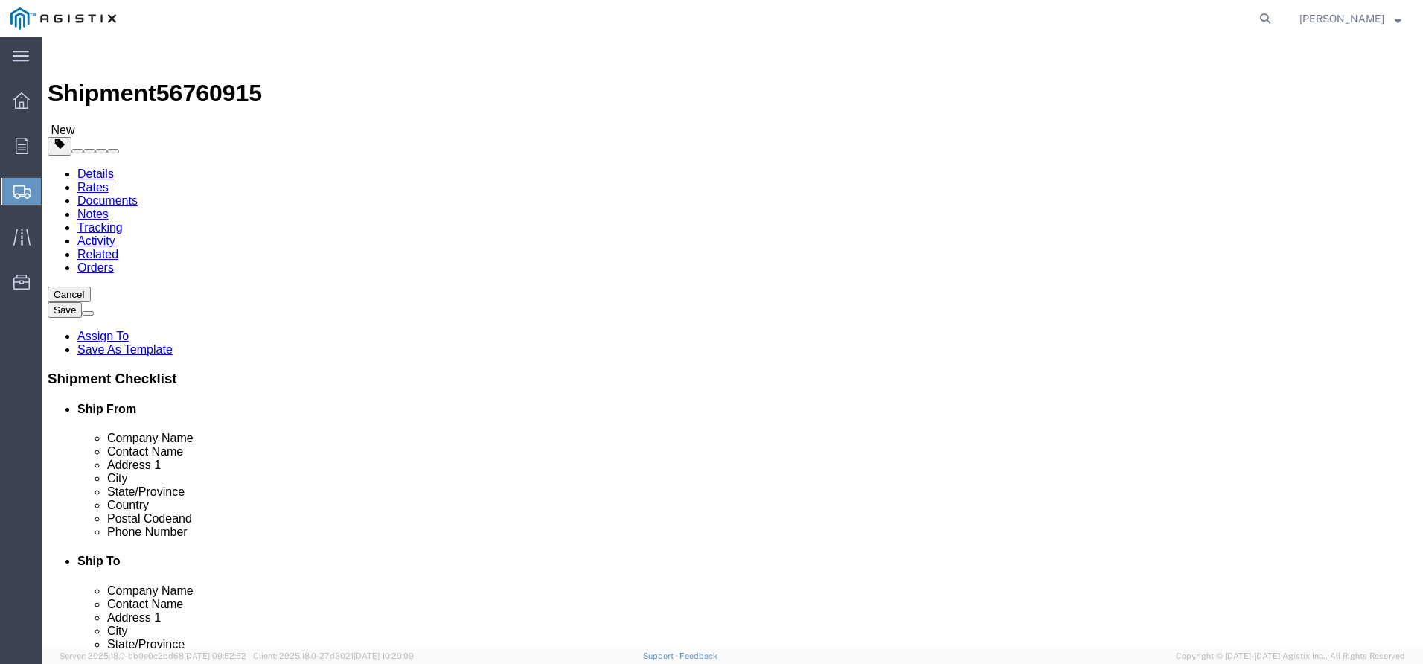
click select "Select Bulk Bundle(s) Cardboard Box(es) Carton(s) Crate(s) Drum(s) (Fiberboard)…"
select select "PSNS"
click select "Select Bulk Bundle(s) Cardboard Box(es) Carton(s) Crate(s) Drum(s) (Fiberboard)…"
drag, startPoint x: 220, startPoint y: 312, endPoint x: 145, endPoint y: 314, distance: 75.2
click div "Number 1"
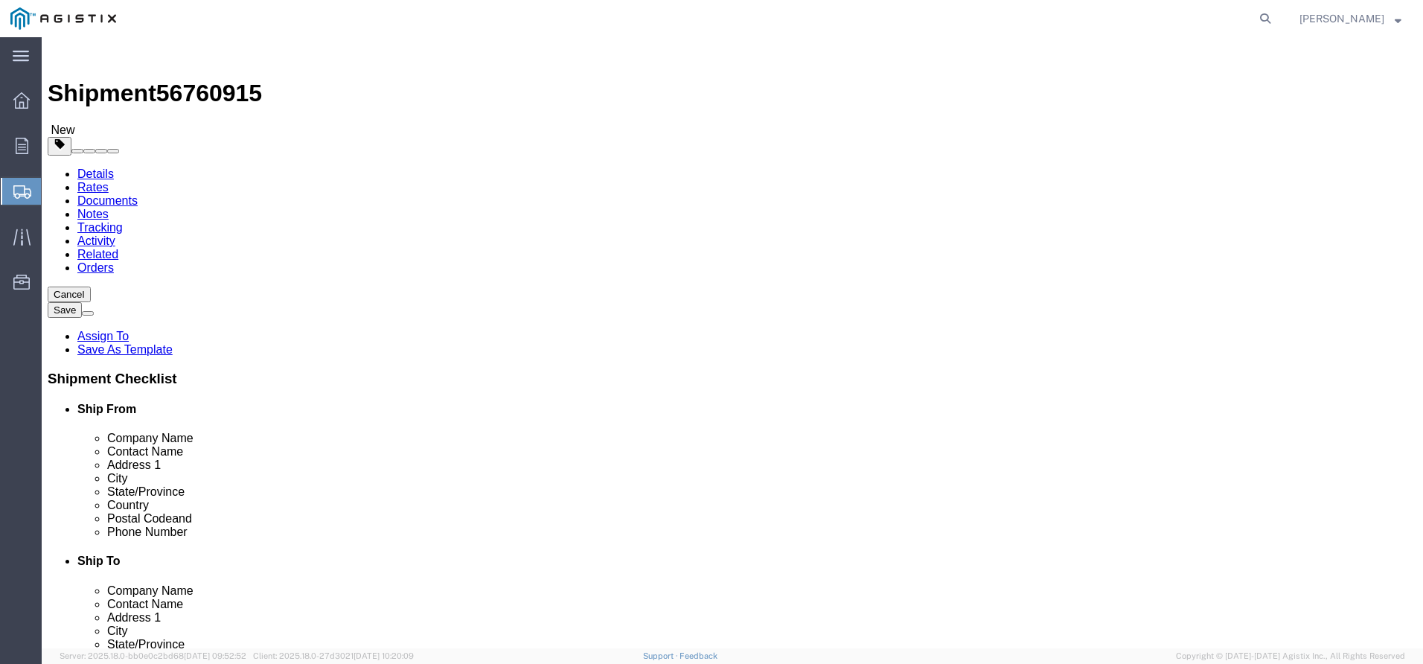
click input "text"
type input "48"
type input "42"
type input "24"
click link "Add Content"
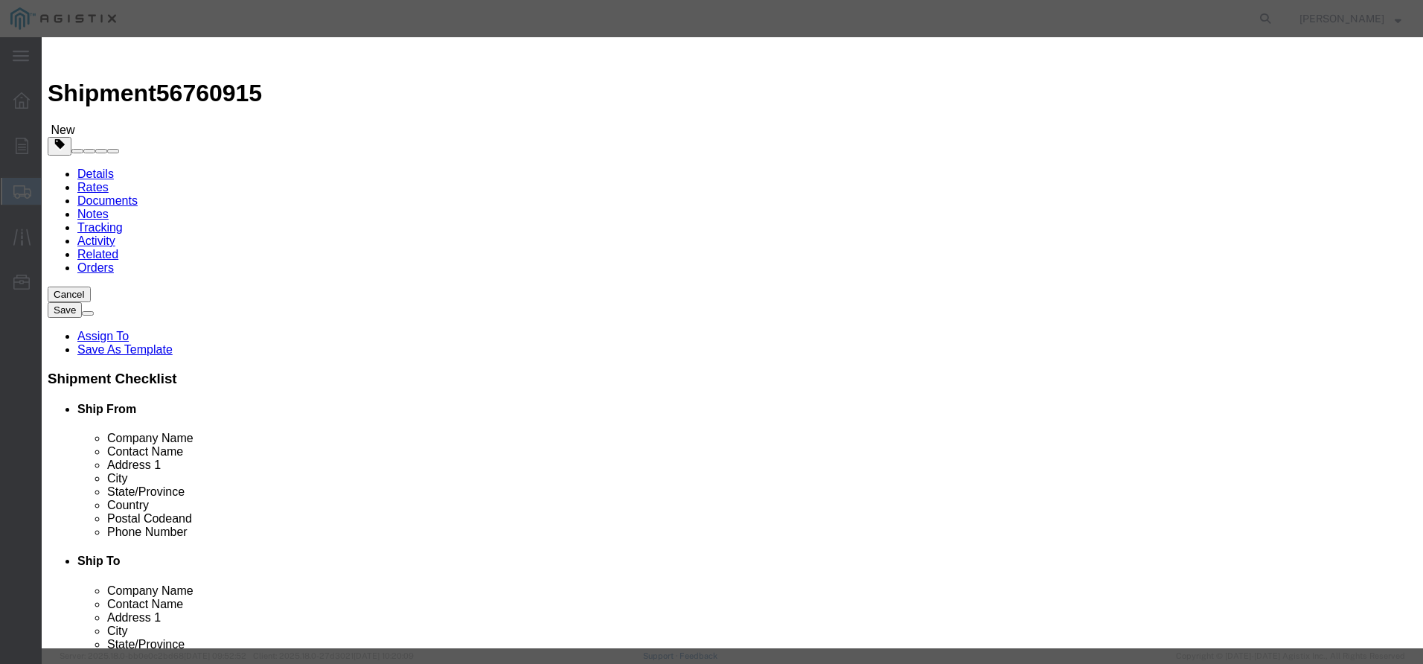
click input "text"
type input "D"
type input "SMALL NHZ 1.283"
click input "0"
drag, startPoint x: 459, startPoint y: 148, endPoint x: 410, endPoint y: 157, distance: 49.9
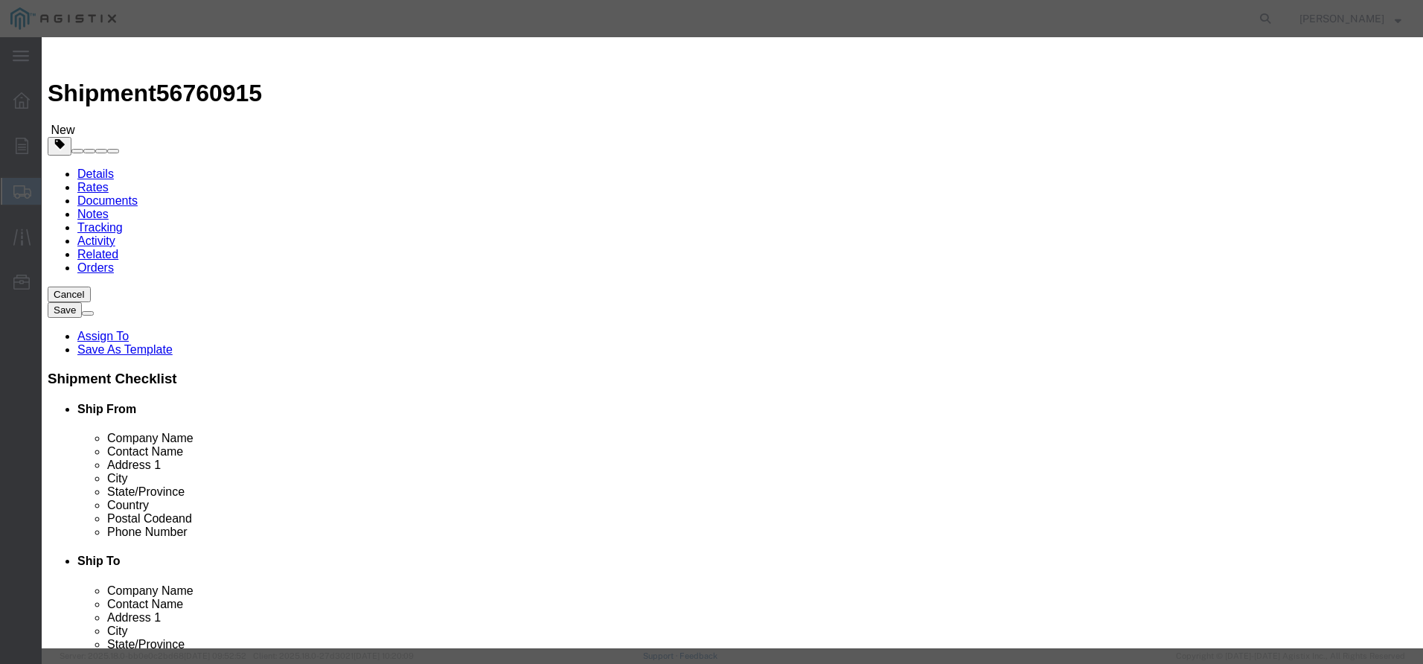
click div "Product Name SMALL NHZ 1.283 SMALL N Pieces 0 Select Bag Barrels 100Board Feet …"
type input "12"
click input "text"
click input "6132"
type input "5132"
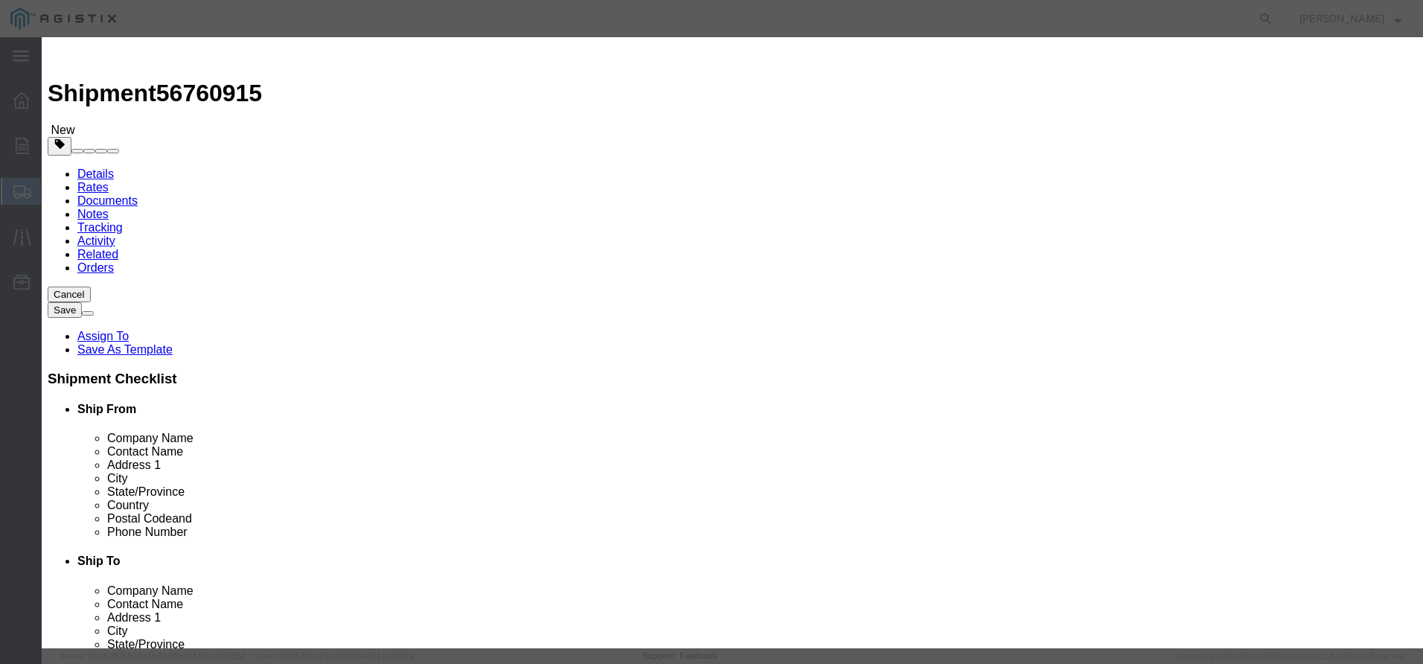
click select "Select 50 55 60 65 70 85 92.5 100 125 175 250 300 400"
select select "60"
click select "Select 50 55 60 65 70 85 92.5 100 125 175 250 300 400"
click div "Commodity library"
click textarea
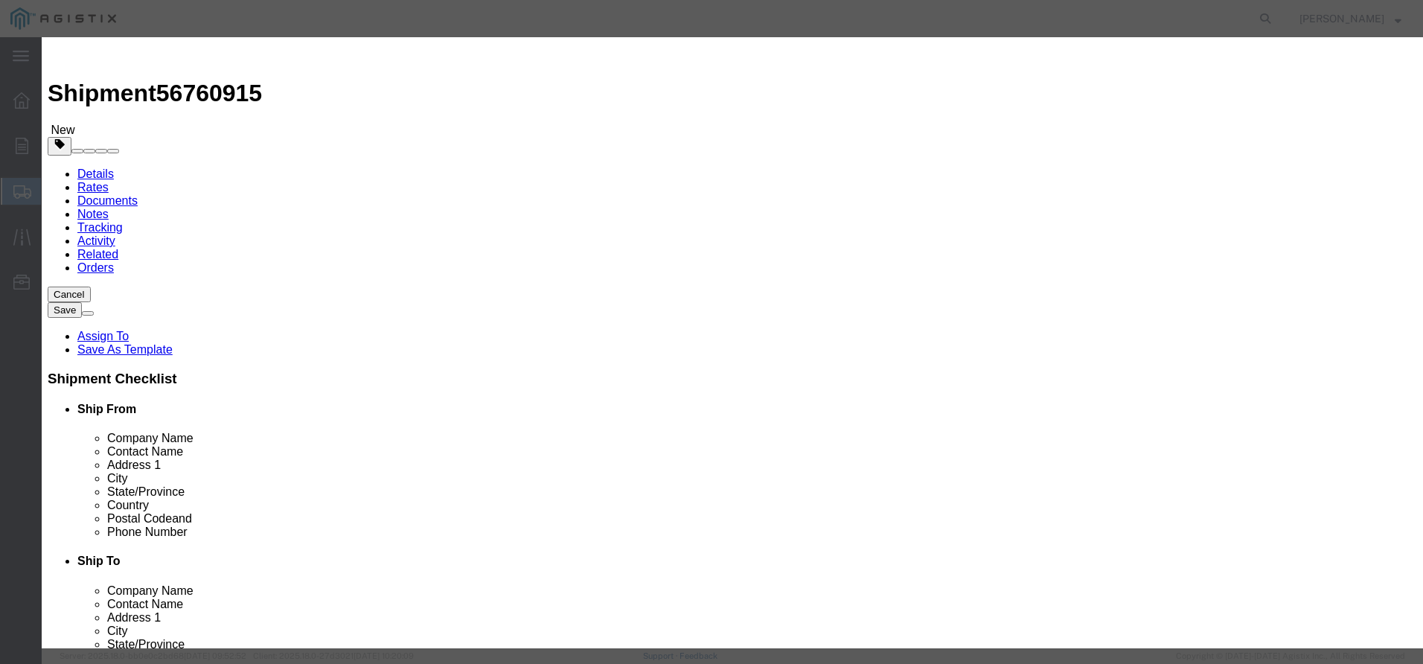
type textarea "MACHINED SMALL ZINC CASTINGS"
click button "Save & Close"
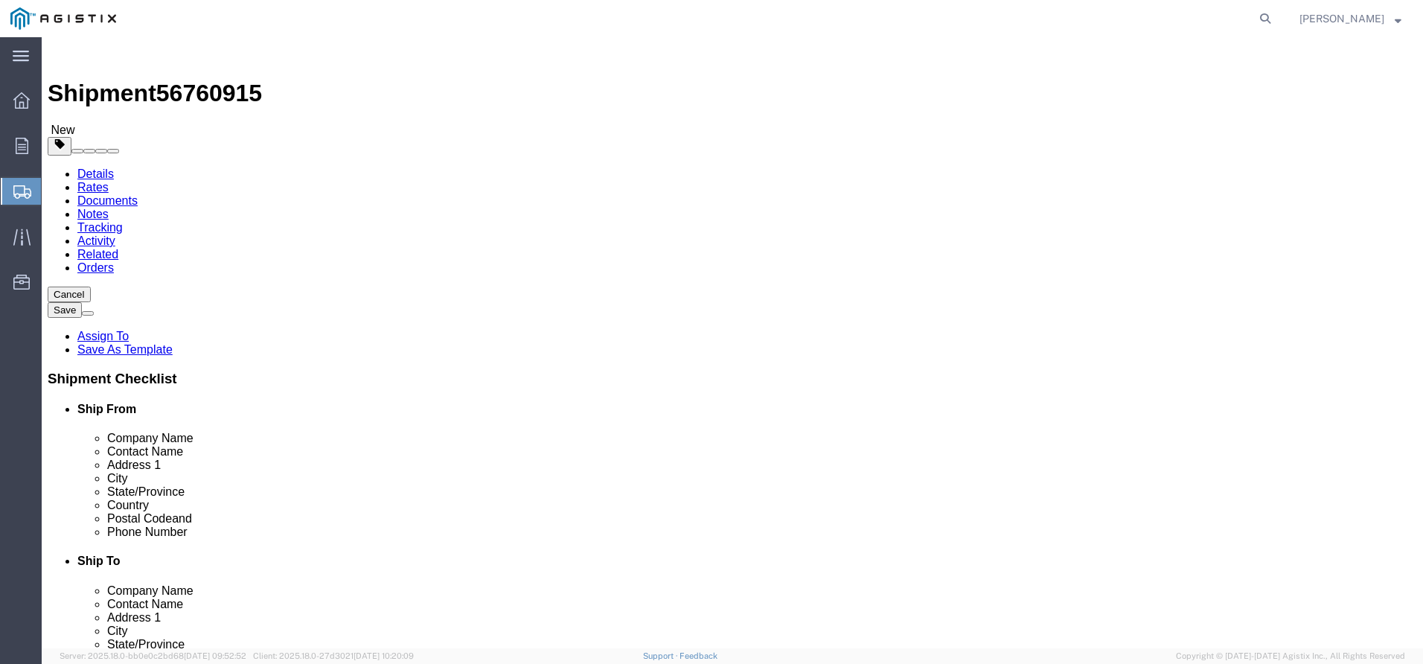
drag, startPoint x: 242, startPoint y: 376, endPoint x: 150, endPoint y: 361, distance: 93.6
click div "Weight 0.00 Select kgs lbs Ship. t°"
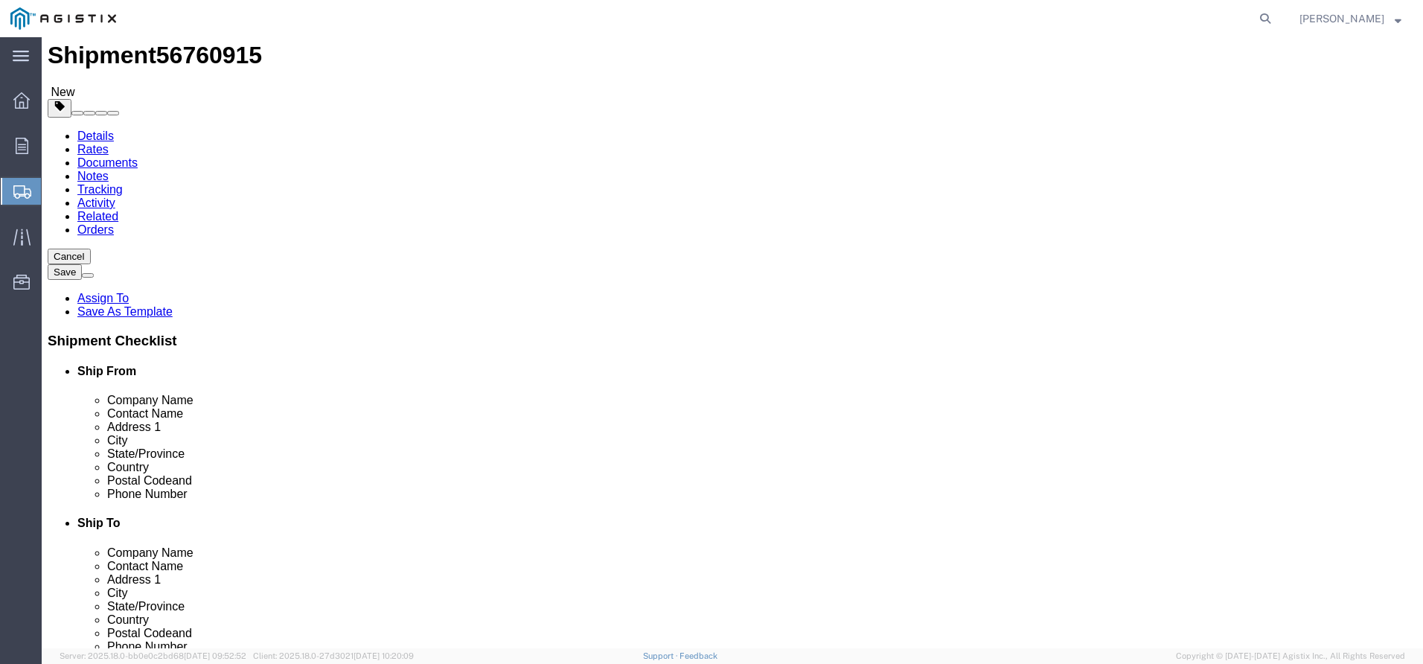
scroll to position [57, 0]
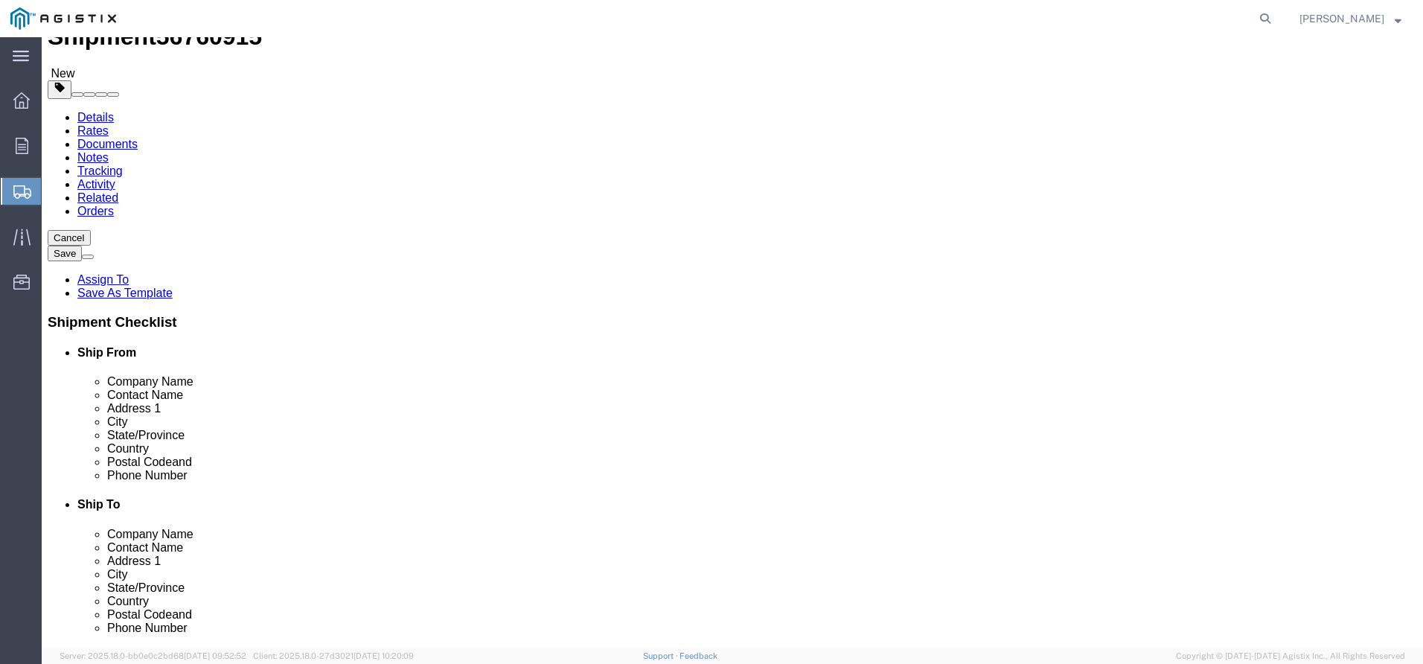
type input "705"
click button "Continue"
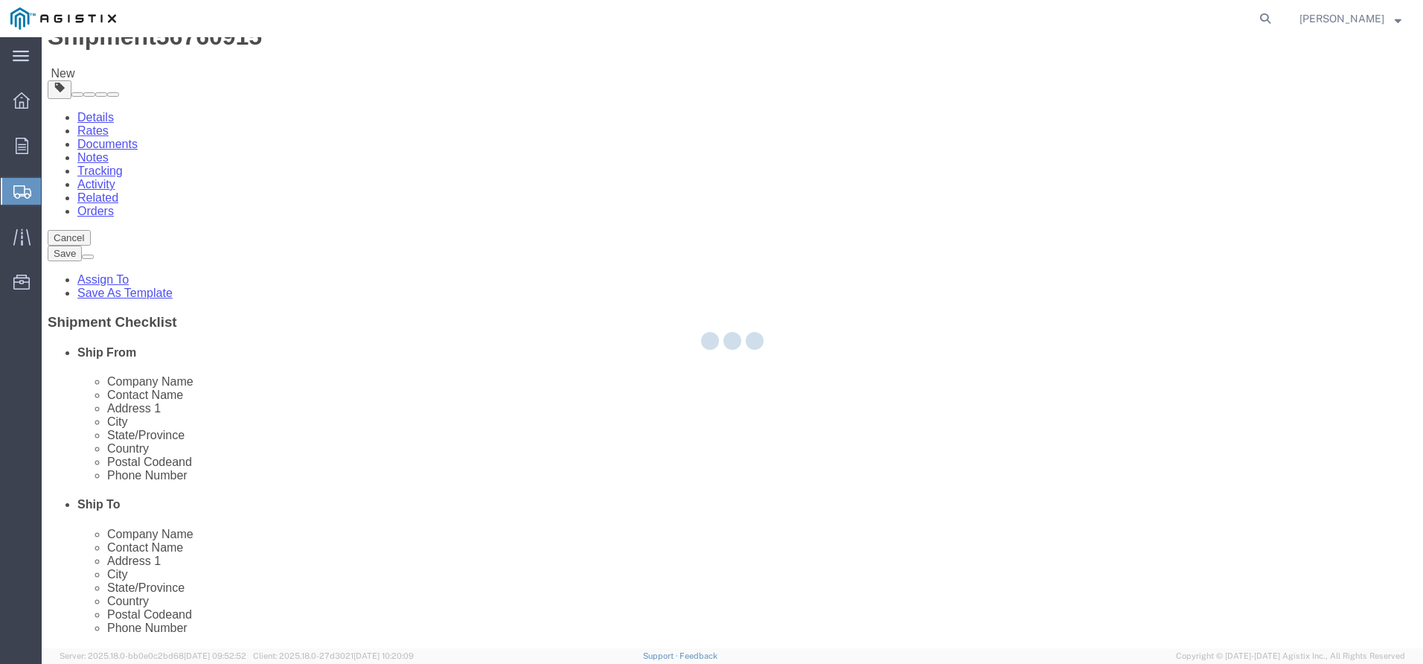
select select
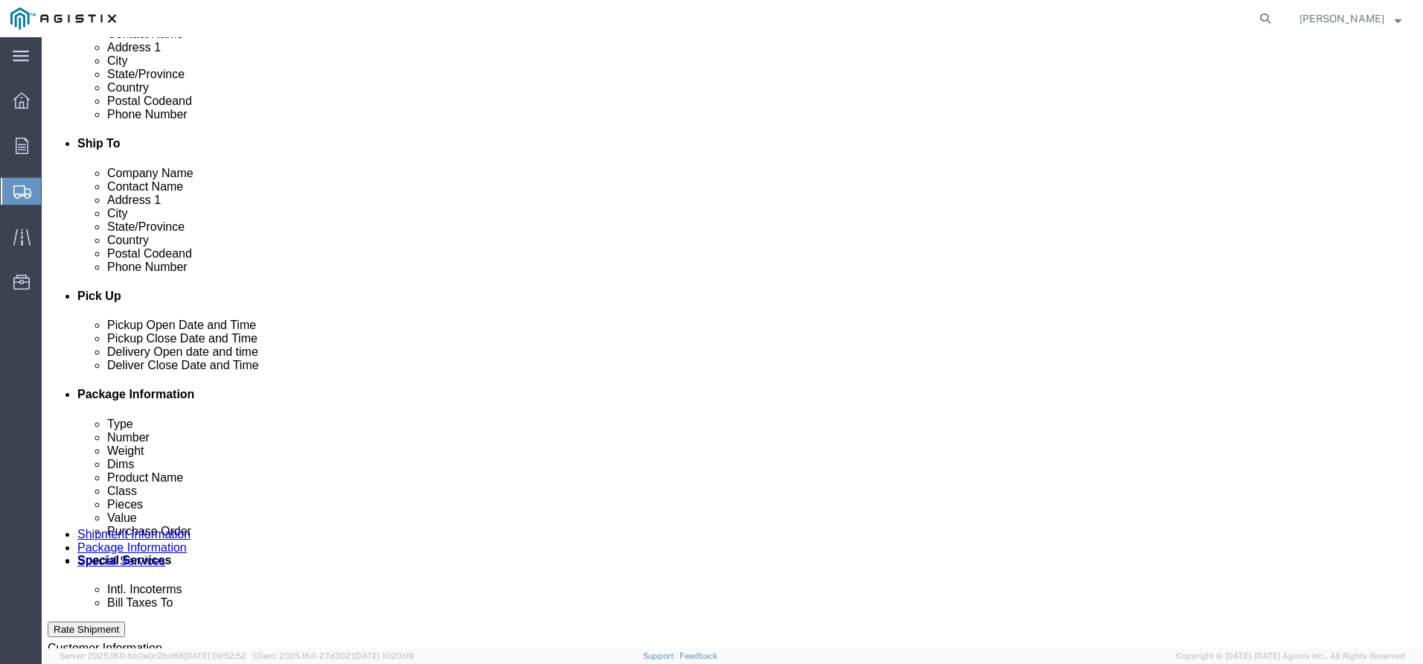
scroll to position [429, 0]
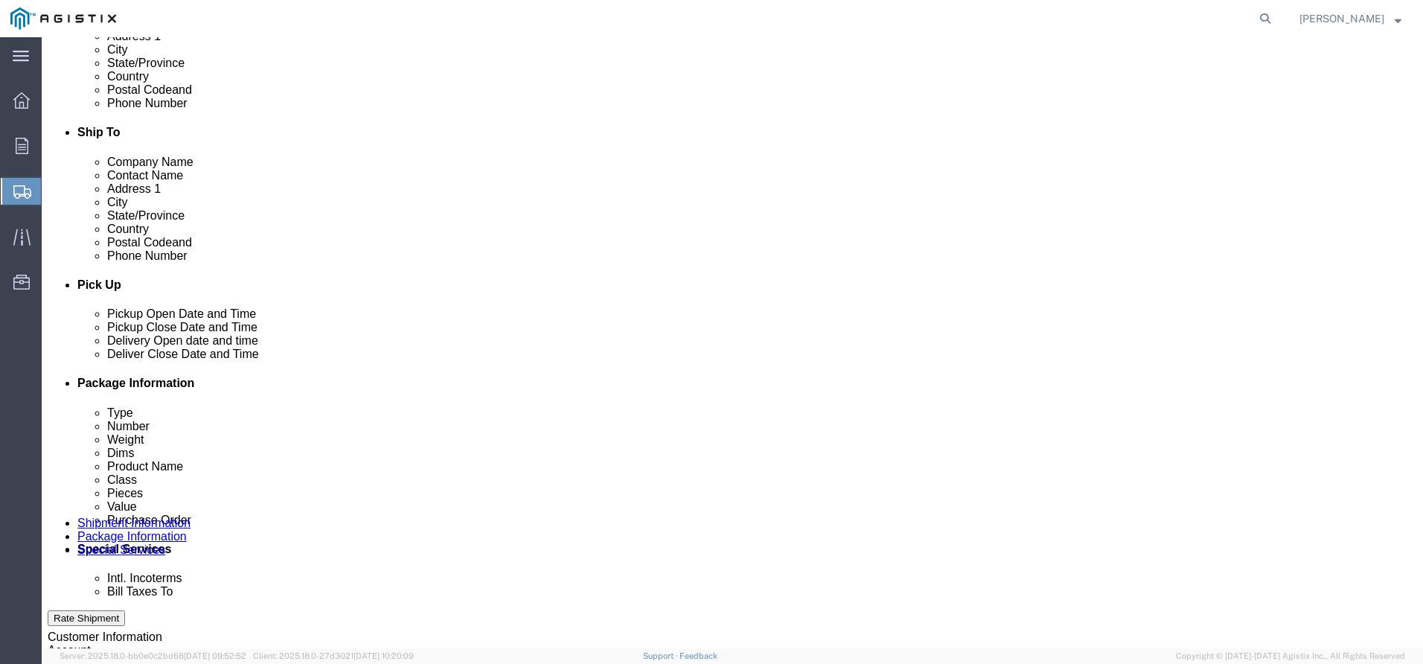
click button "Rate Shipment"
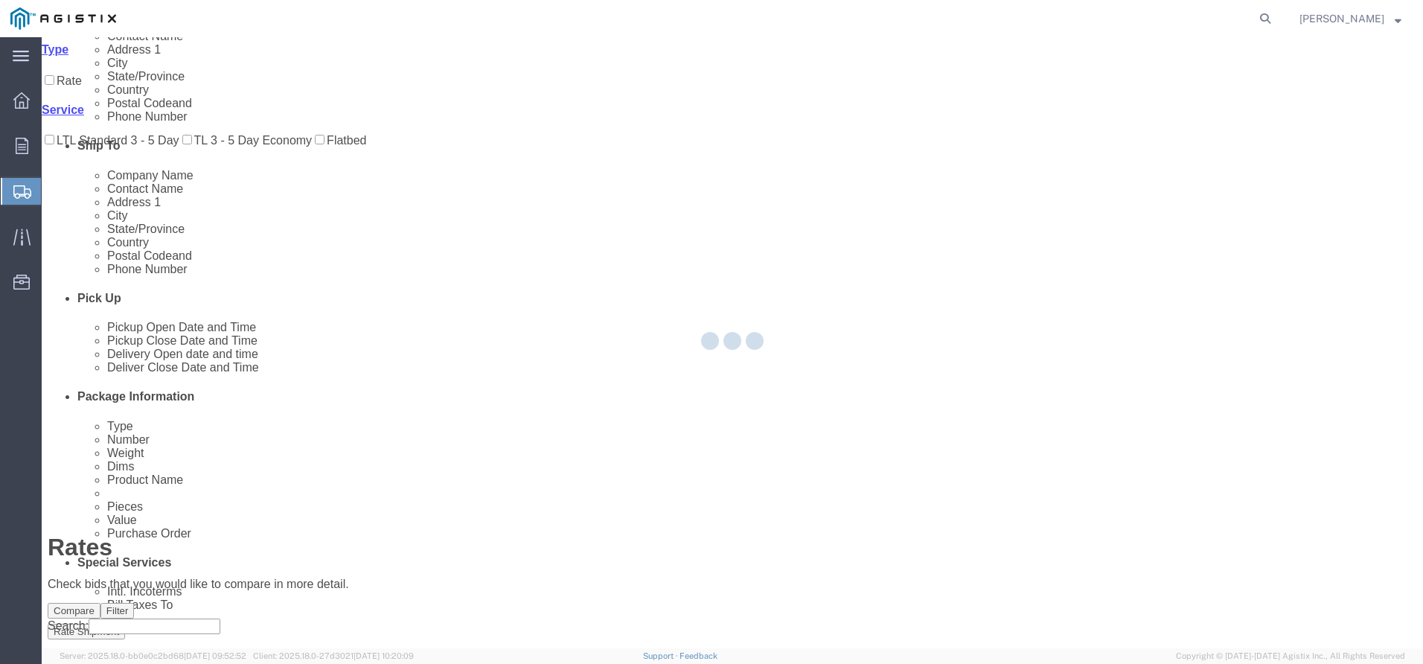
scroll to position [0, 0]
